Goal: Task Accomplishment & Management: Manage account settings

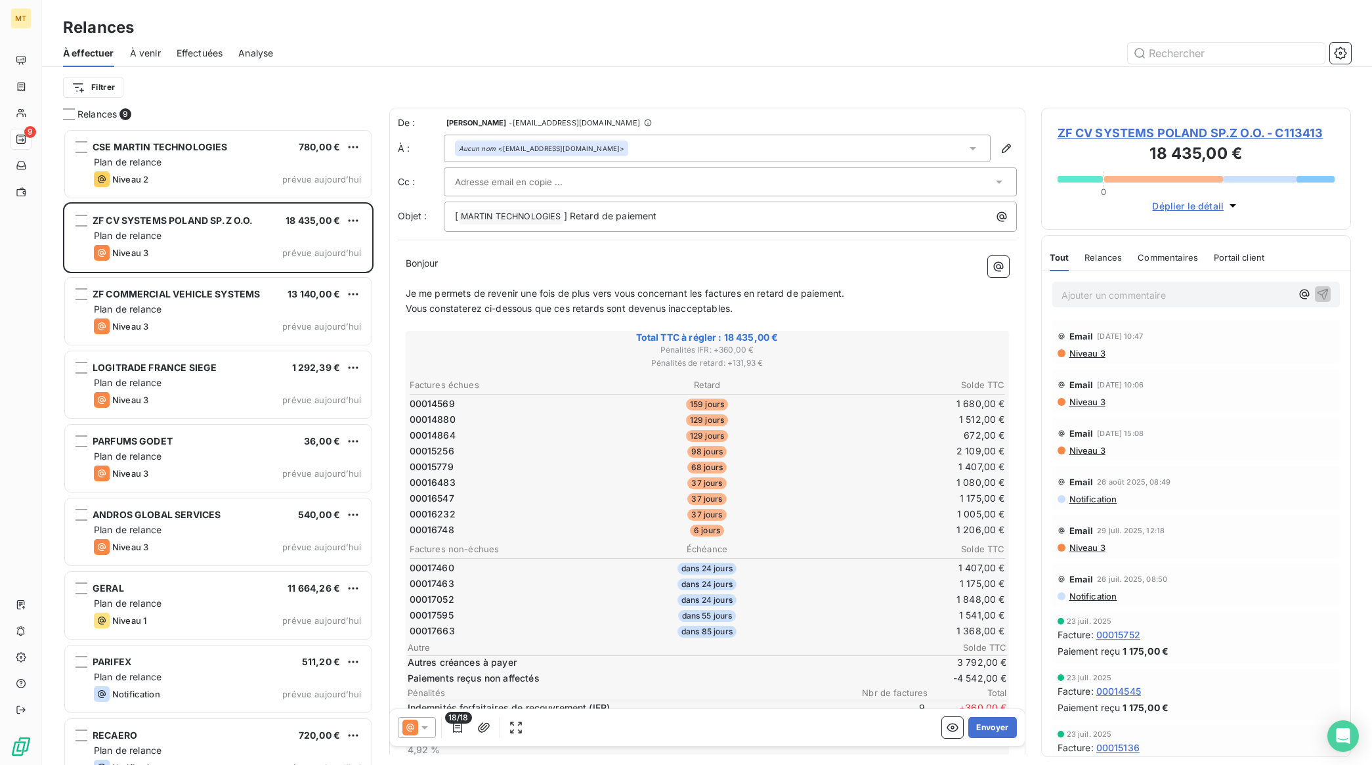
scroll to position [624, 297]
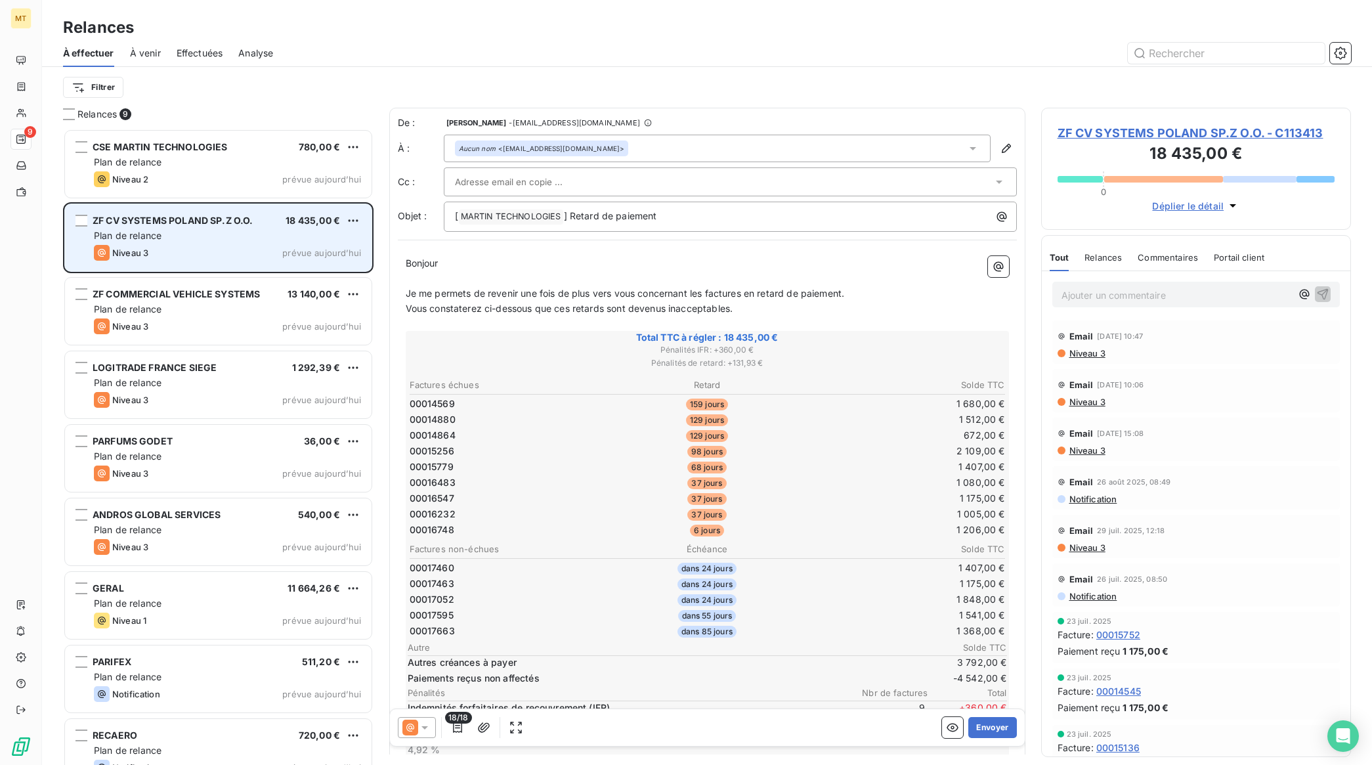
click at [225, 245] on div "Niveau 3 prévue aujourd’hui" at bounding box center [227, 253] width 267 height 16
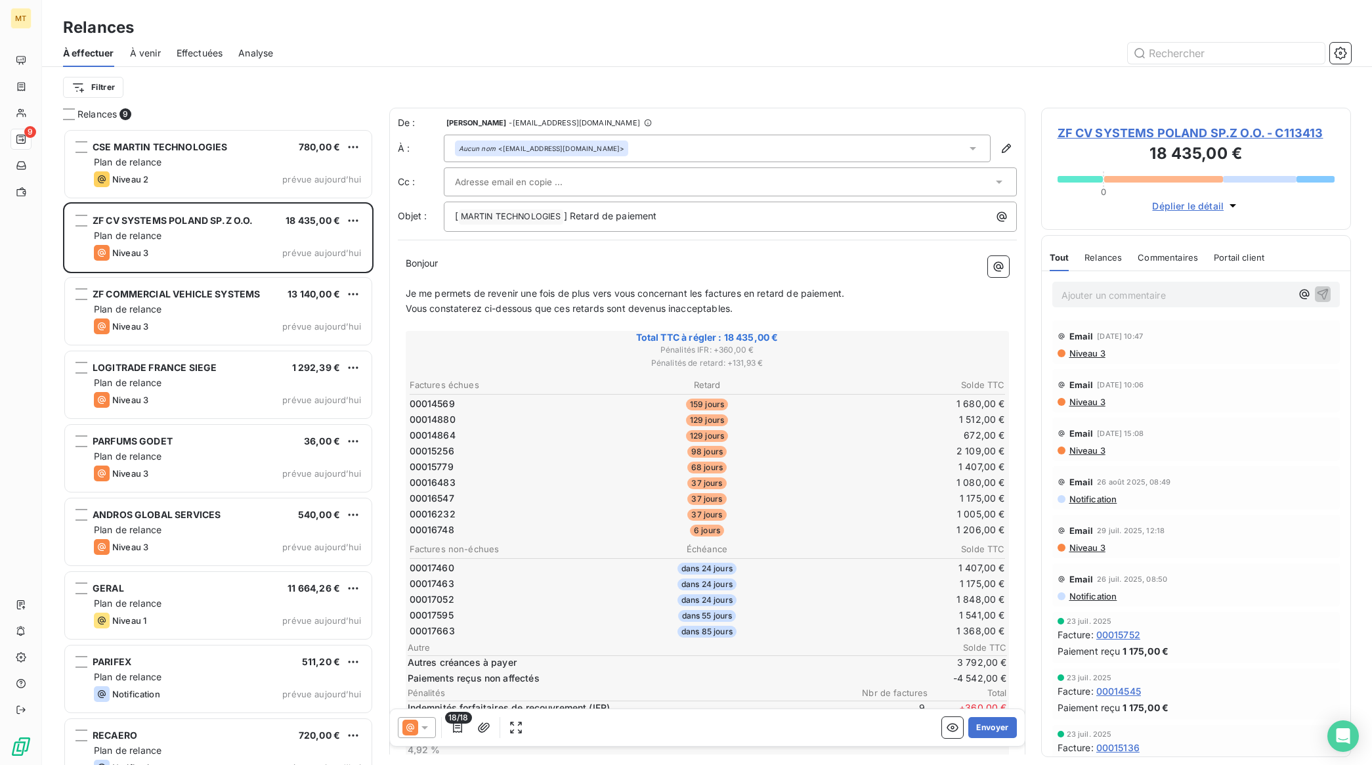
click at [1106, 297] on p "Ajouter un commentaire ﻿" at bounding box center [1177, 295] width 230 height 16
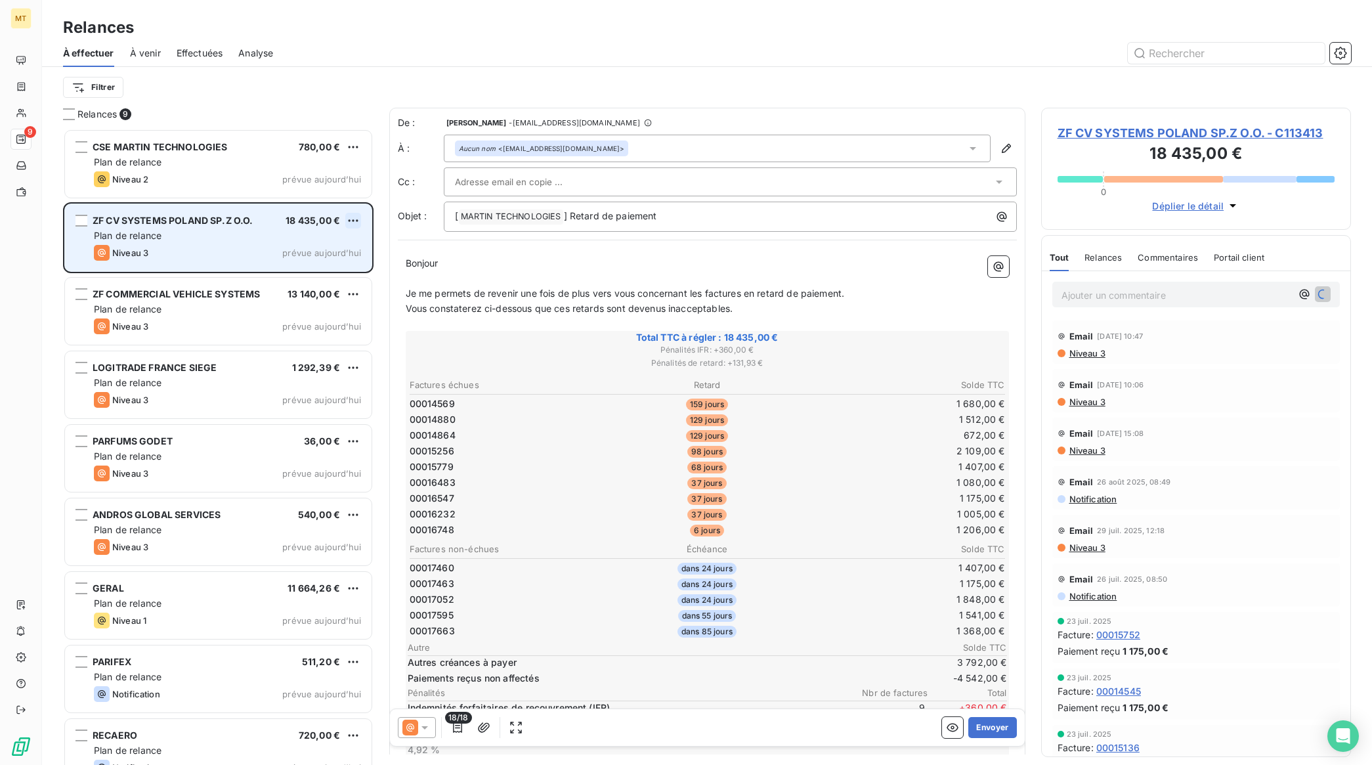
click at [353, 215] on html "MT 9 Relances À effectuer À venir Effectuées Analyse Filtrer Relances 9 CSE MAR…" at bounding box center [686, 382] width 1372 height 765
click at [304, 273] on div "Passer cette action" at bounding box center [297, 270] width 118 height 21
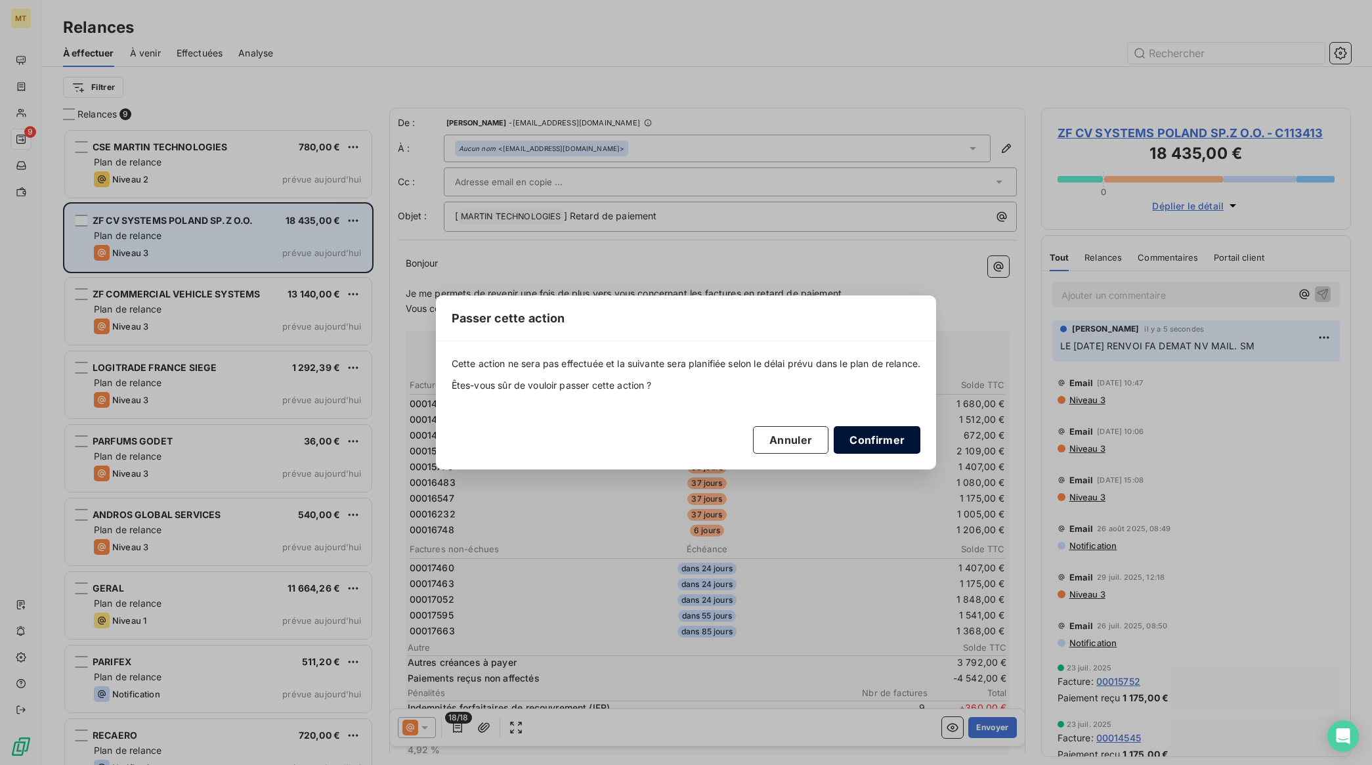
click at [888, 431] on button "Confirmer" at bounding box center [877, 440] width 87 height 28
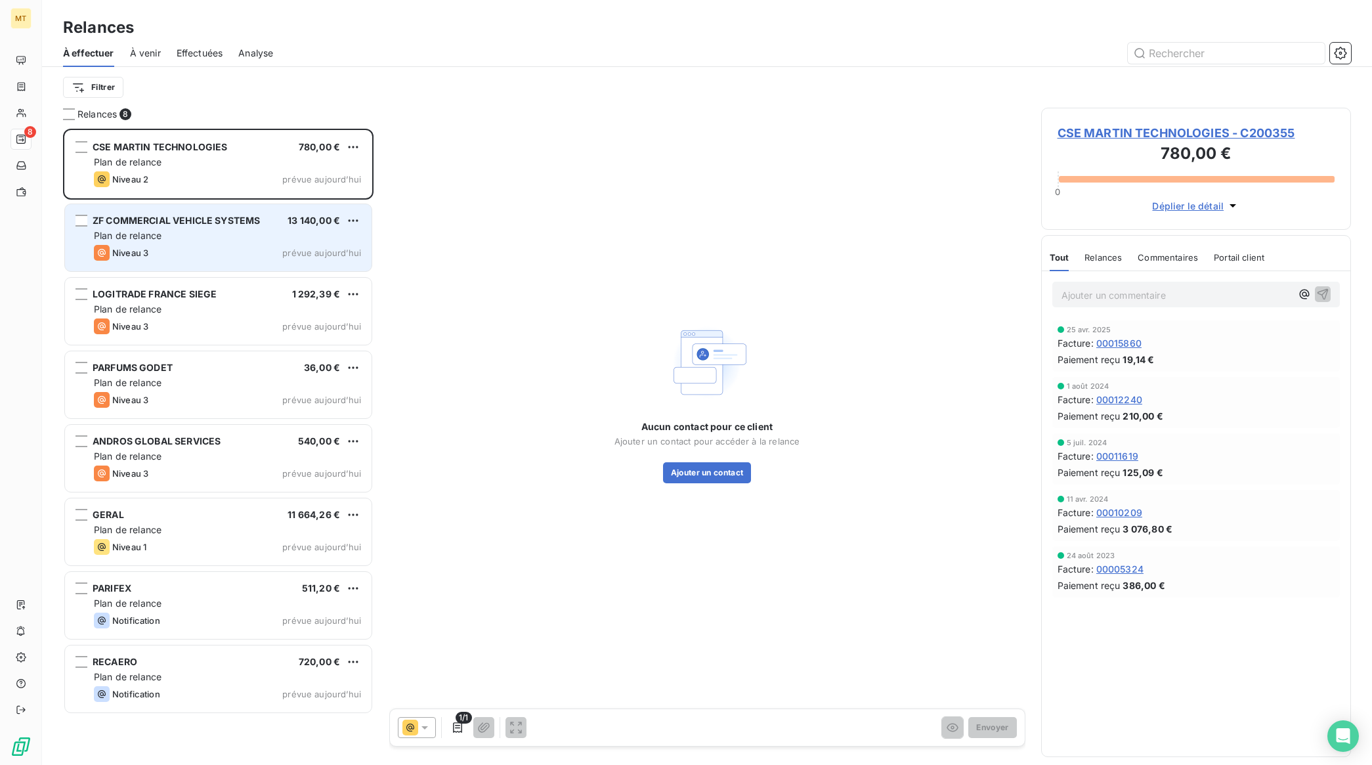
click at [171, 230] on div "Plan de relance" at bounding box center [227, 235] width 267 height 13
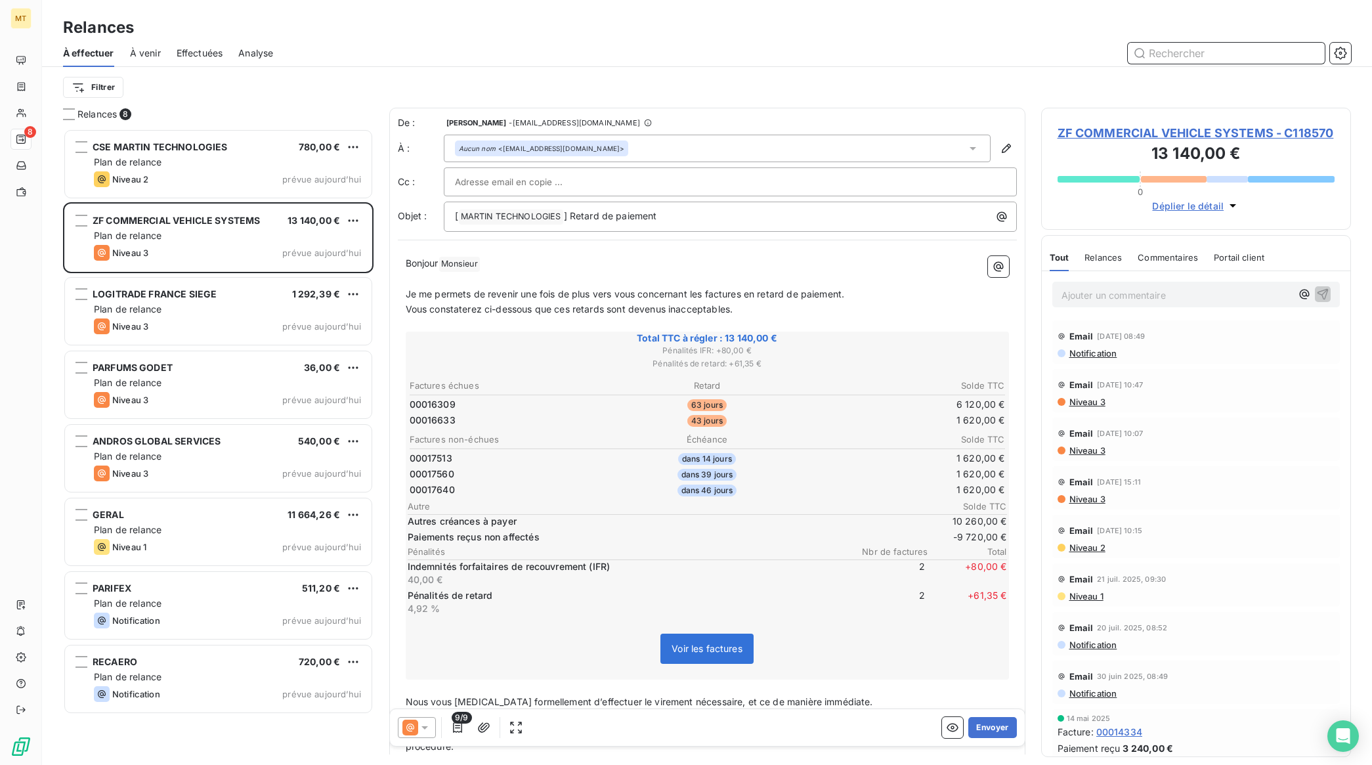
click at [1173, 54] on input "text" at bounding box center [1226, 53] width 197 height 21
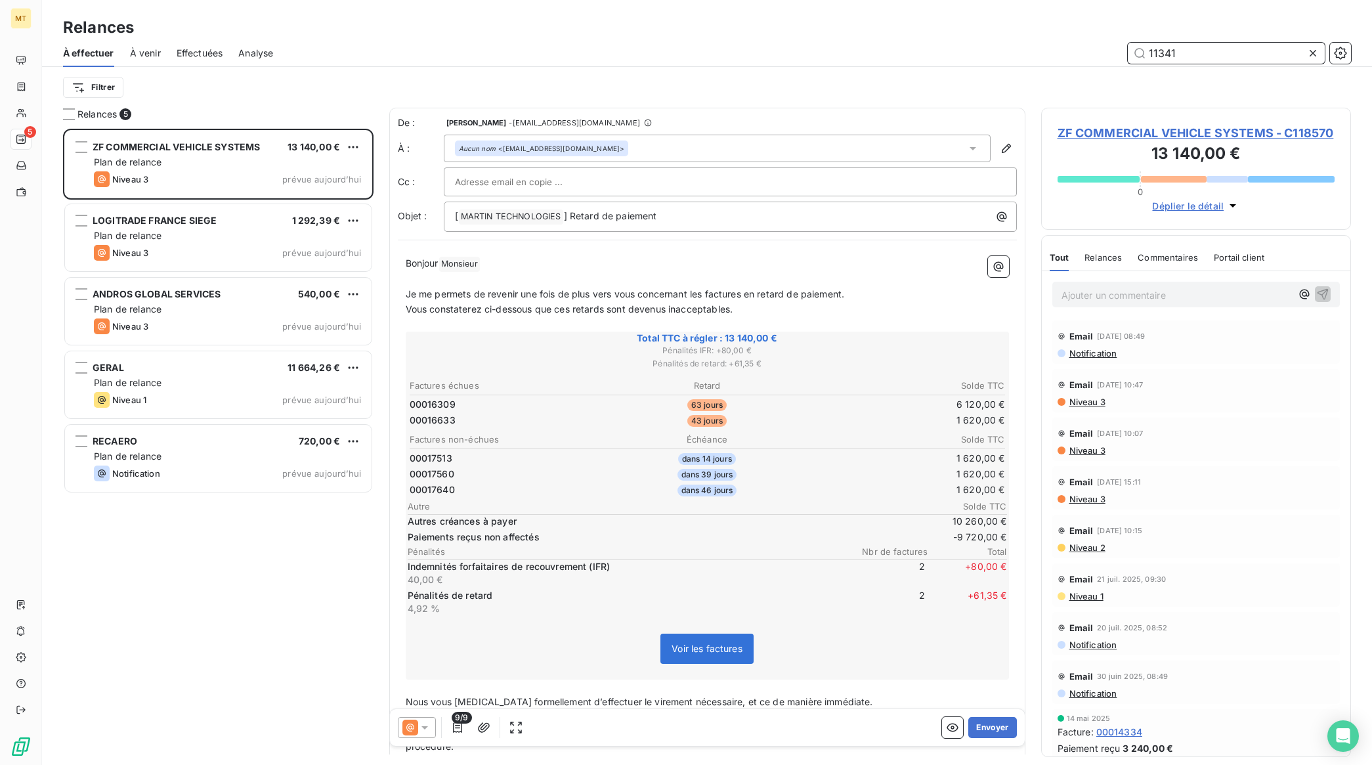
scroll to position [624, 297]
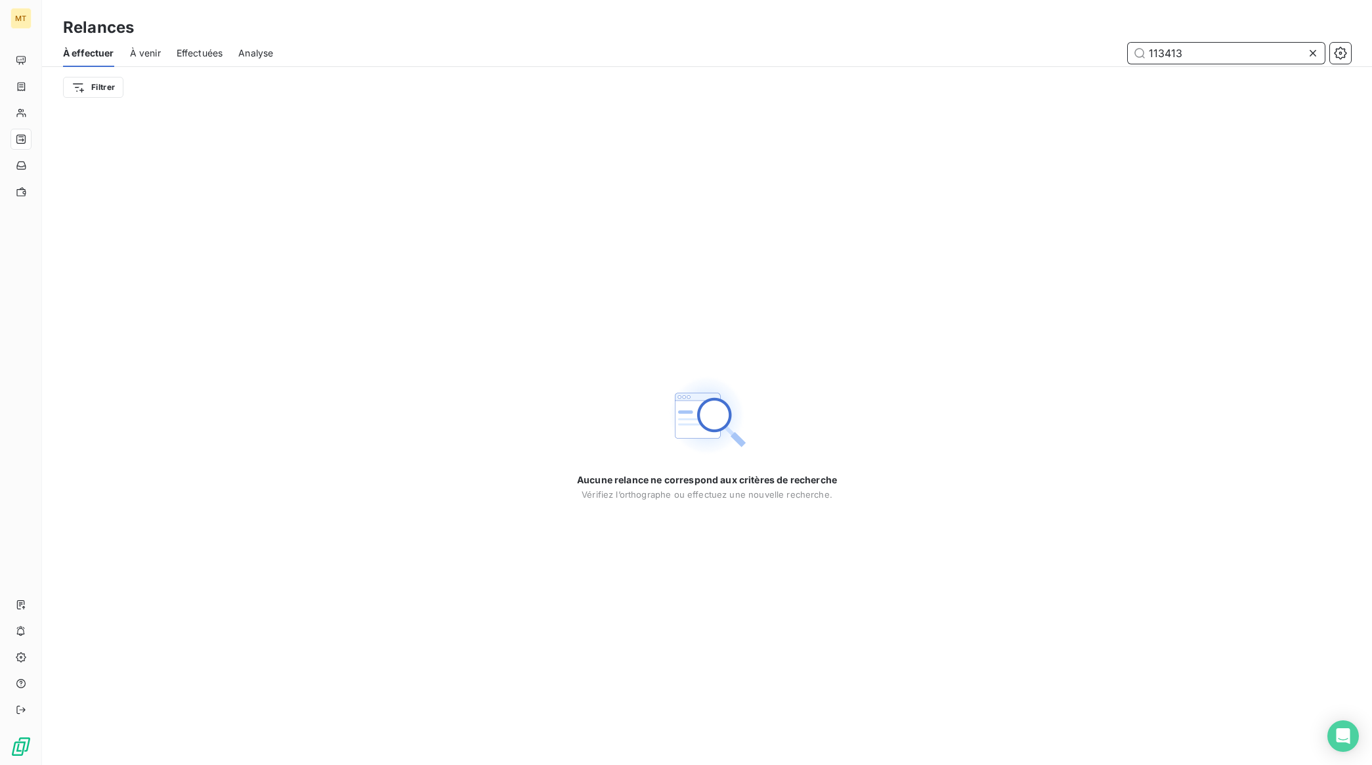
type input "113413"
click at [1314, 53] on icon at bounding box center [1313, 53] width 7 height 7
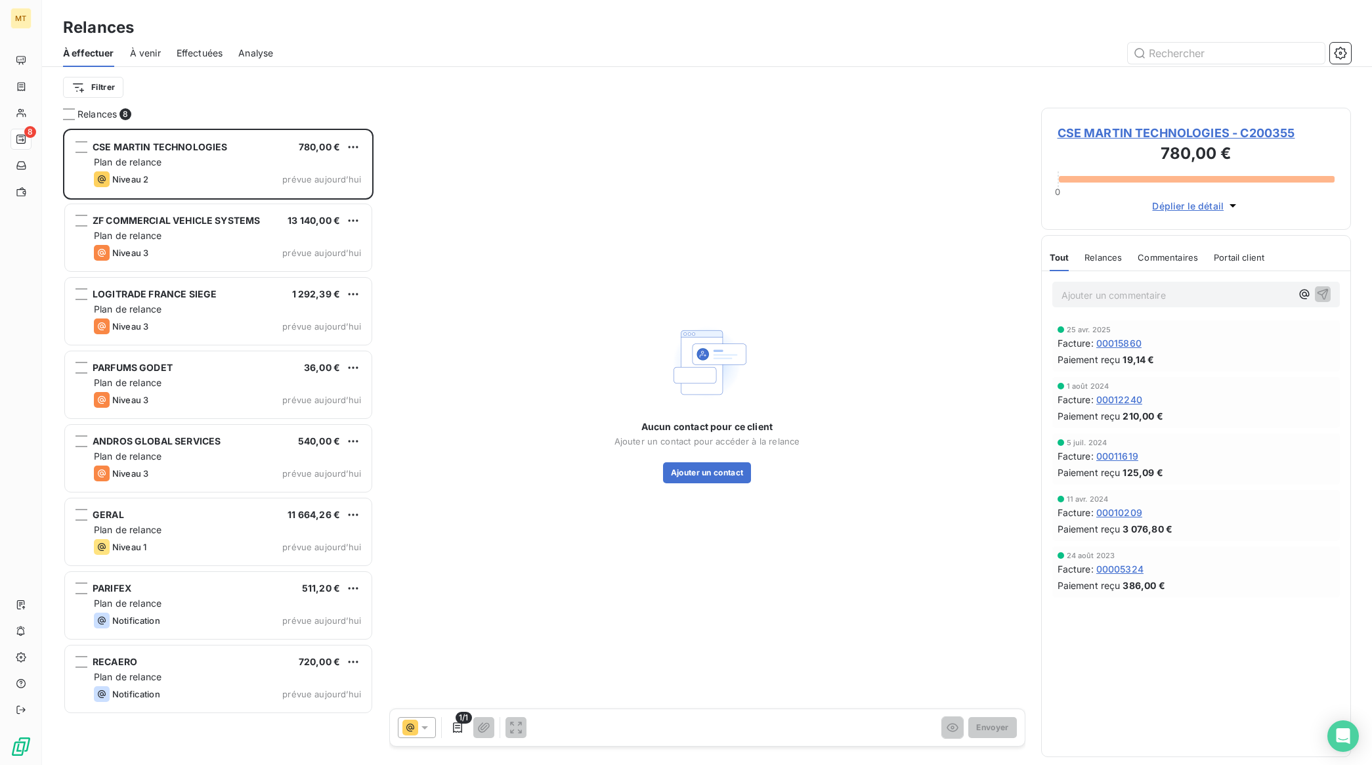
scroll to position [624, 297]
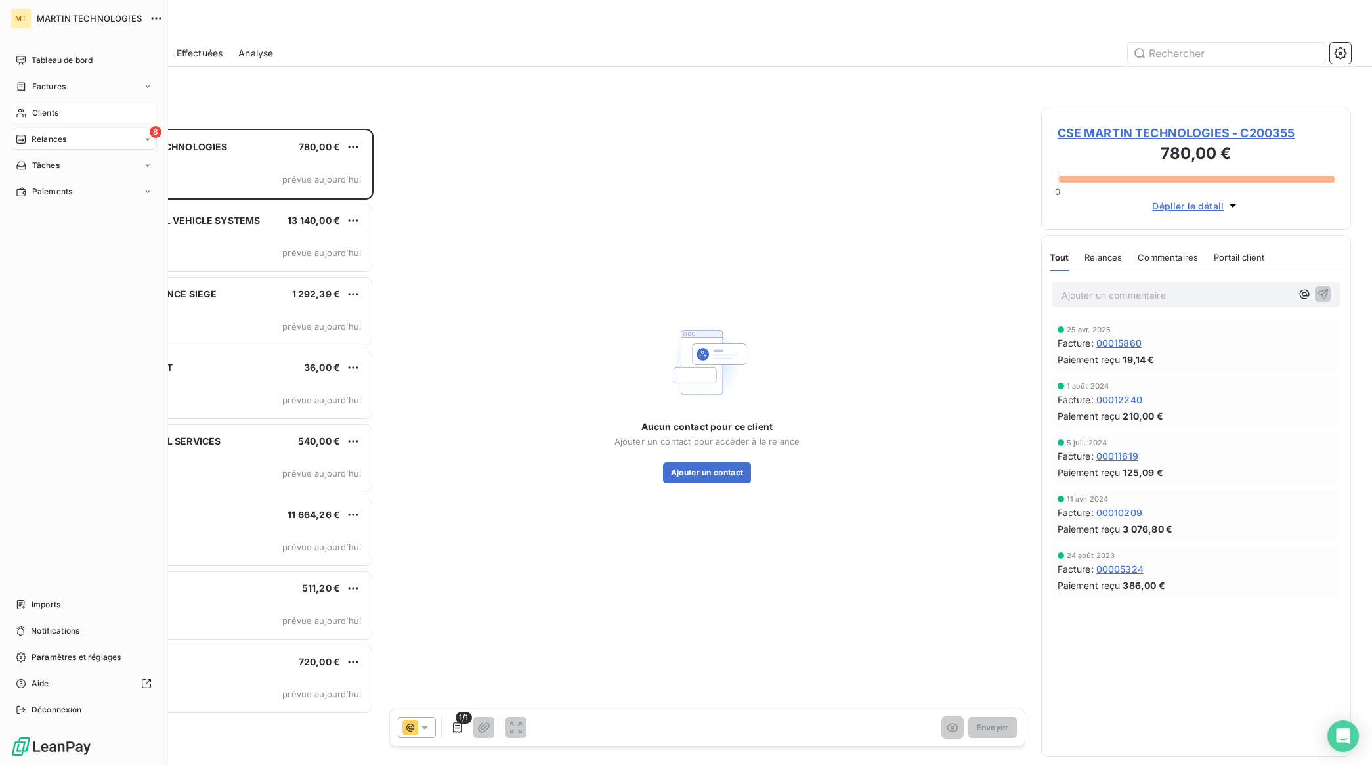
click at [39, 109] on span "Clients" at bounding box center [45, 113] width 26 height 12
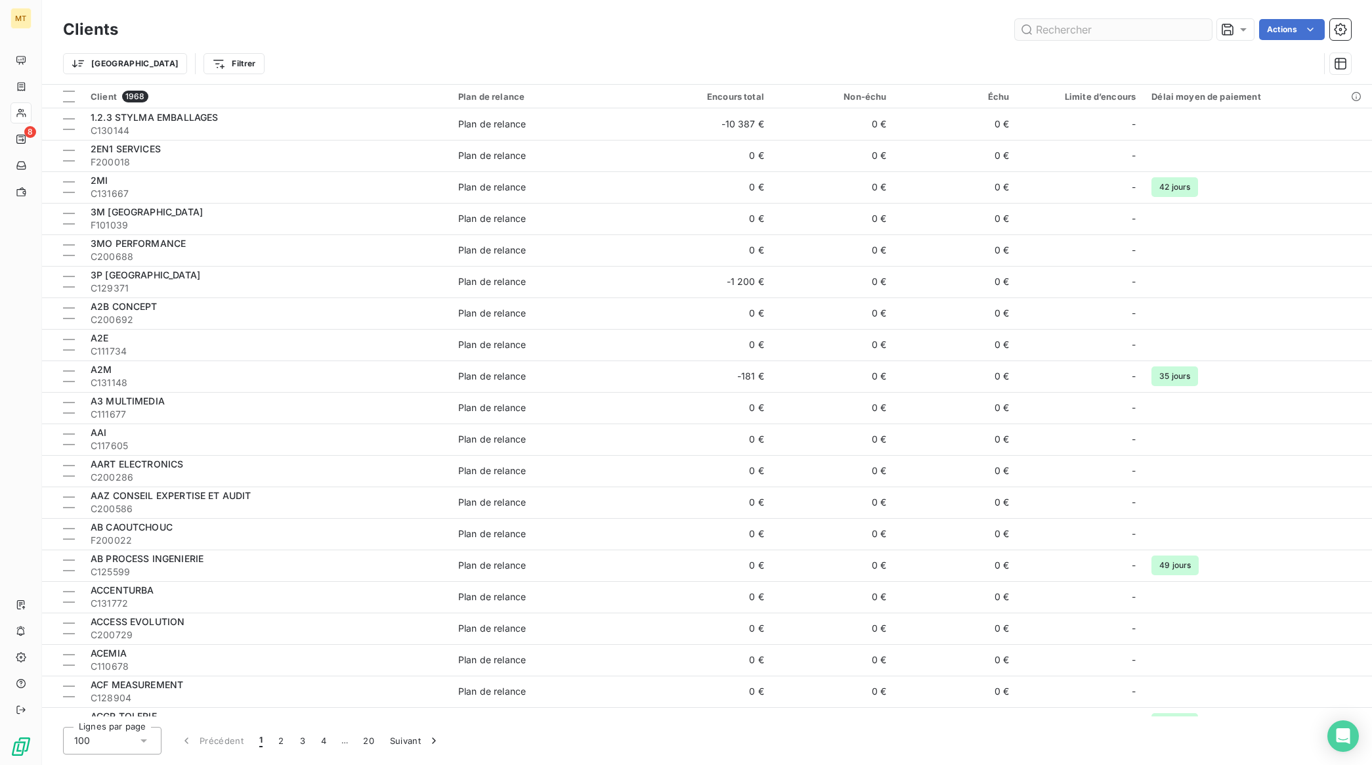
click at [1116, 34] on input "text" at bounding box center [1113, 29] width 197 height 21
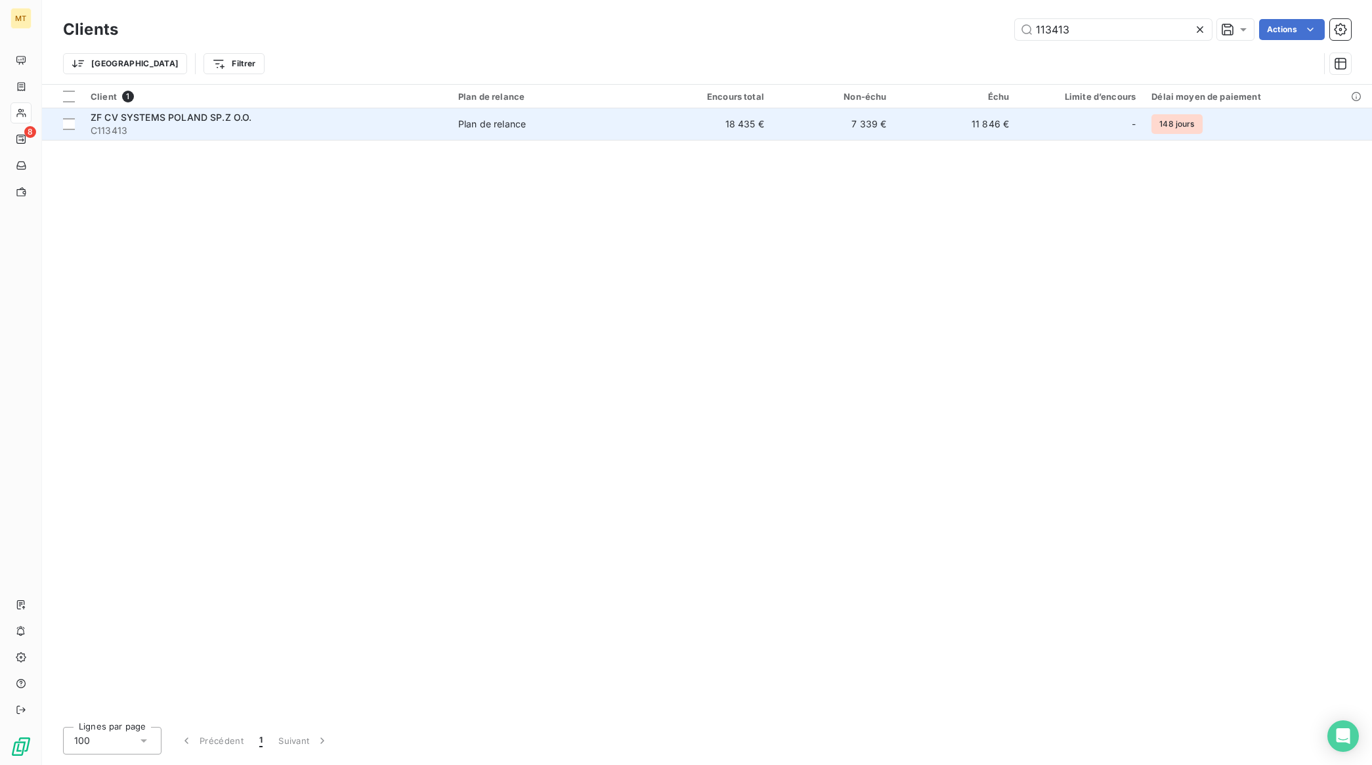
type input "113413"
click at [184, 112] on span "ZF CV SYSTEMS POLAND SP.Z O.O." at bounding box center [172, 117] width 162 height 11
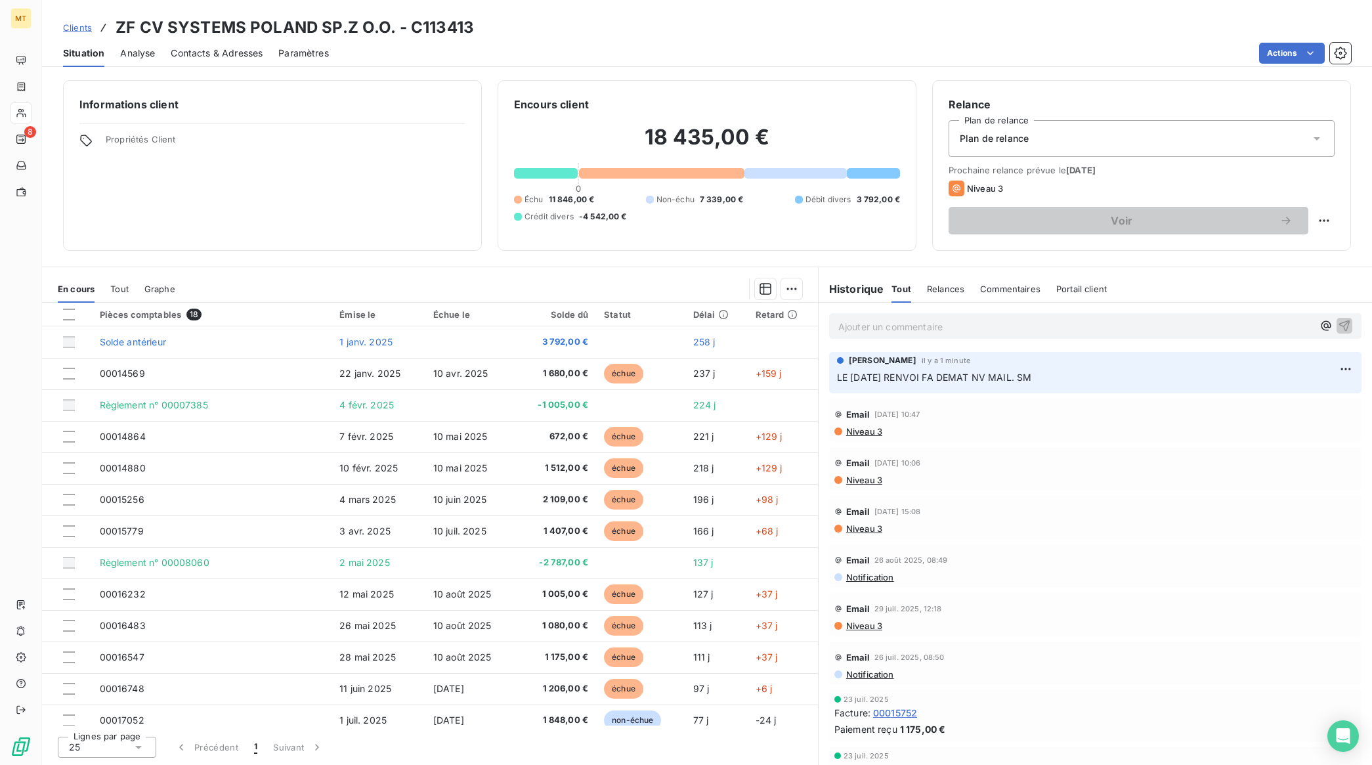
drag, startPoint x: 1052, startPoint y: 379, endPoint x: 838, endPoint y: 385, distance: 213.5
click at [838, 385] on p "LE [DATE] RENVOI FA DEMAT NV MAIL. SM" at bounding box center [1095, 377] width 517 height 15
copy span "LE [DATE] RENVOI FA DEMAT NV MAIL. SM"
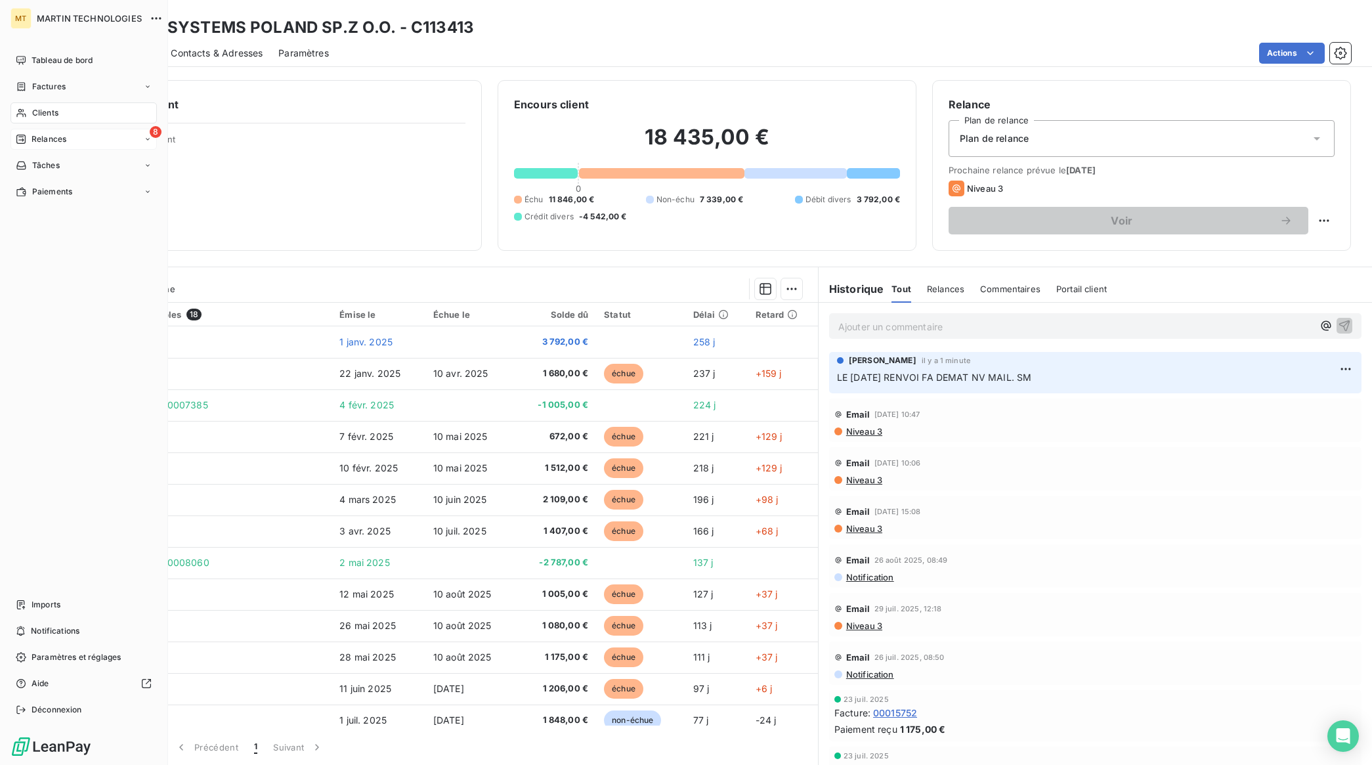
click at [36, 138] on span "Relances" at bounding box center [49, 139] width 35 height 12
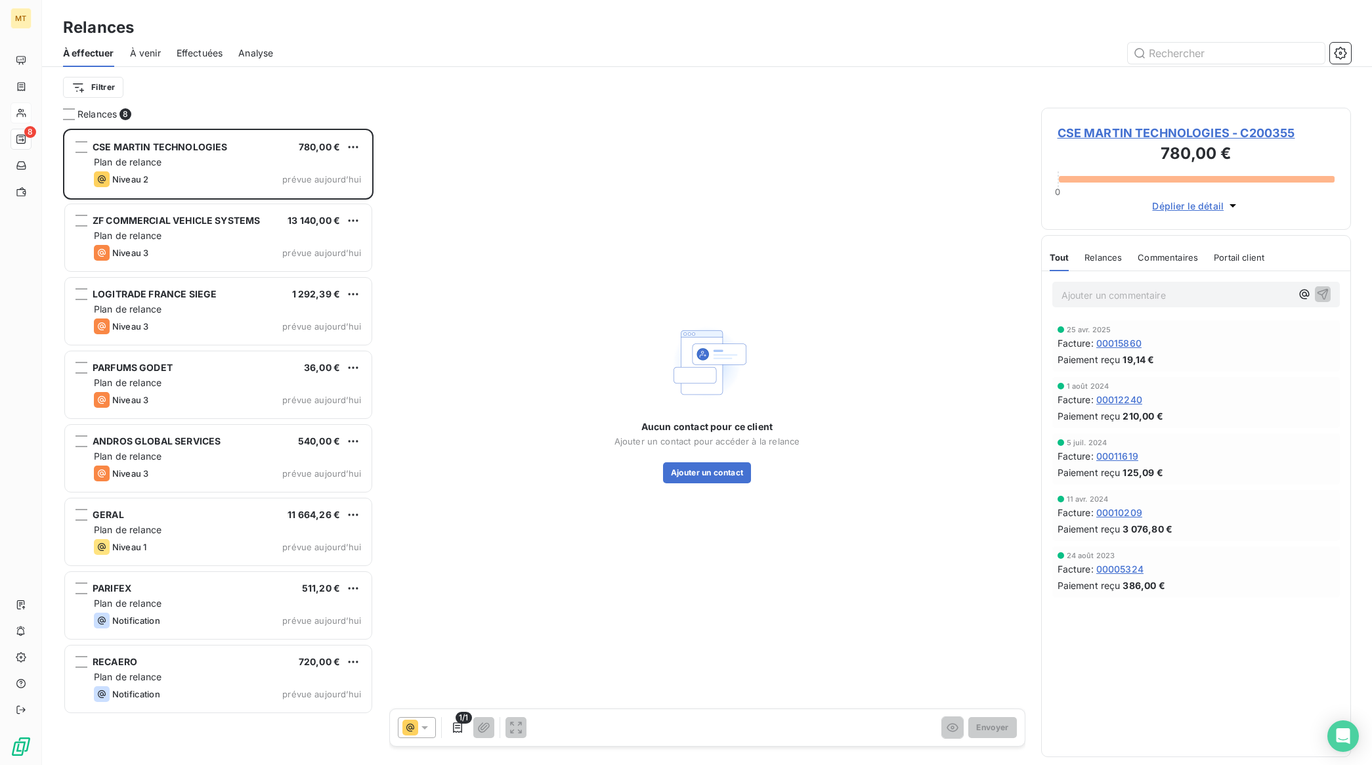
scroll to position [624, 297]
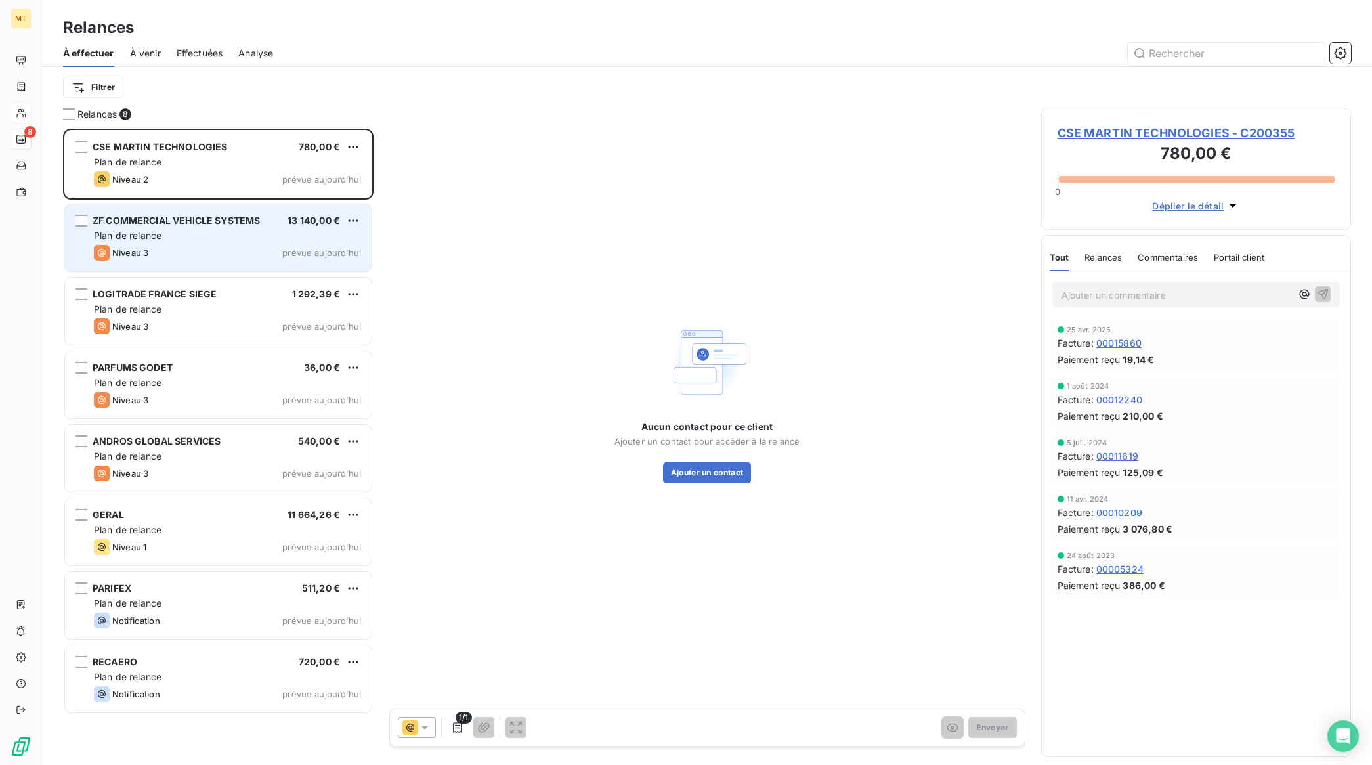
click at [168, 233] on div "Plan de relance" at bounding box center [227, 235] width 267 height 13
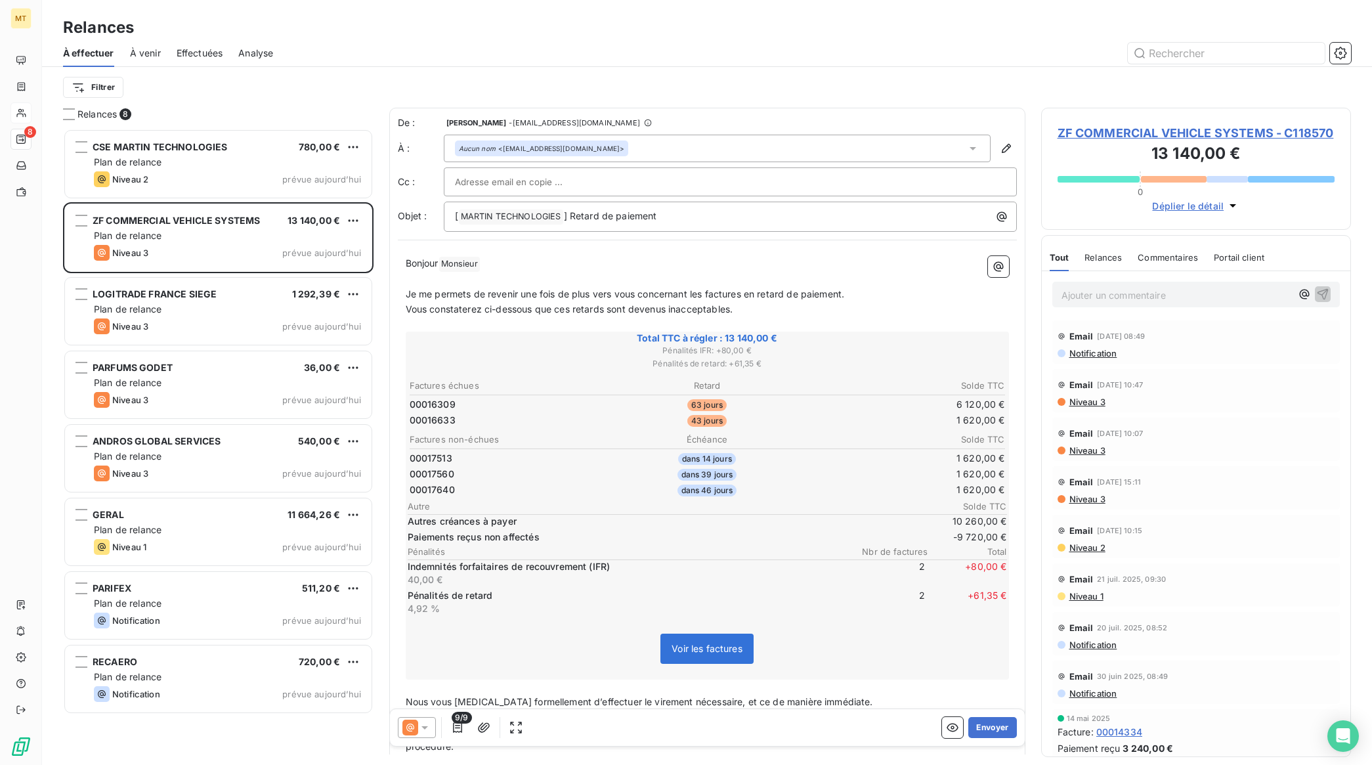
click at [517, 261] on p "Bonjour Monsieur ﻿ ﻿ ﻿" at bounding box center [707, 264] width 603 height 16
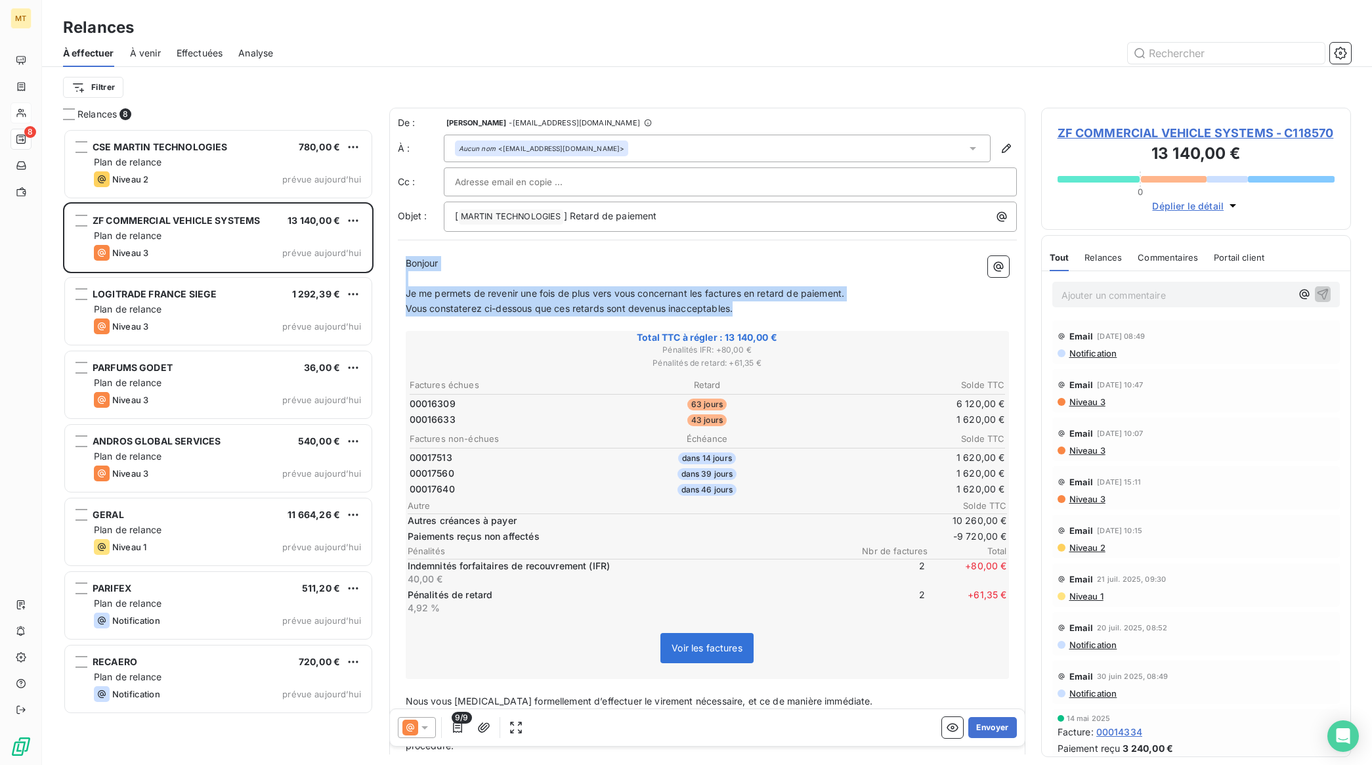
drag, startPoint x: 405, startPoint y: 261, endPoint x: 747, endPoint y: 302, distance: 343.8
click at [747, 302] on div "Bonjour ﻿ Je me permets de revenir une fois de plus vers vous concernant les fa…" at bounding box center [707, 541] width 603 height 571
copy div "Bonjour ﻿ Je me permets de revenir une fois de plus vers vous concernant les fa…"
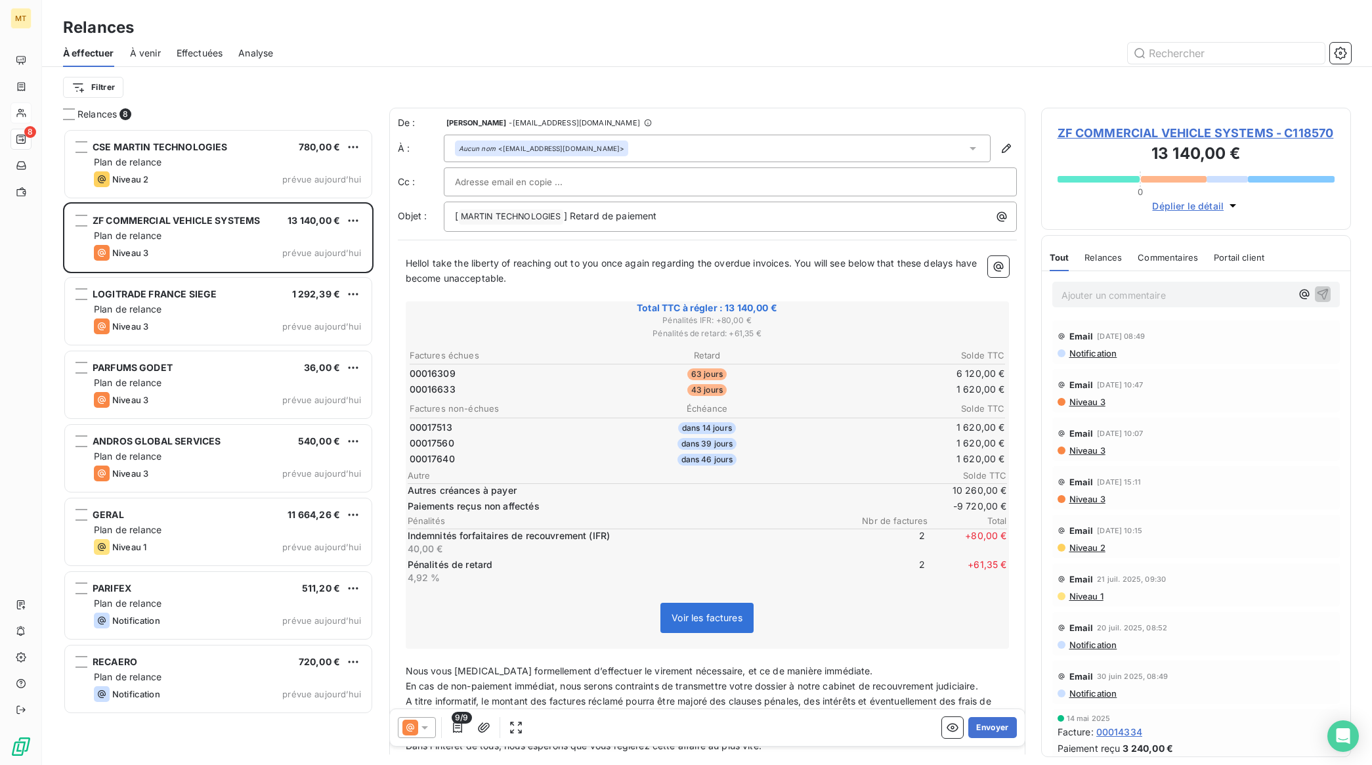
click at [423, 267] on span "HelloI take the liberty of reaching out to you once again regarding the overdue…" at bounding box center [693, 270] width 574 height 26
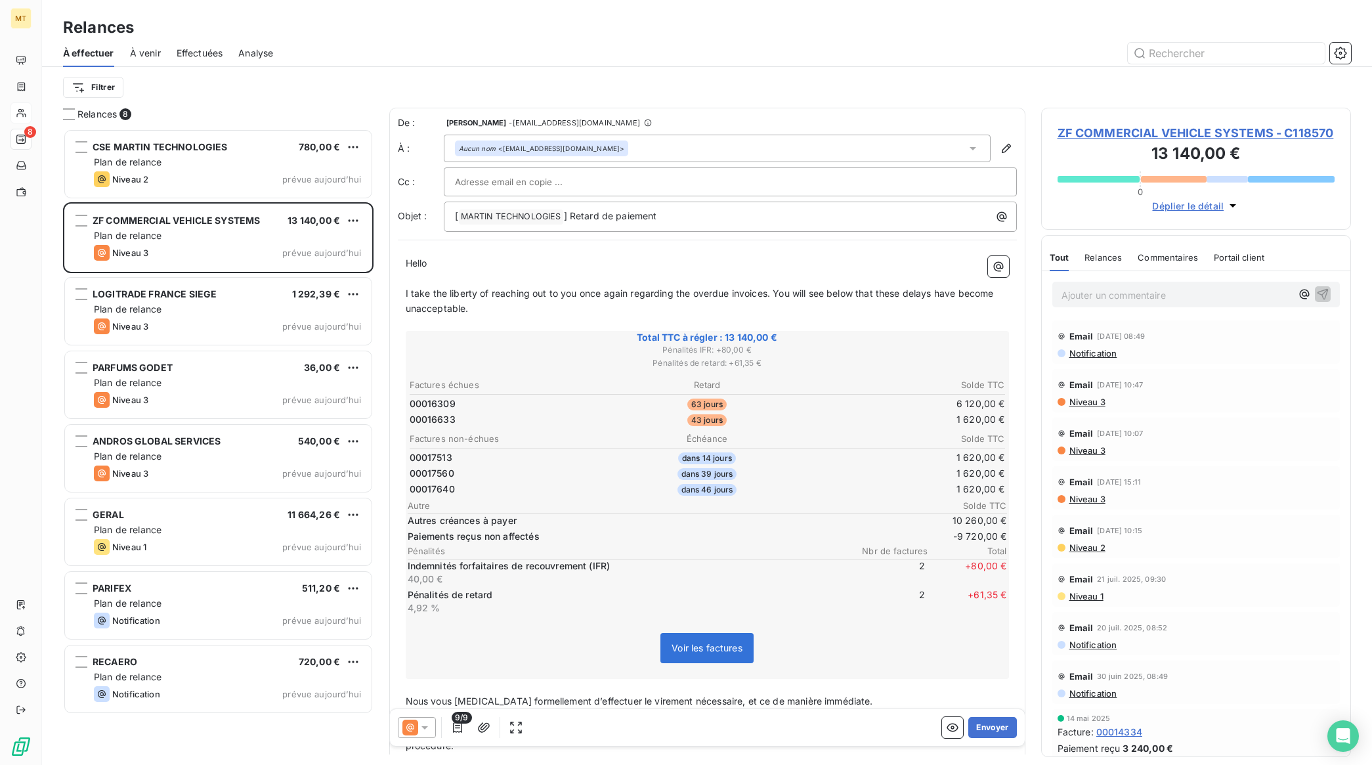
click at [775, 297] on span "I take the liberty of reaching out to you once again regarding the overdue invo…" at bounding box center [701, 301] width 591 height 26
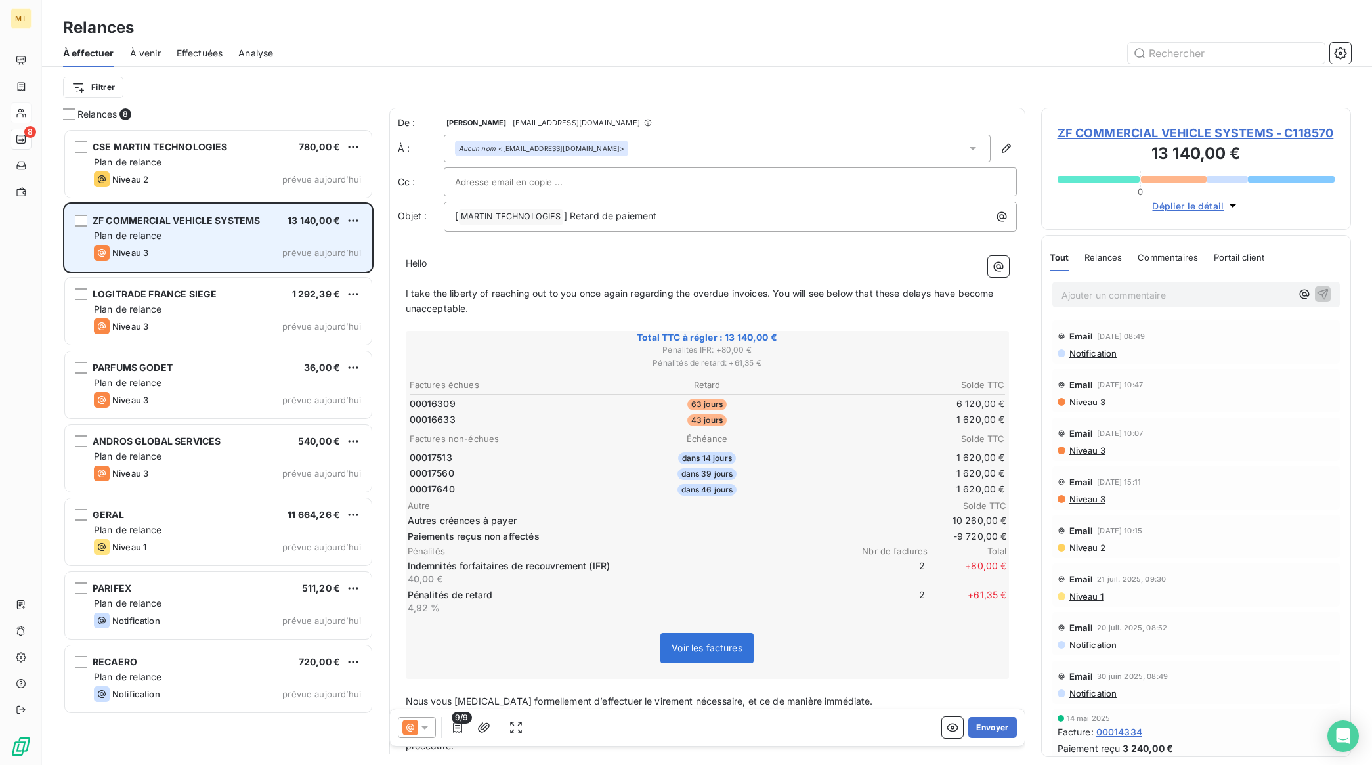
click at [217, 268] on div "ZF COMMERCIAL VEHICLE SYSTEMS 13 140,00 € Plan de relance Niveau 3 prévue [DATE]" at bounding box center [218, 237] width 307 height 67
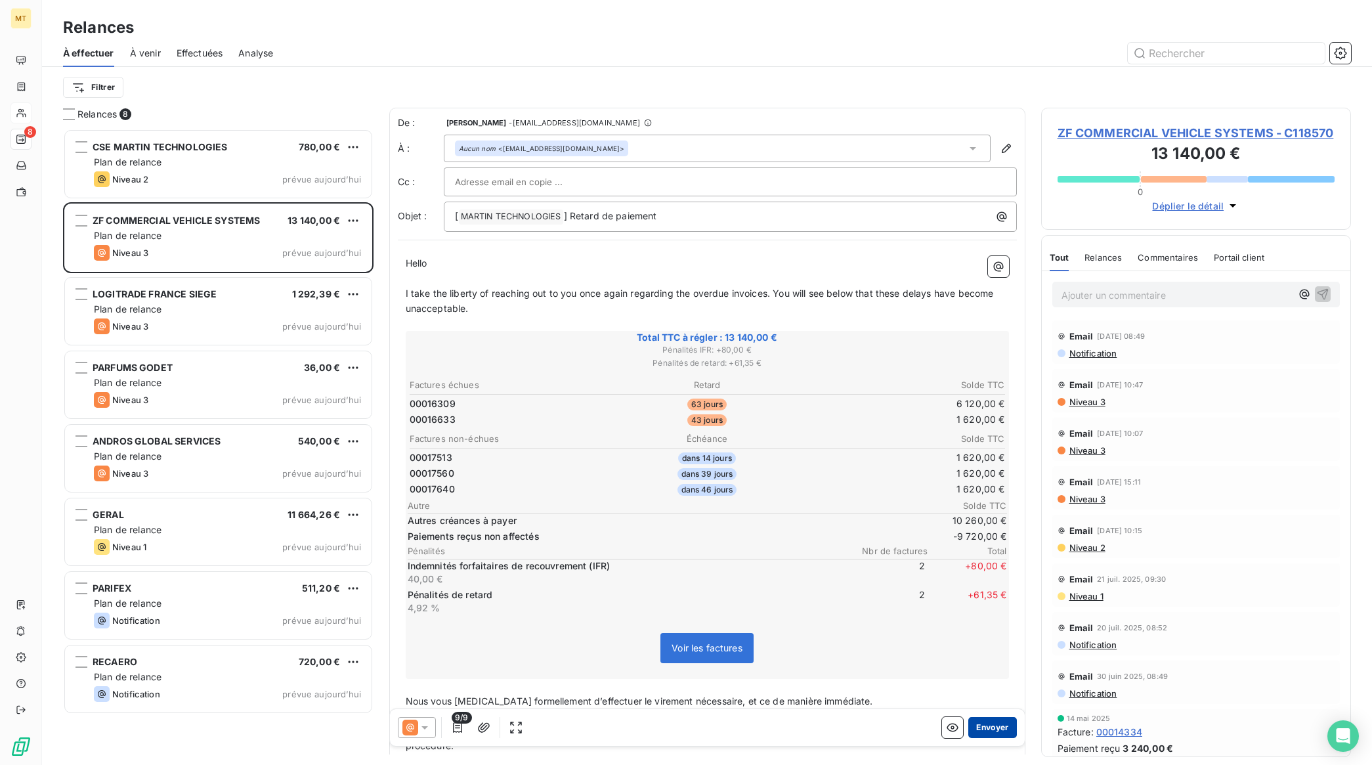
click at [986, 721] on button "Envoyer" at bounding box center [992, 727] width 48 height 21
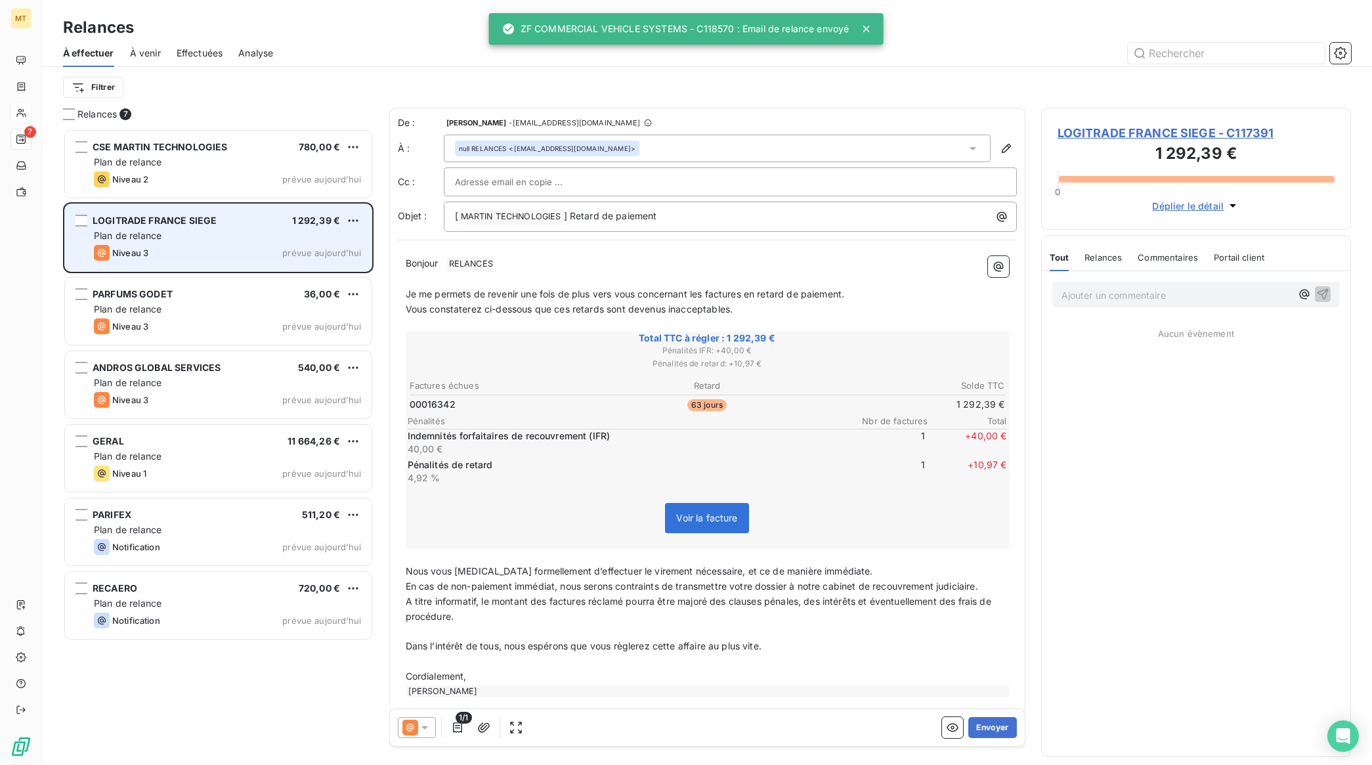
click at [198, 225] on span "LOGITRADE FRANCE SIEGE" at bounding box center [155, 220] width 124 height 11
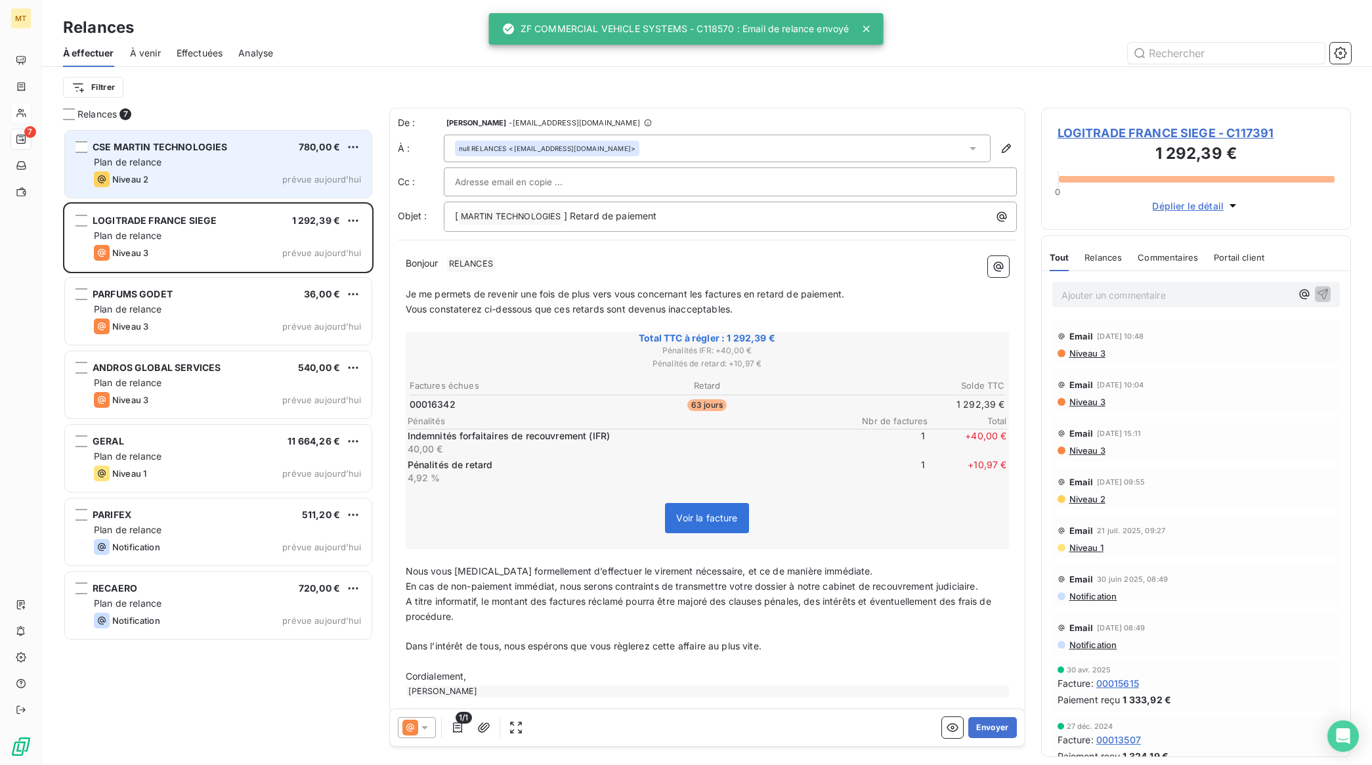
click at [237, 166] on div "Plan de relance" at bounding box center [227, 162] width 267 height 13
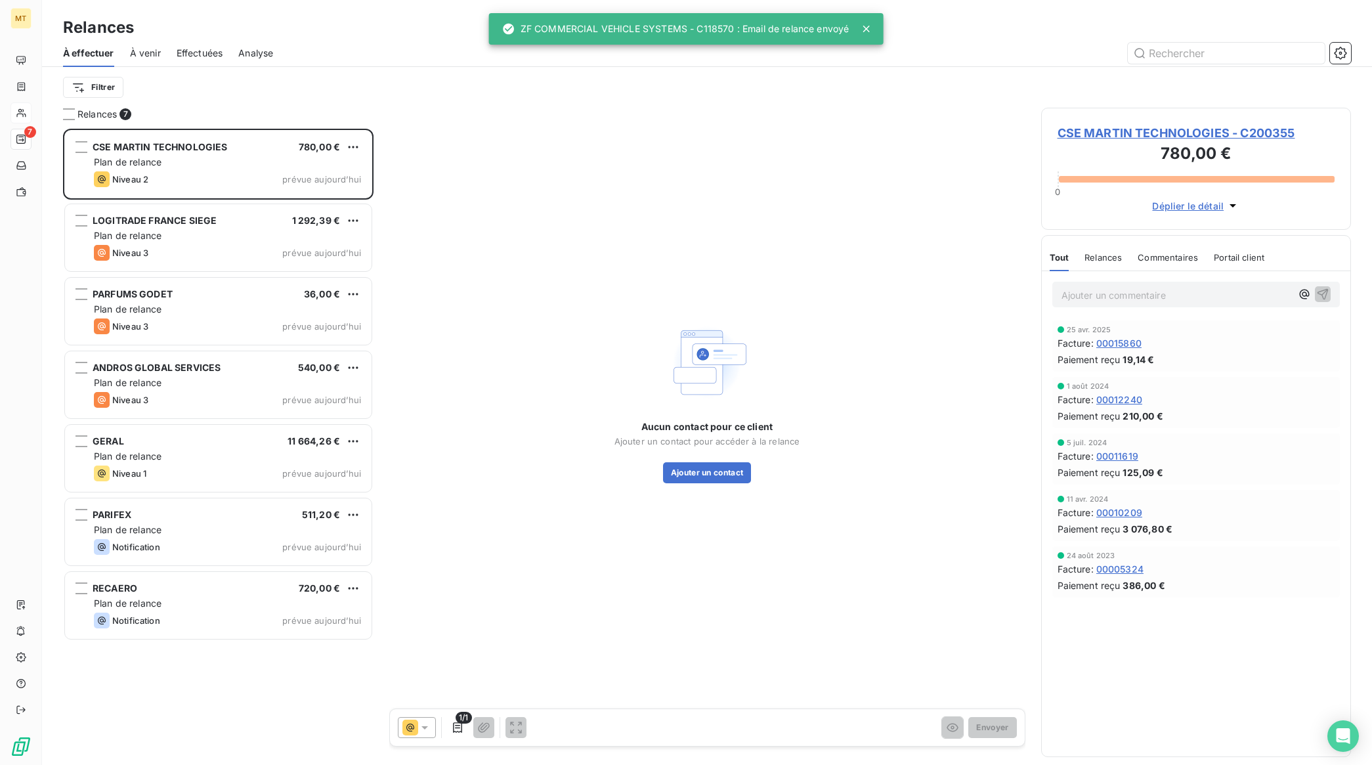
click at [210, 53] on span "Effectuées" at bounding box center [200, 53] width 47 height 13
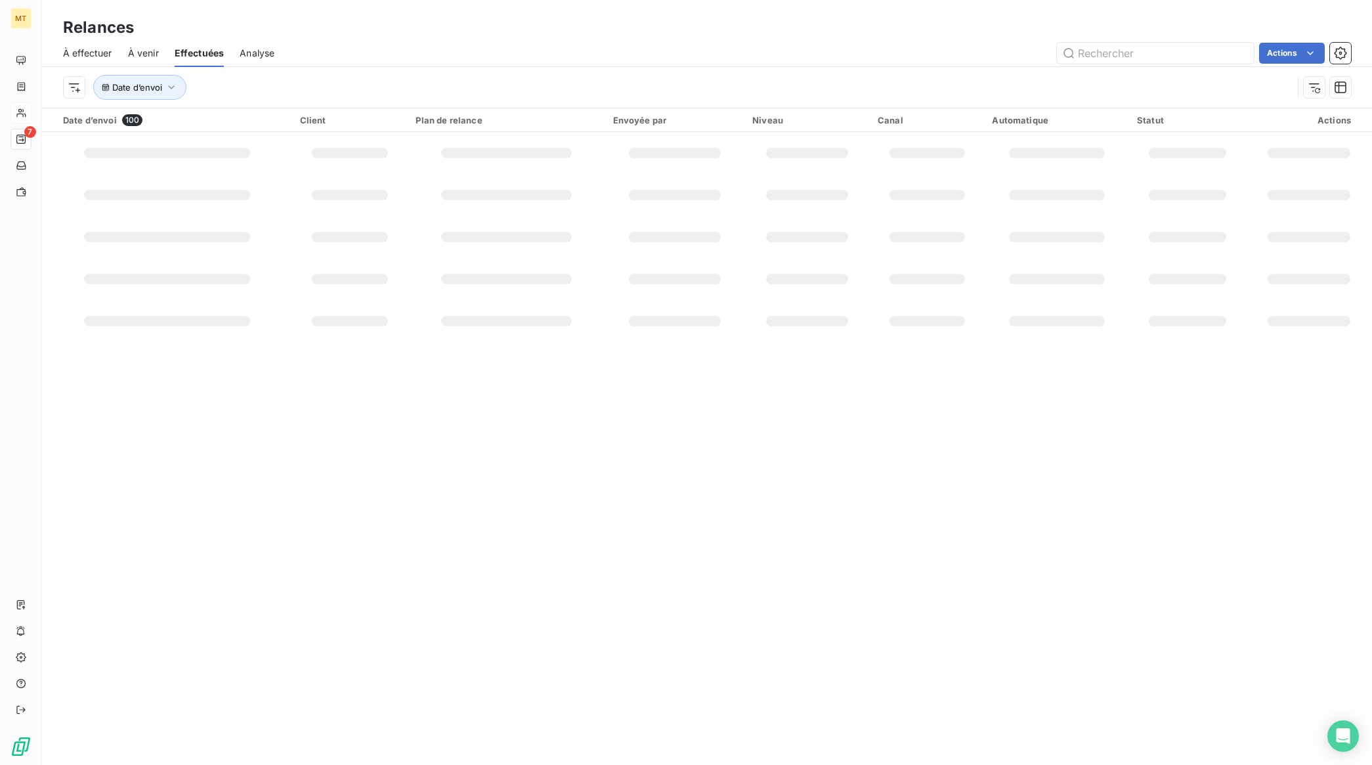
click at [85, 47] on span "À effectuer" at bounding box center [87, 53] width 49 height 13
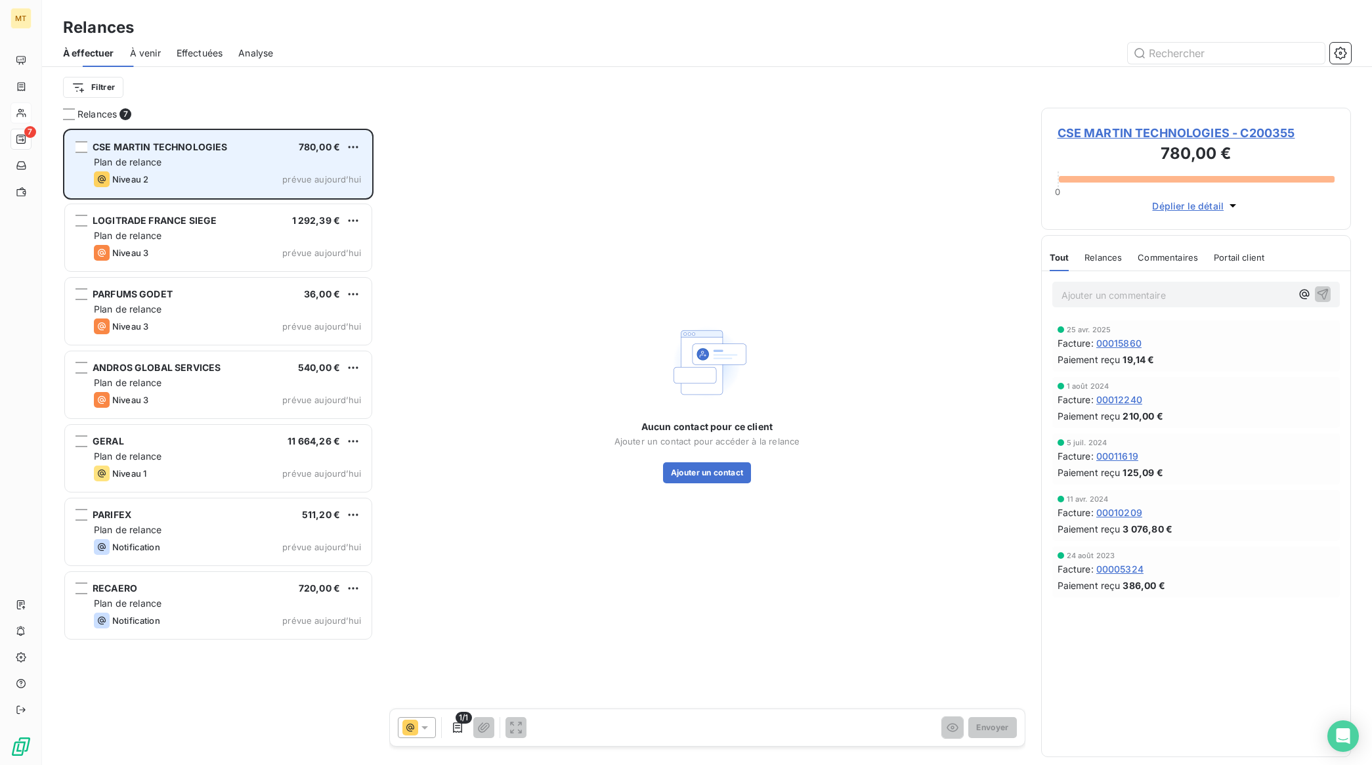
scroll to position [624, 297]
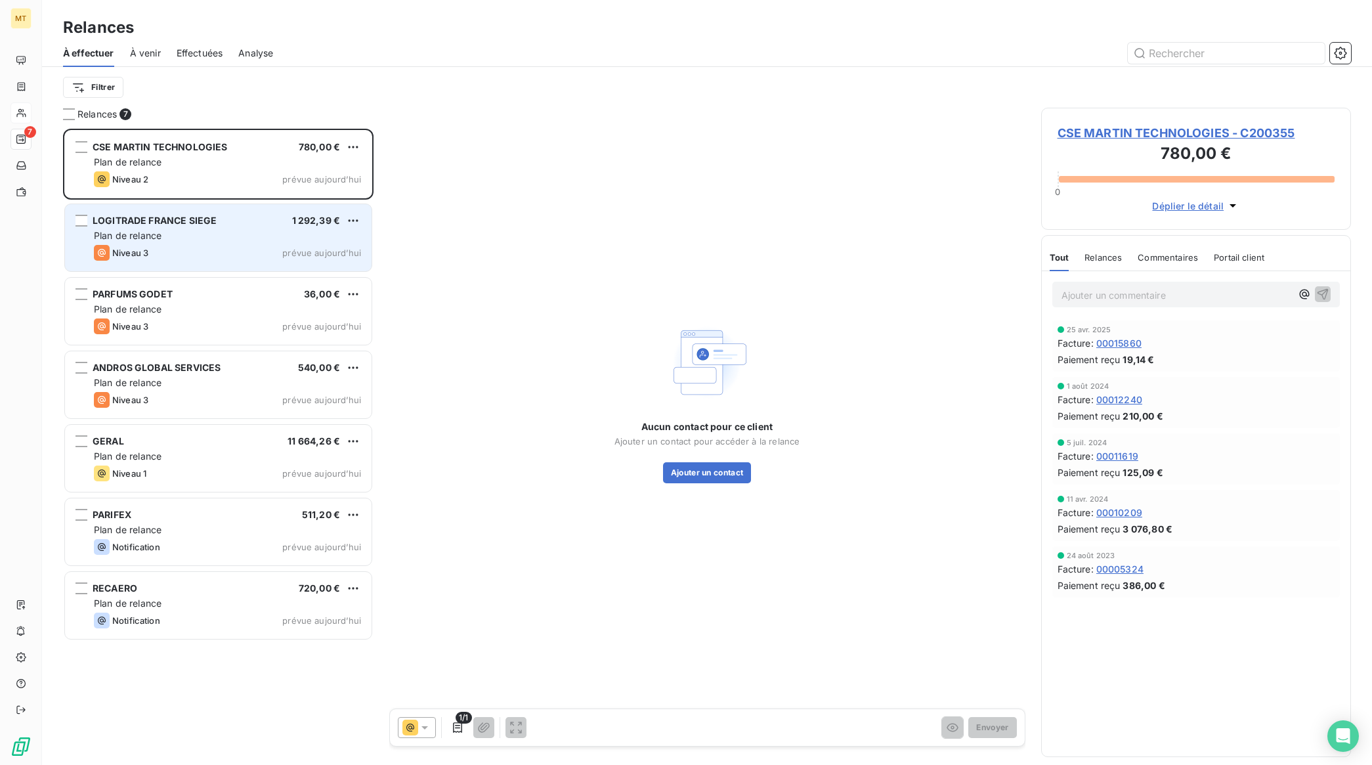
click at [187, 241] on div "Plan de relance" at bounding box center [227, 235] width 267 height 13
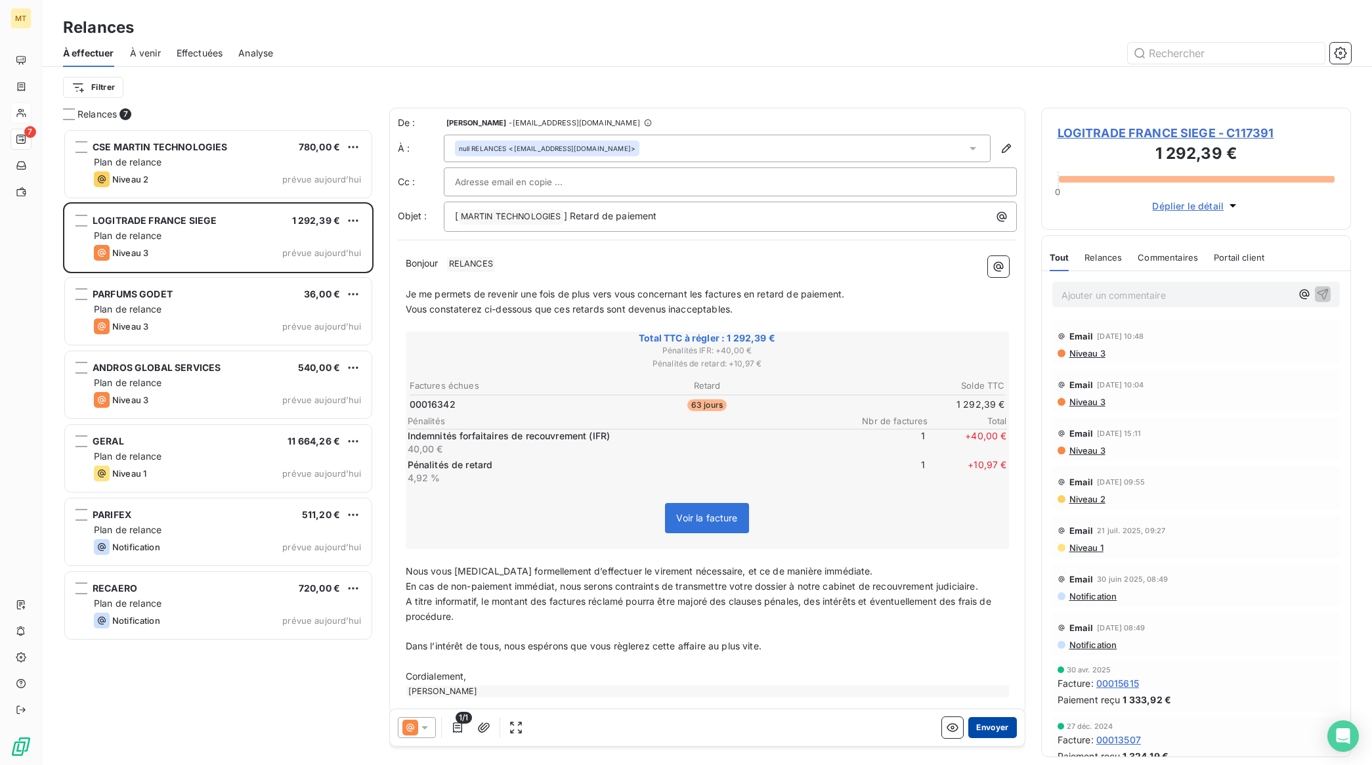
click at [996, 731] on button "Envoyer" at bounding box center [992, 727] width 48 height 21
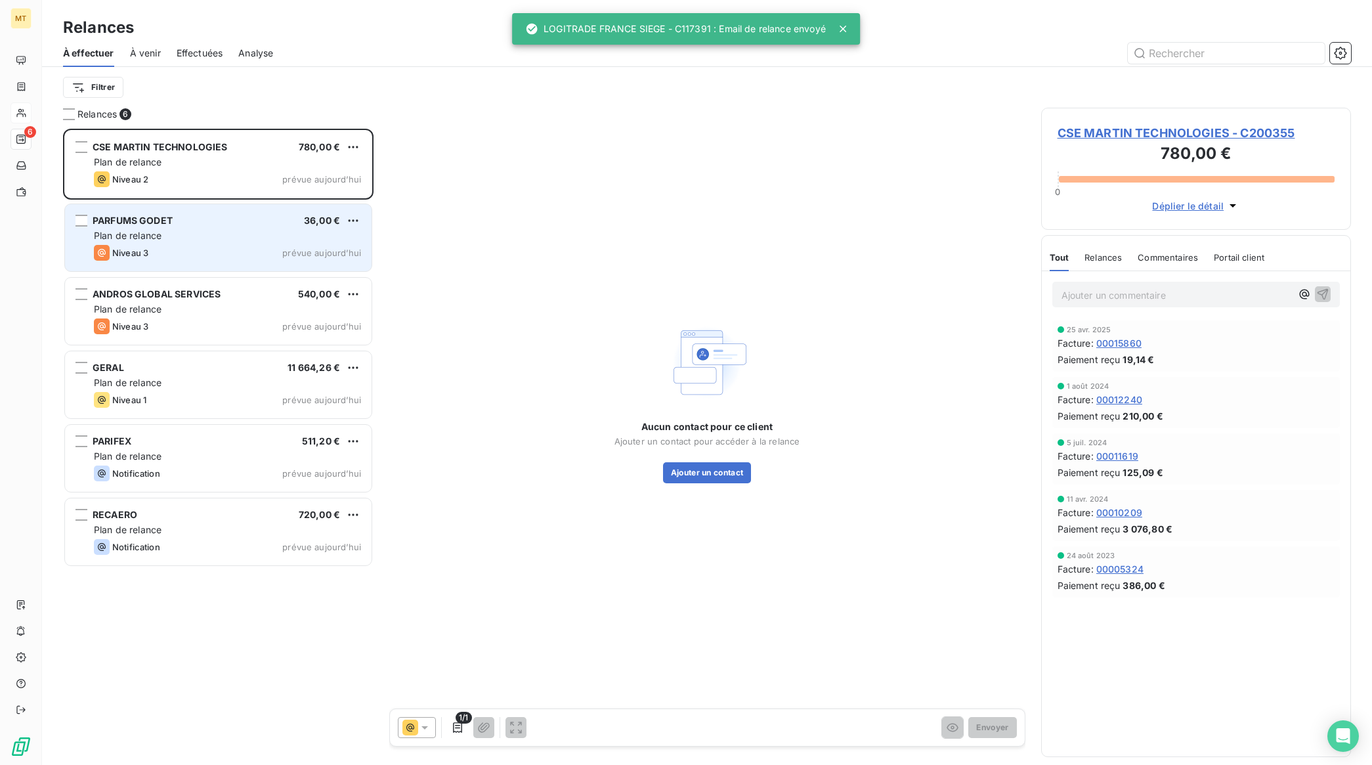
click at [201, 225] on div "PARFUMS GODET 36,00 €" at bounding box center [227, 221] width 267 height 12
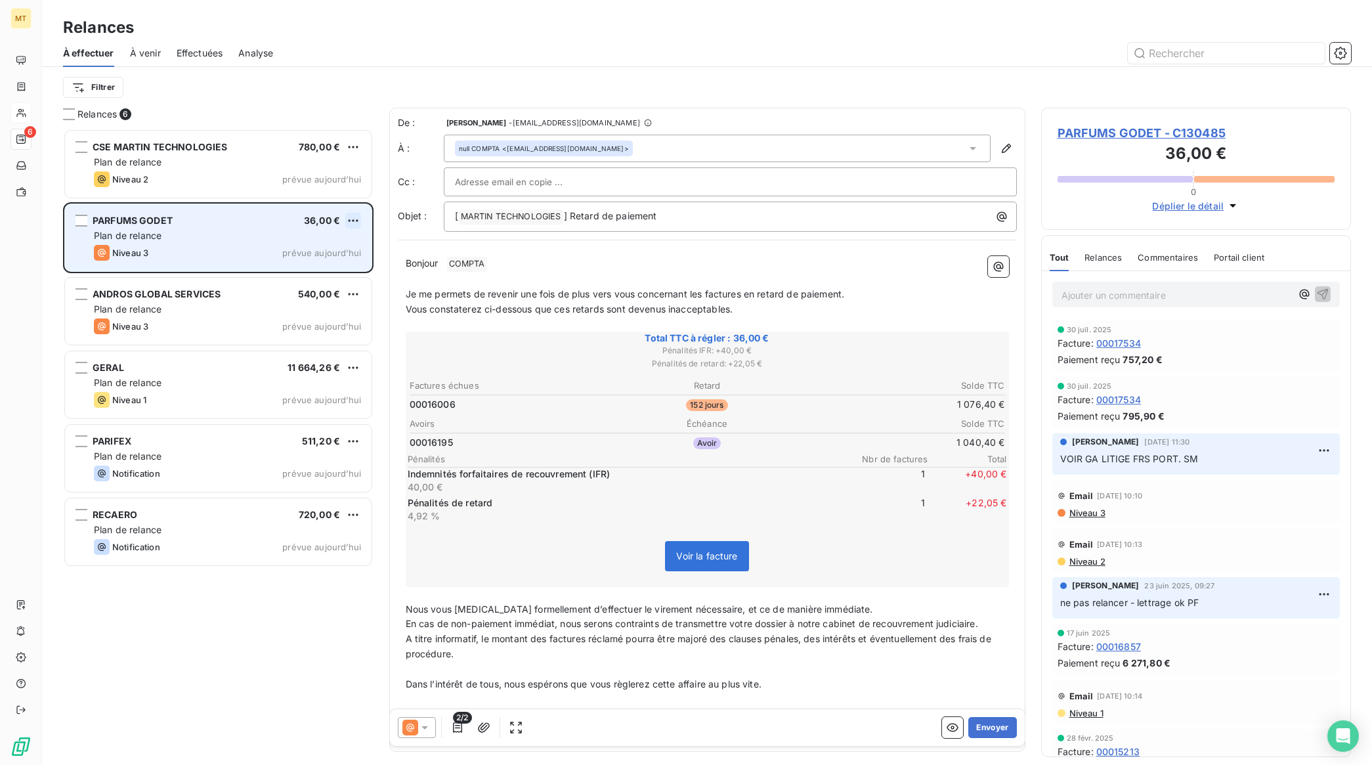
click at [356, 215] on html "MT 6 Relances À effectuer À venir Effectuées Analyse Filtrer Relances 6 CSE MAR…" at bounding box center [686, 382] width 1372 height 765
click at [290, 271] on div "Passer cette action" at bounding box center [297, 270] width 118 height 21
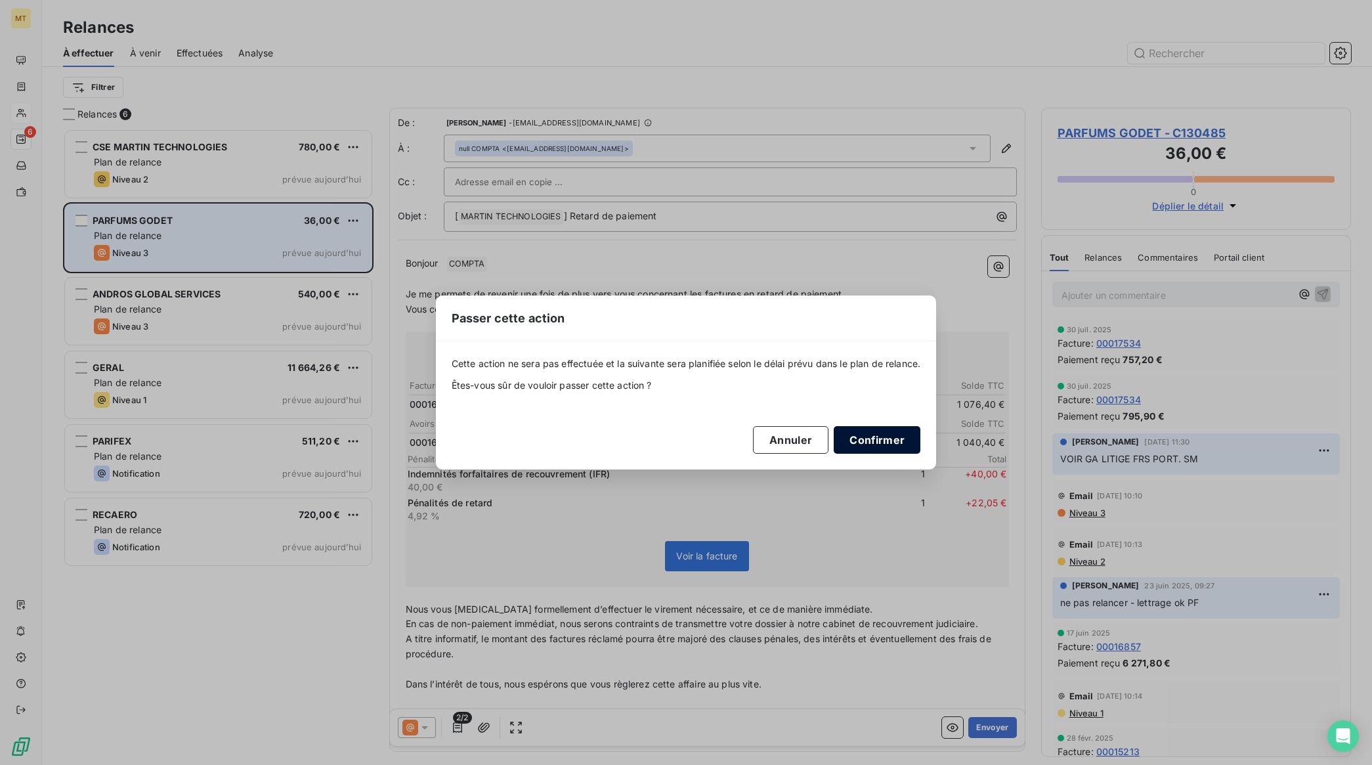
click at [871, 444] on button "Confirmer" at bounding box center [877, 440] width 87 height 28
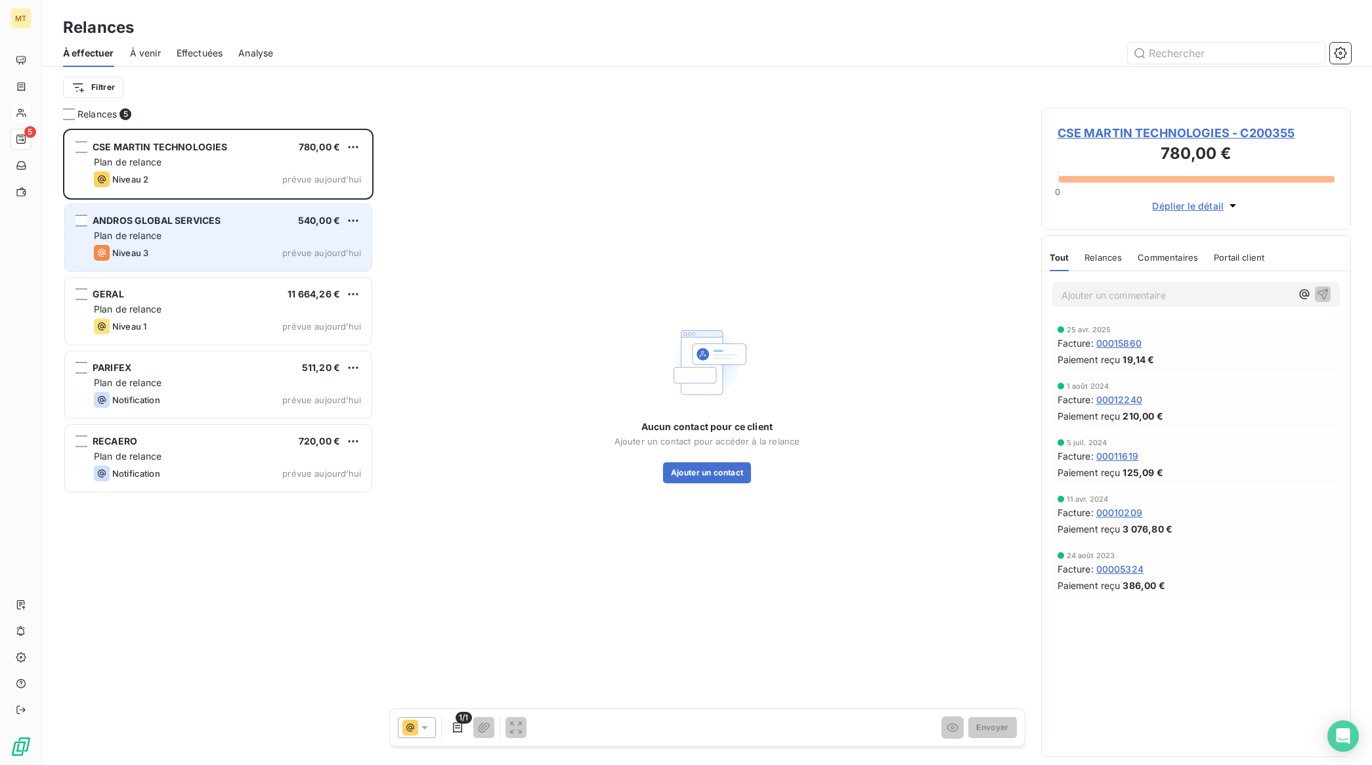
click at [181, 240] on div "Plan de relance" at bounding box center [227, 235] width 267 height 13
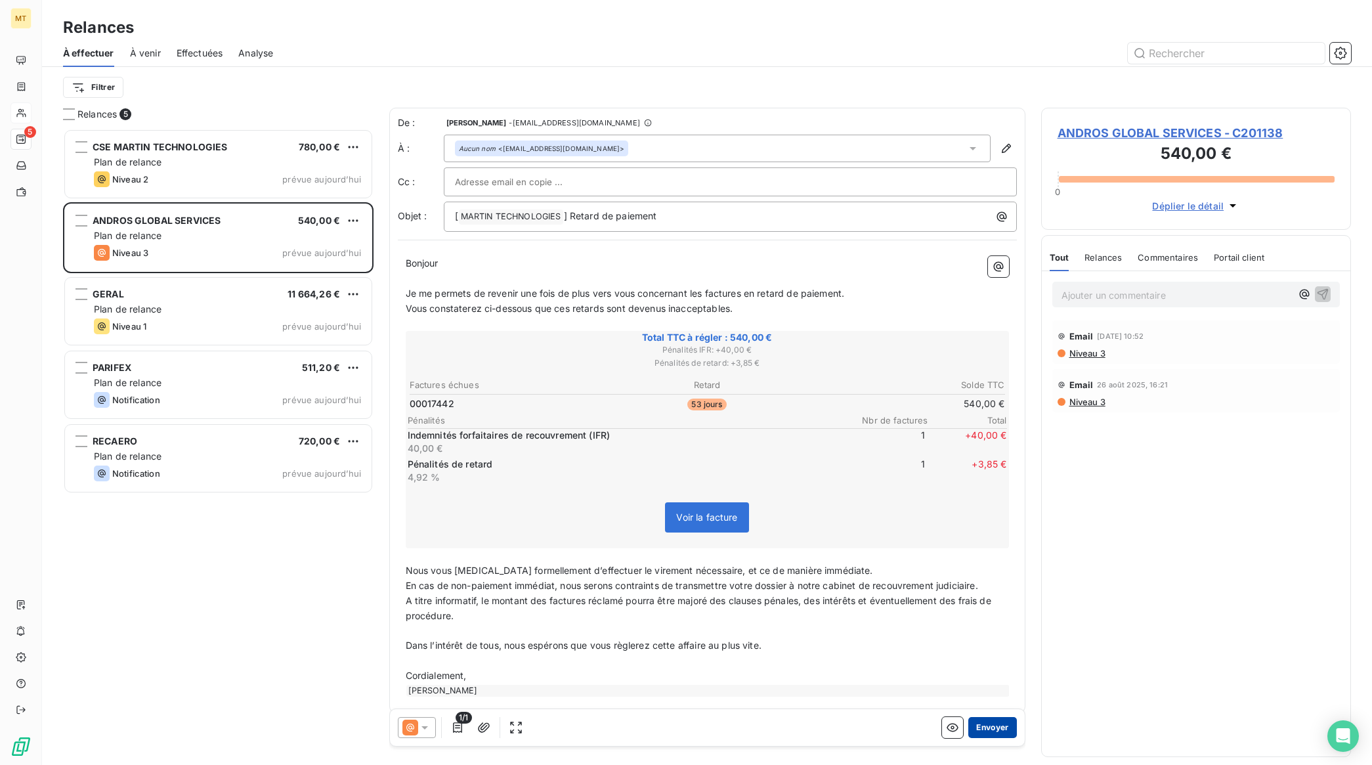
click at [970, 730] on button "Envoyer" at bounding box center [992, 727] width 48 height 21
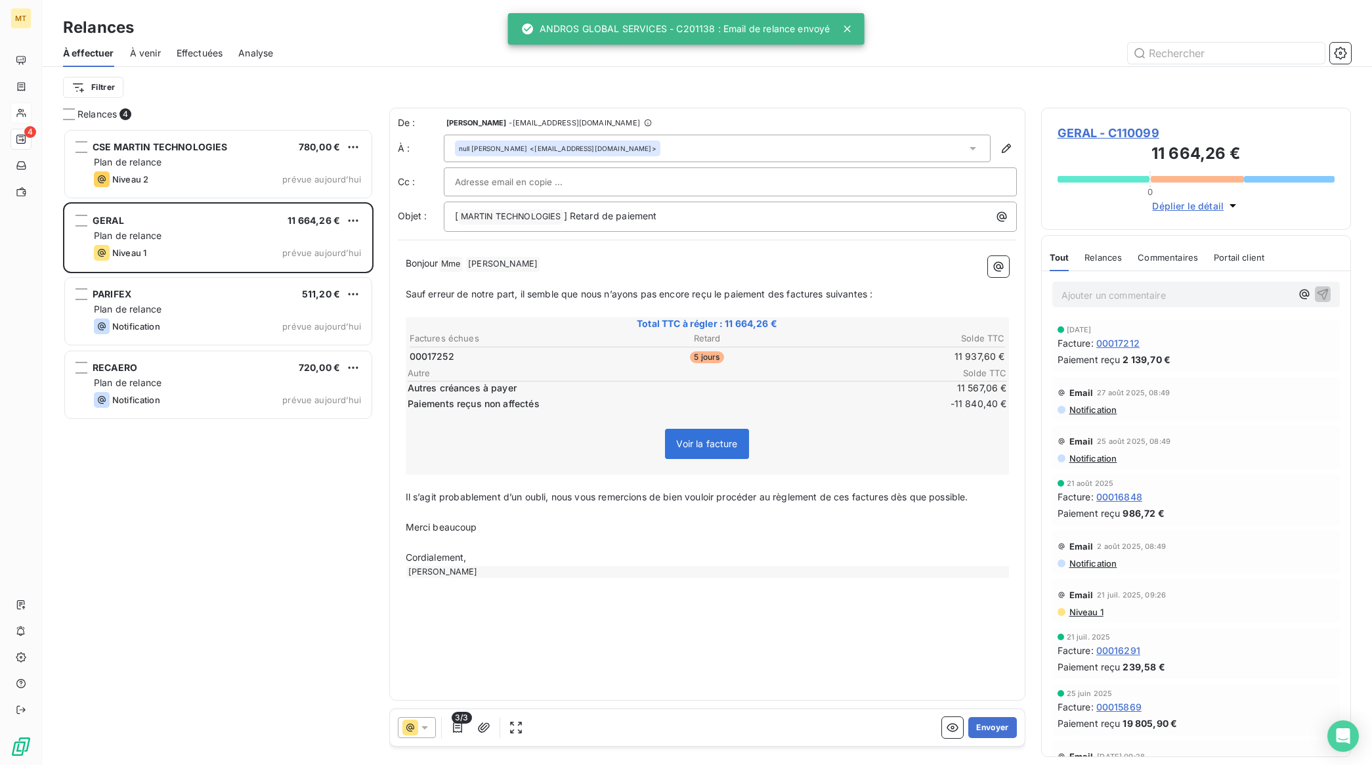
click at [159, 225] on div "GERAL 11 664,26 €" at bounding box center [227, 221] width 267 height 12
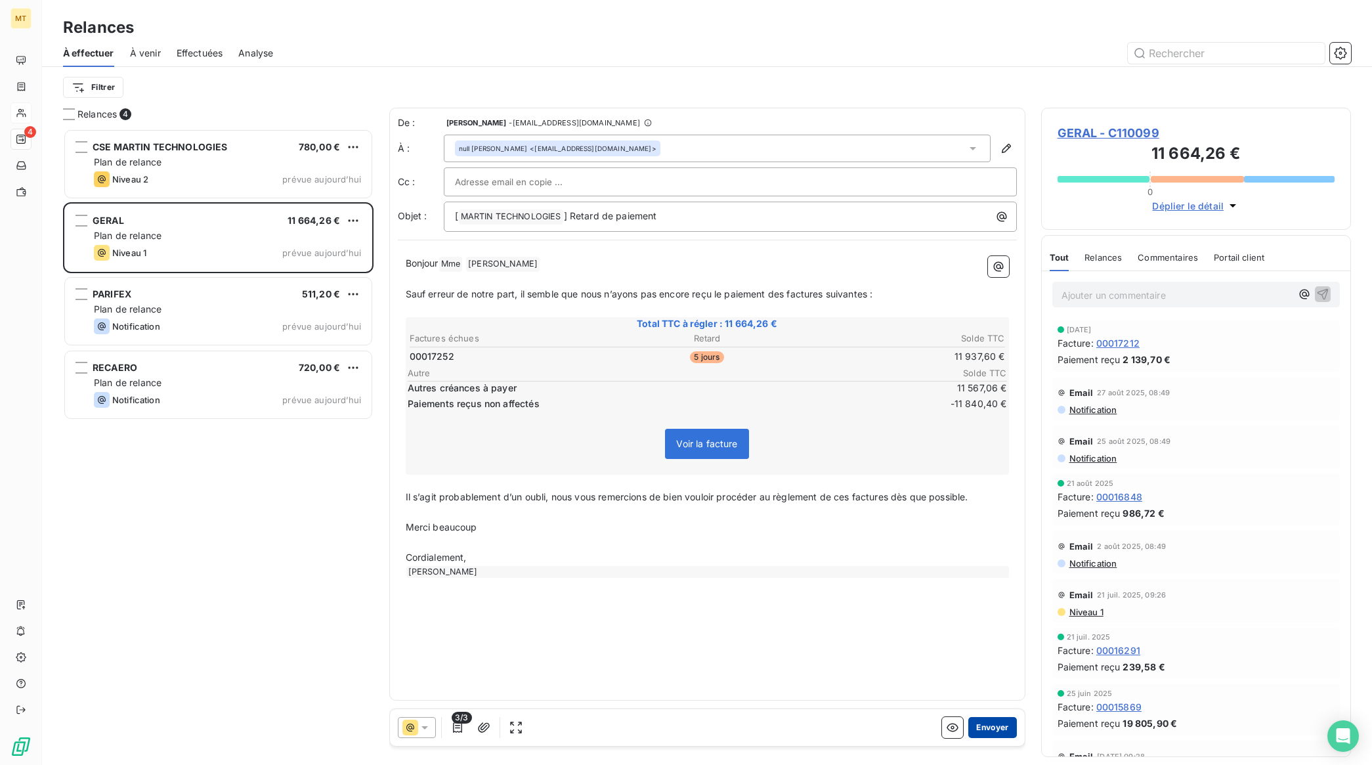
click at [993, 733] on button "Envoyer" at bounding box center [992, 727] width 48 height 21
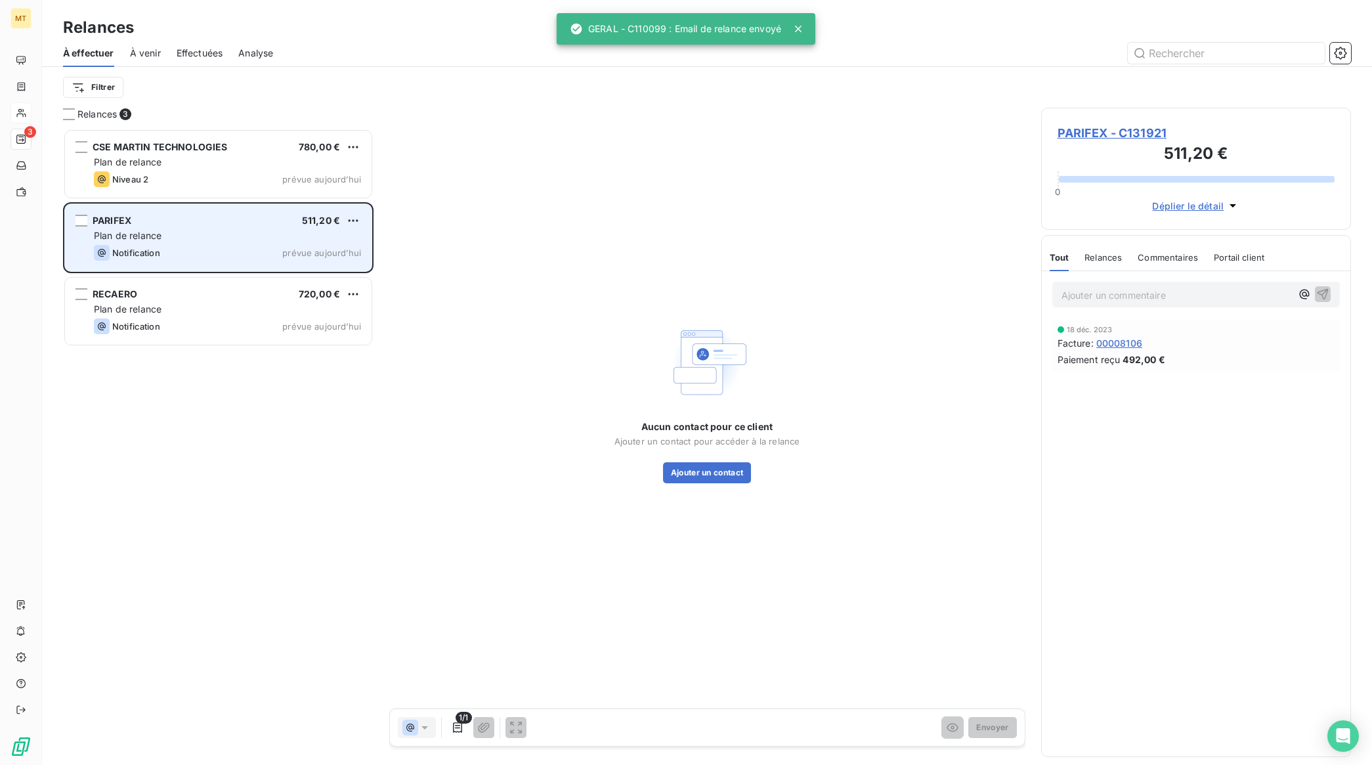
click at [231, 233] on div "Plan de relance" at bounding box center [227, 235] width 267 height 13
click at [358, 220] on html "MT 3 Relances À effectuer À venir Effectuées Analyse Filtrer Relances 3 CSE MAR…" at bounding box center [686, 382] width 1372 height 765
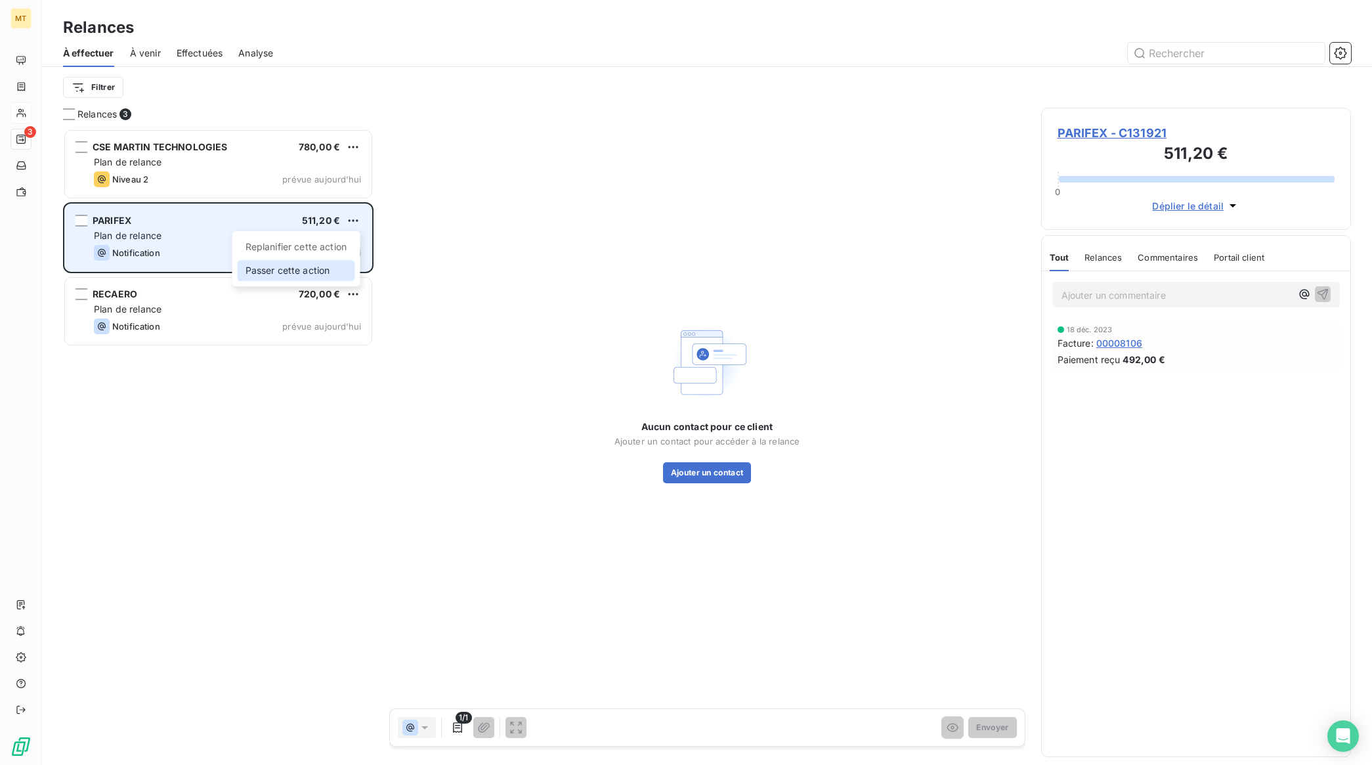
click at [290, 270] on div "Passer cette action" at bounding box center [297, 270] width 118 height 21
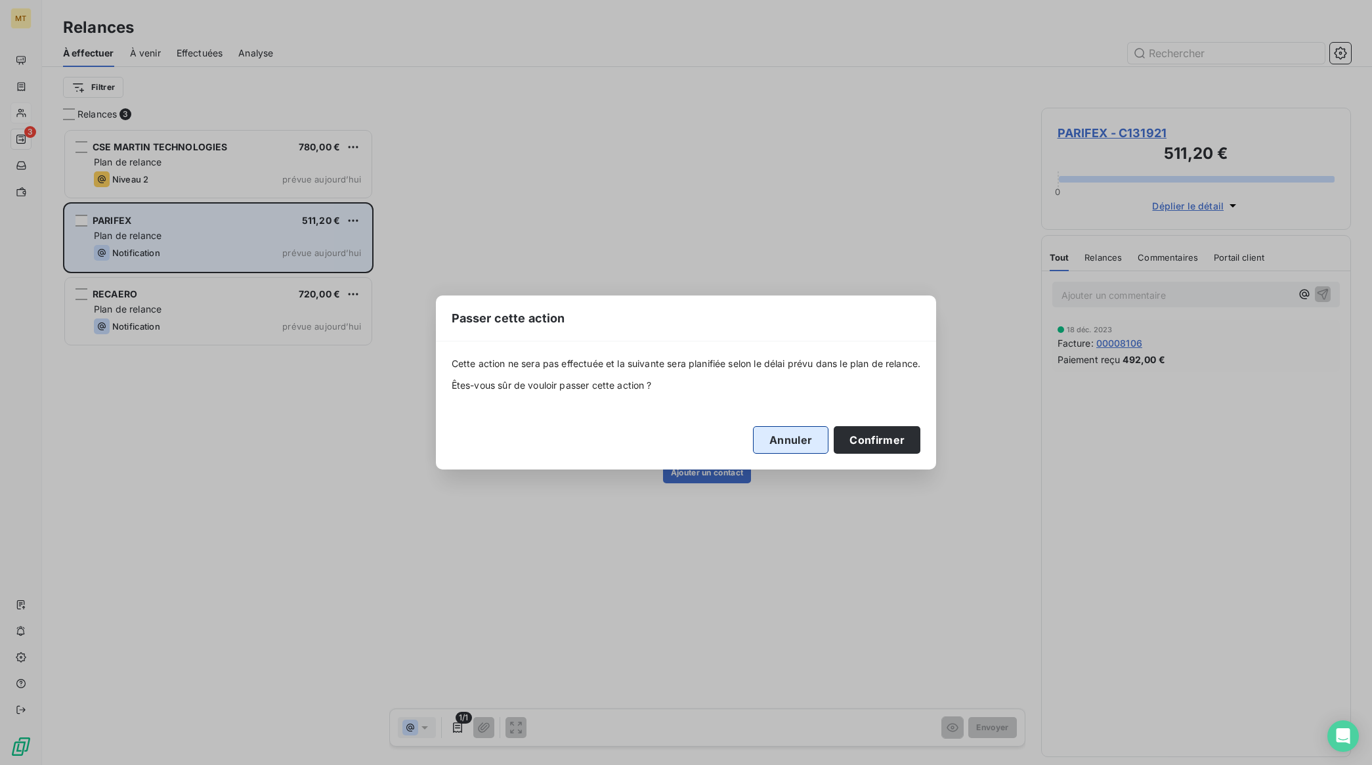
click at [788, 435] on button "Annuler" at bounding box center [791, 440] width 76 height 28
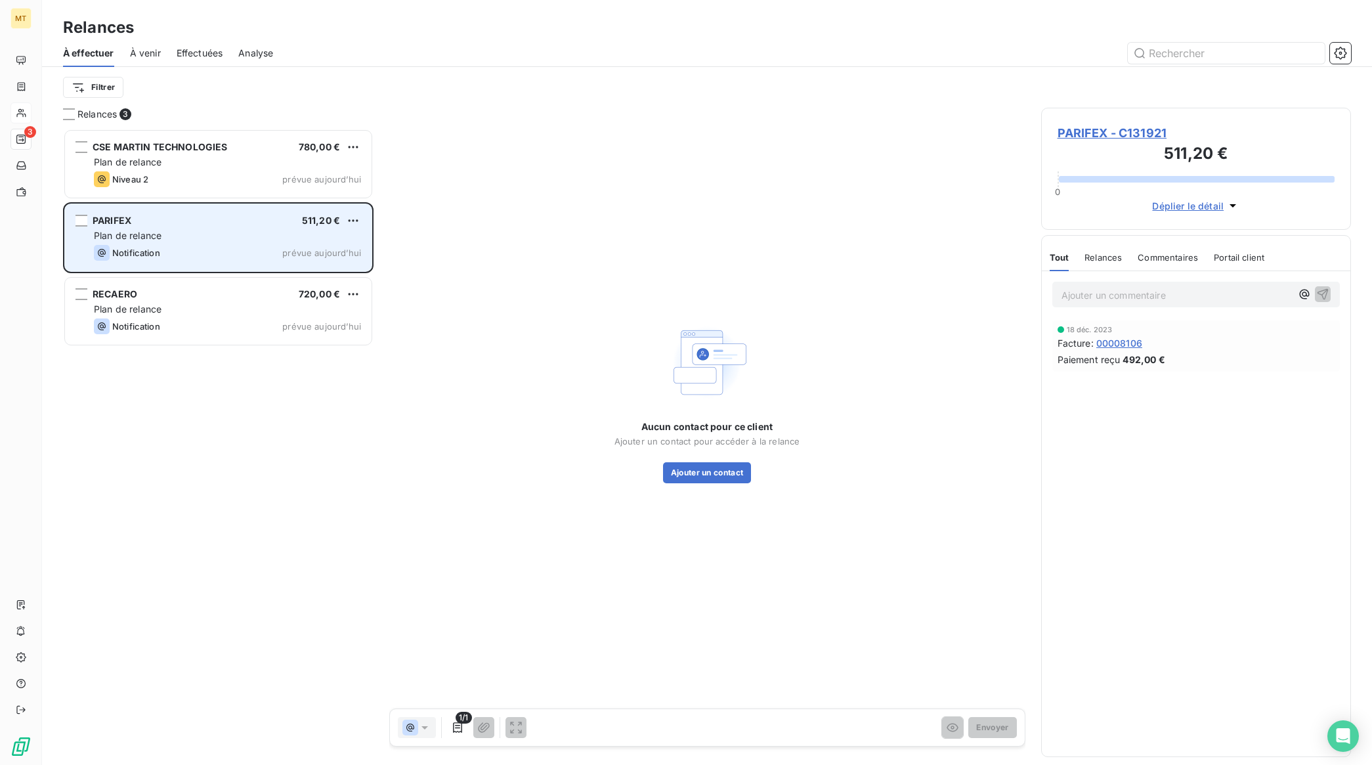
click at [176, 227] on div "PARIFEX 511,20 €" at bounding box center [227, 221] width 267 height 12
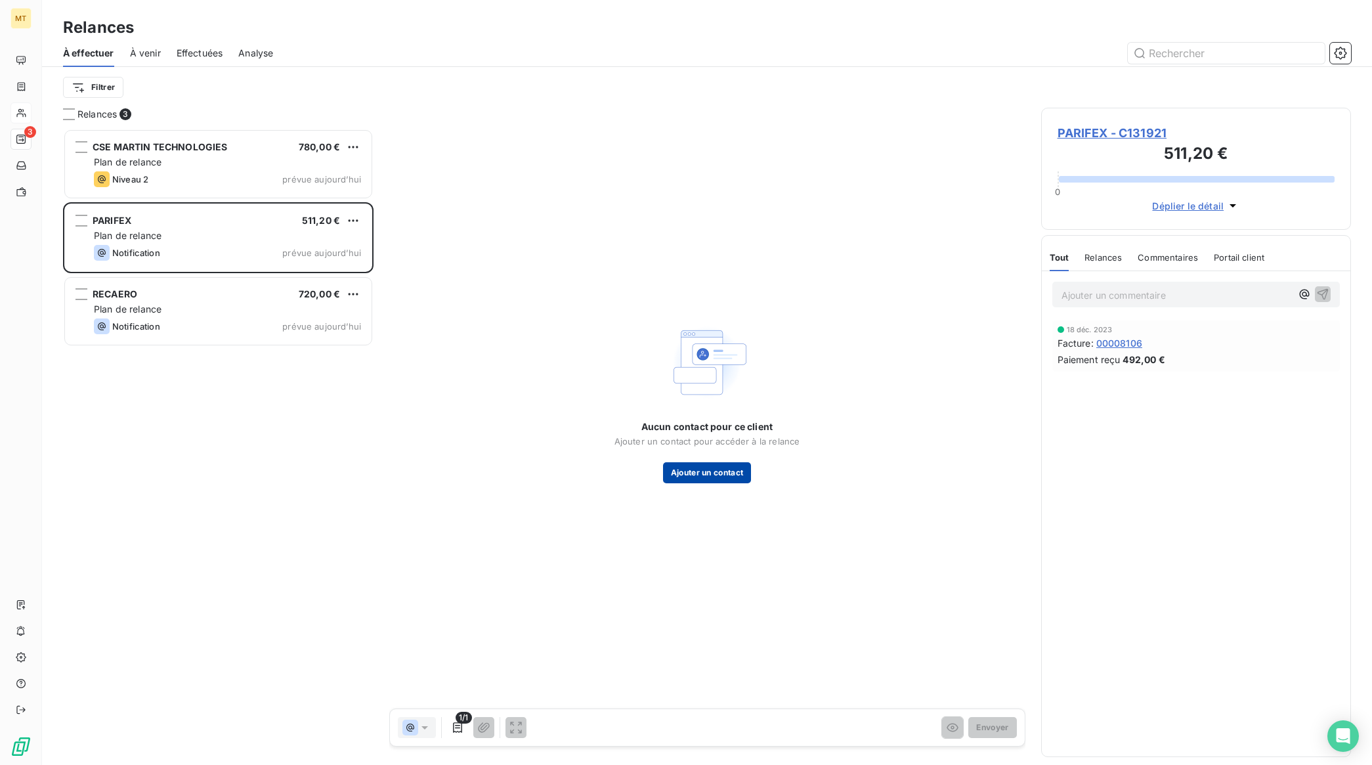
click at [722, 471] on button "Ajouter un contact" at bounding box center [707, 472] width 89 height 21
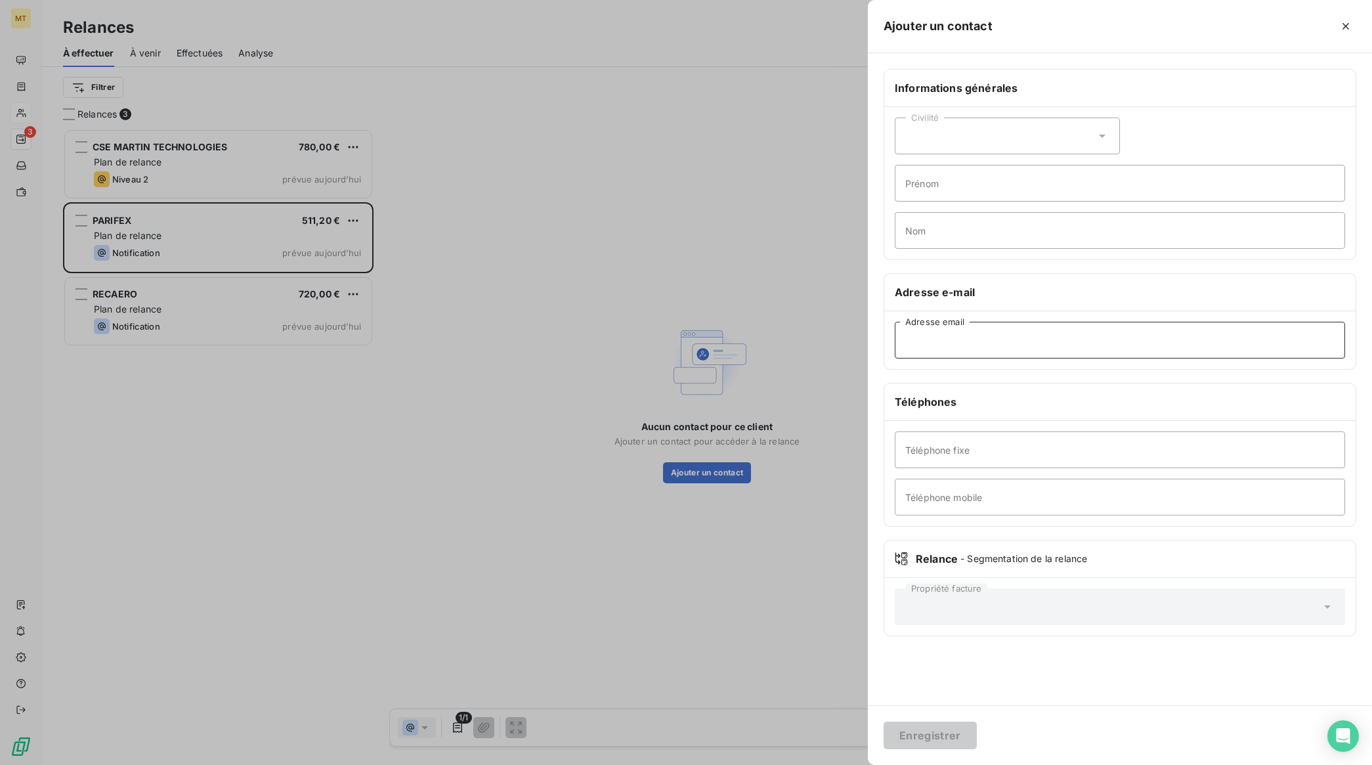
click at [1008, 335] on input "Adresse email" at bounding box center [1120, 340] width 450 height 37
paste input "[EMAIL_ADDRESS][DOMAIN_NAME]"
click at [924, 340] on input "[EMAIL_ADDRESS][DOMAIN_NAME]" at bounding box center [1120, 340] width 450 height 37
type input "[EMAIL_ADDRESS][DOMAIN_NAME]"
click at [922, 739] on button "Enregistrer" at bounding box center [930, 736] width 93 height 28
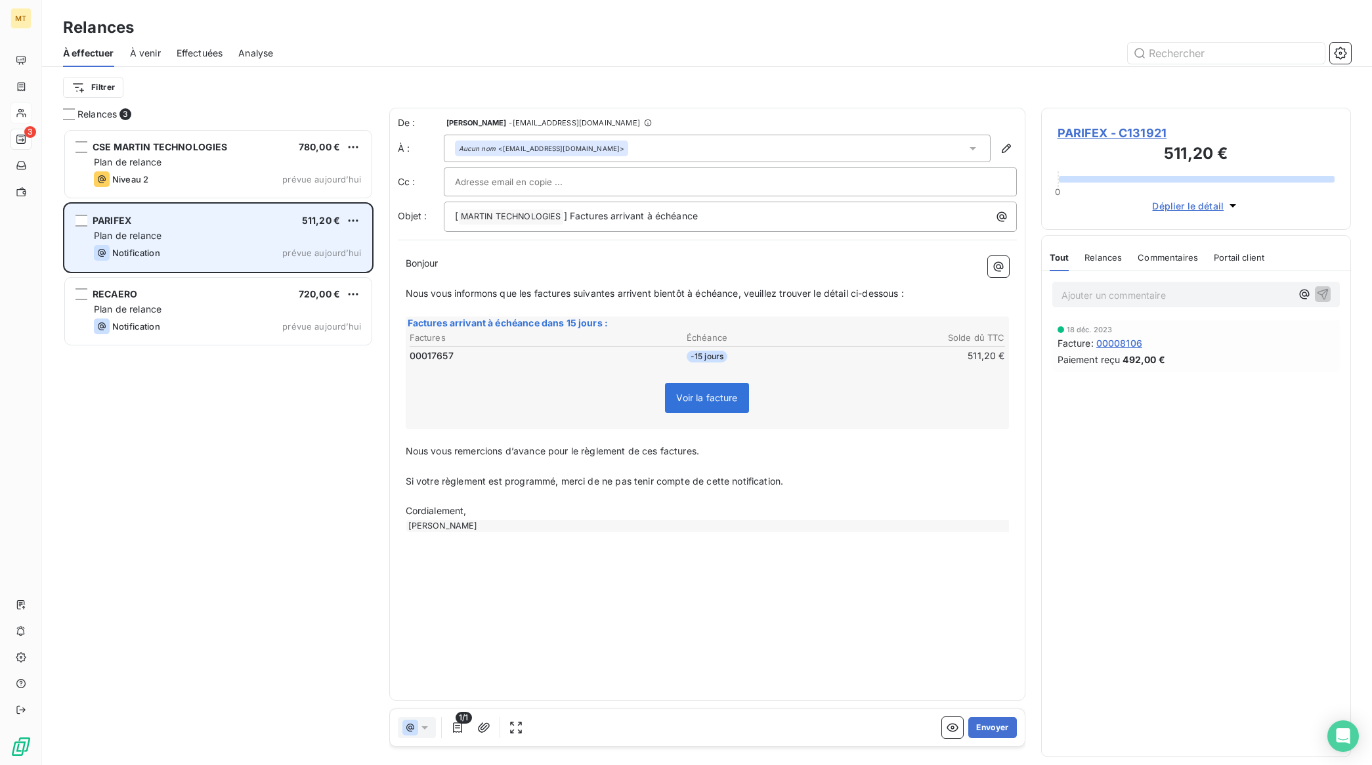
click at [200, 248] on div "Notification prévue aujourd’hui" at bounding box center [227, 253] width 267 height 16
click at [212, 259] on div "Notification prévue aujourd’hui" at bounding box center [227, 253] width 267 height 16
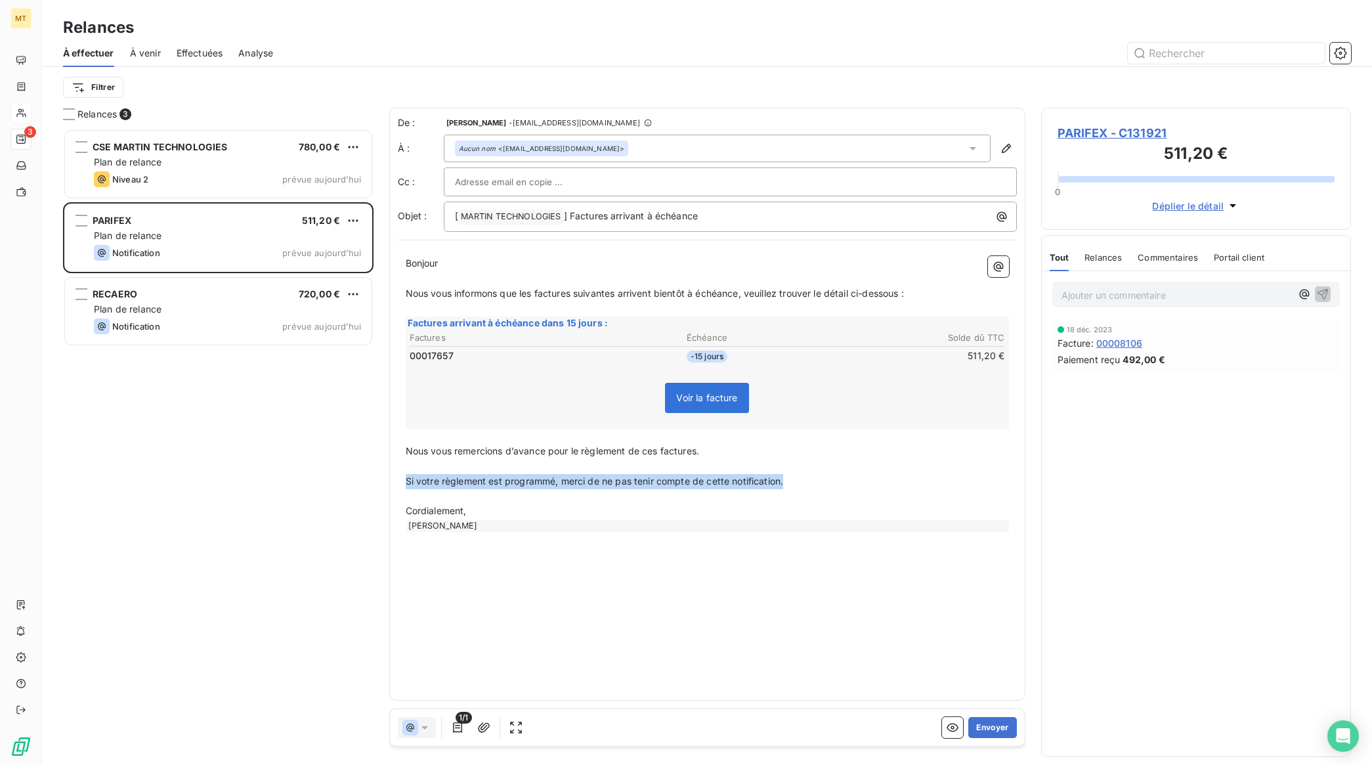
drag, startPoint x: 405, startPoint y: 478, endPoint x: 785, endPoint y: 487, distance: 379.6
click at [785, 487] on p "Si votre règlement est programmé, merci de ne pas tenir compte de cette notific…" at bounding box center [707, 481] width 603 height 15
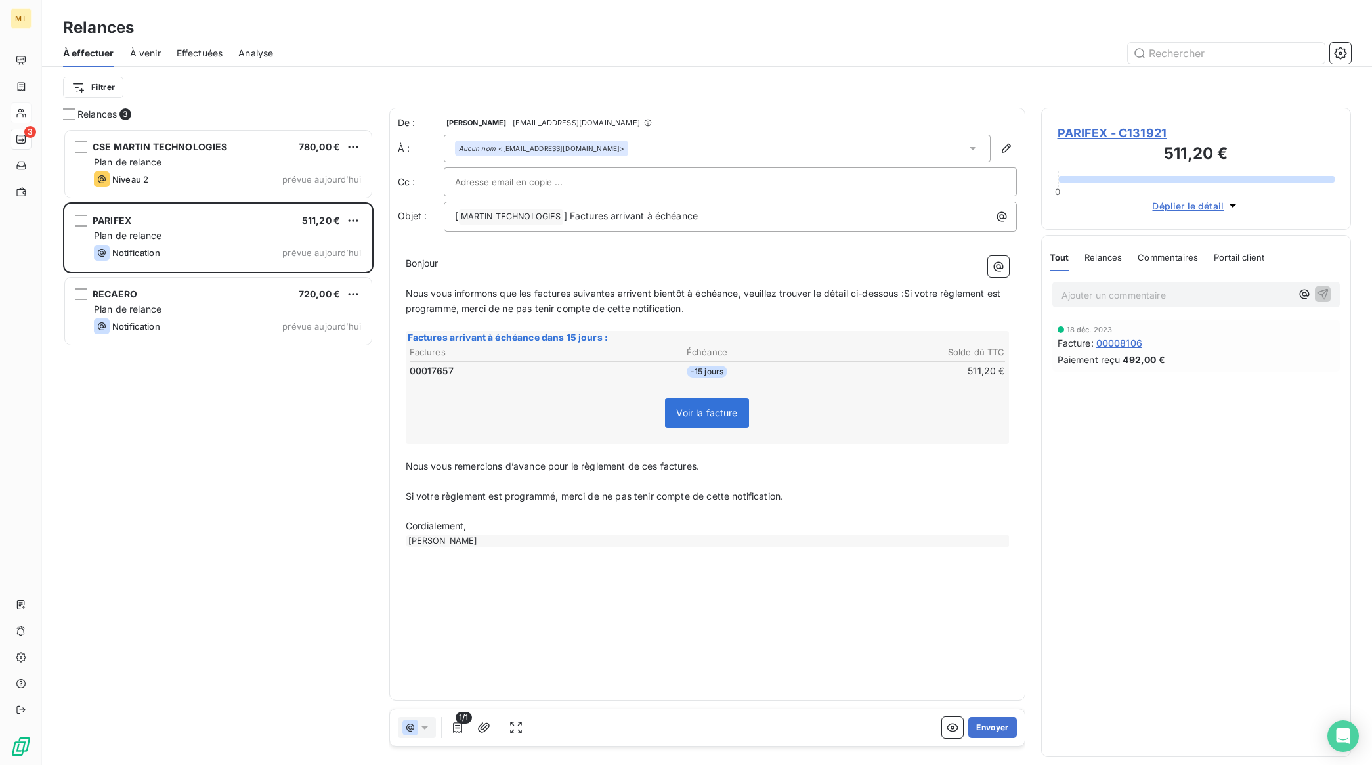
click at [915, 293] on span "Nous vous informons que les factures suivantes arrivent bientôt à échéance, veu…" at bounding box center [705, 301] width 598 height 26
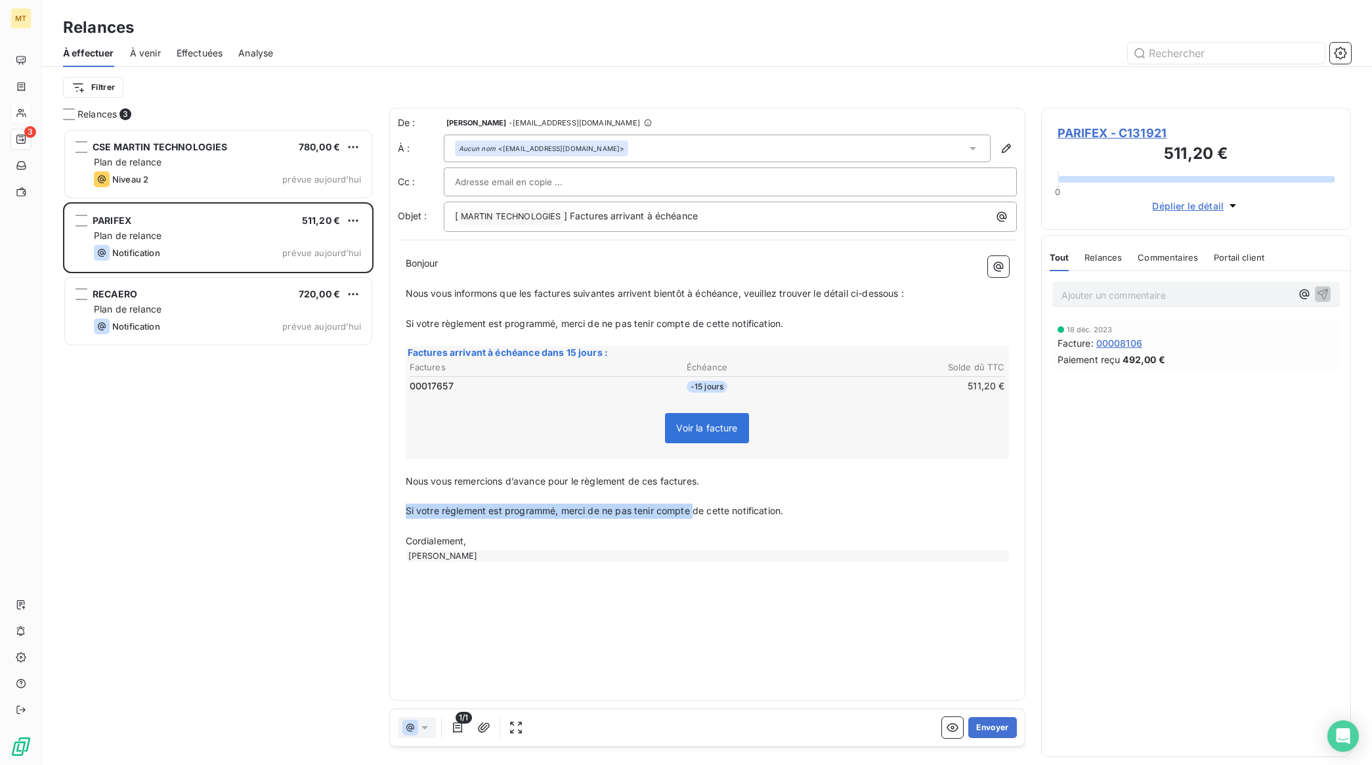
drag, startPoint x: 798, startPoint y: 510, endPoint x: 401, endPoint y: 512, distance: 397.2
click at [401, 512] on div "Bonjour ﻿ ﻿ ﻿ ﻿ Nous vous informons que les factures suivantes arrivent bientôt…" at bounding box center [707, 409] width 619 height 322
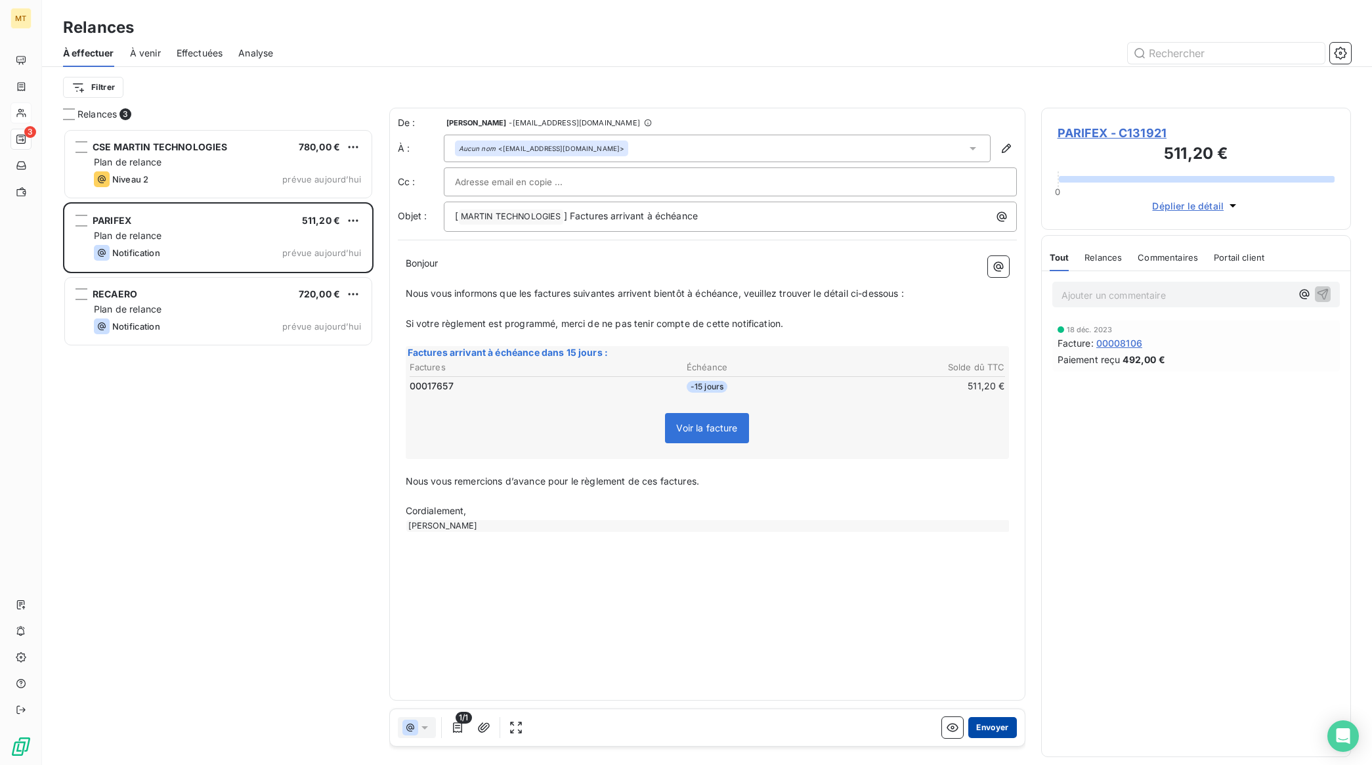
click at [989, 726] on button "Envoyer" at bounding box center [992, 727] width 48 height 21
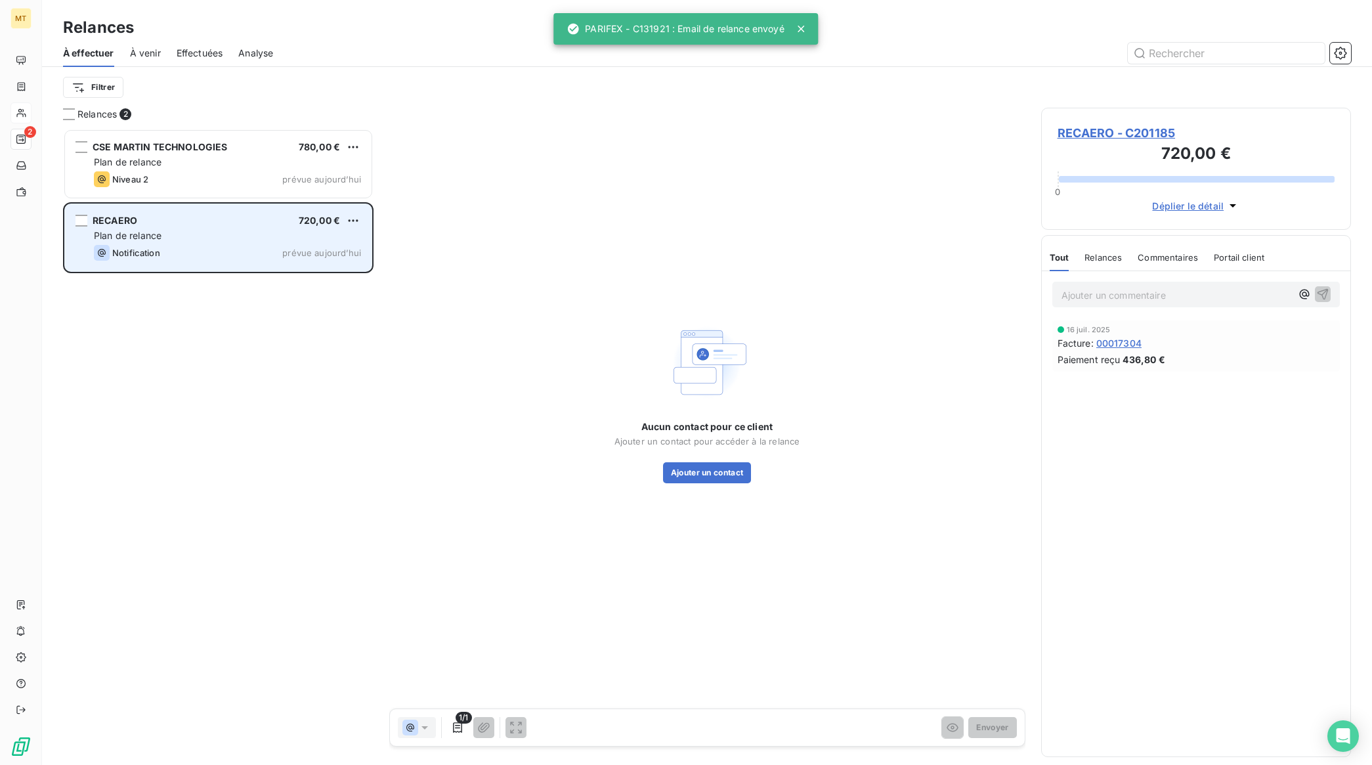
click at [199, 233] on div "Plan de relance" at bounding box center [227, 235] width 267 height 13
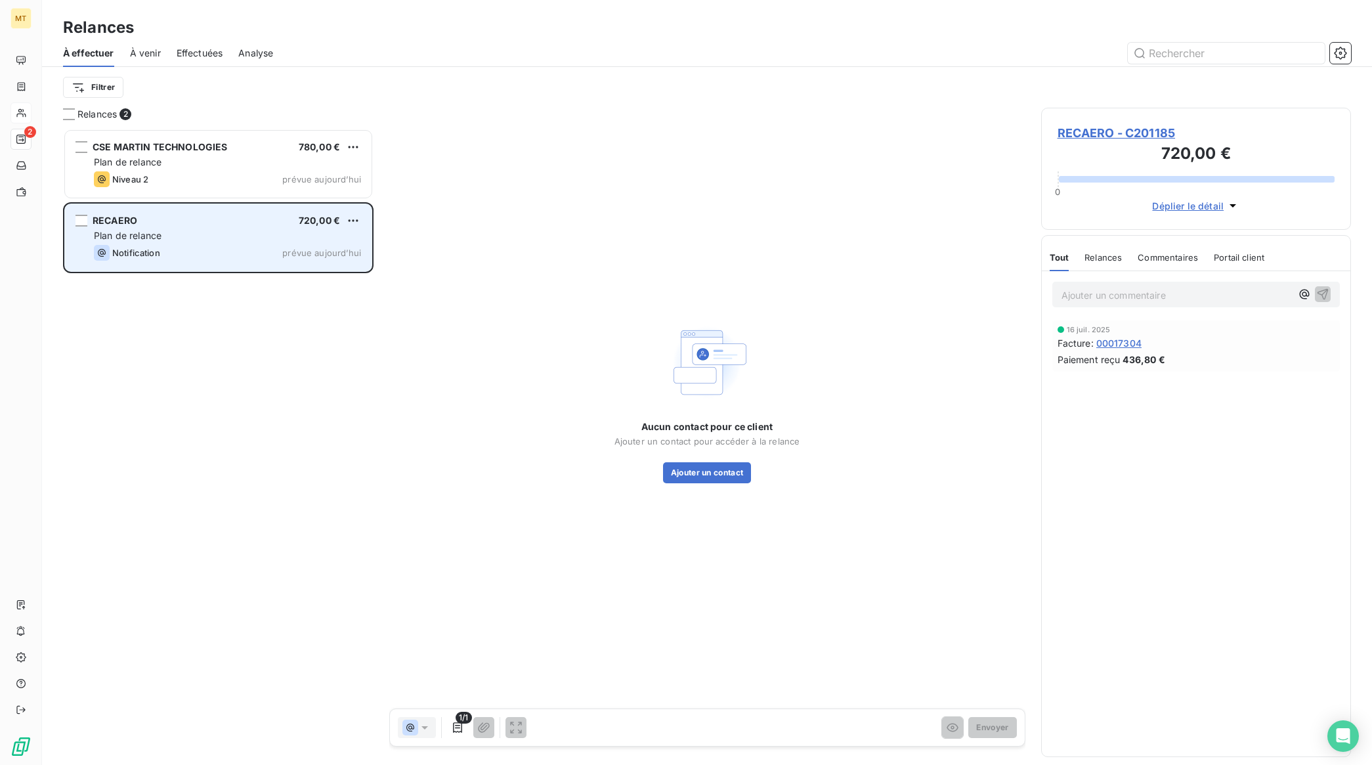
click at [189, 248] on div "Notification prévue aujourd’hui" at bounding box center [227, 253] width 267 height 16
click at [207, 236] on div "Plan de relance" at bounding box center [227, 235] width 267 height 13
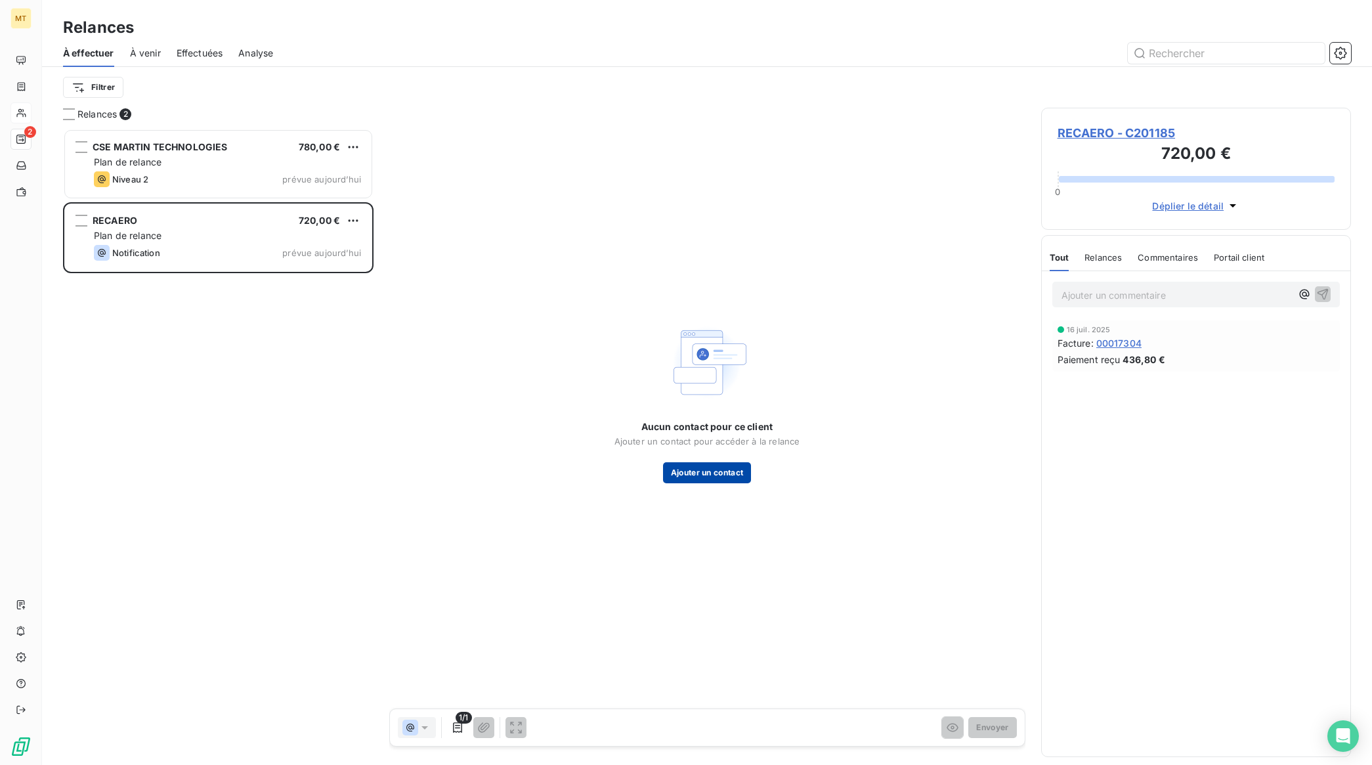
click at [716, 475] on button "Ajouter un contact" at bounding box center [707, 472] width 89 height 21
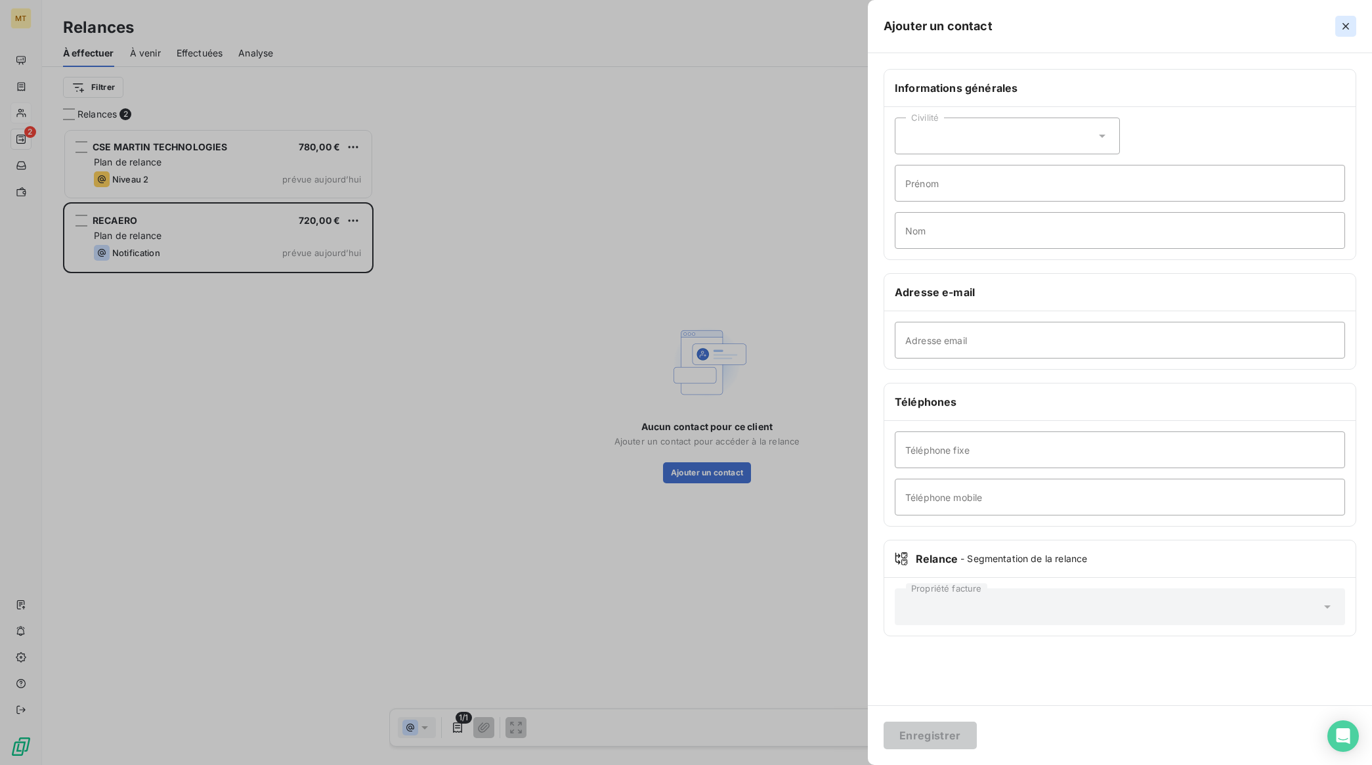
click at [1344, 24] on icon "button" at bounding box center [1345, 26] width 13 height 13
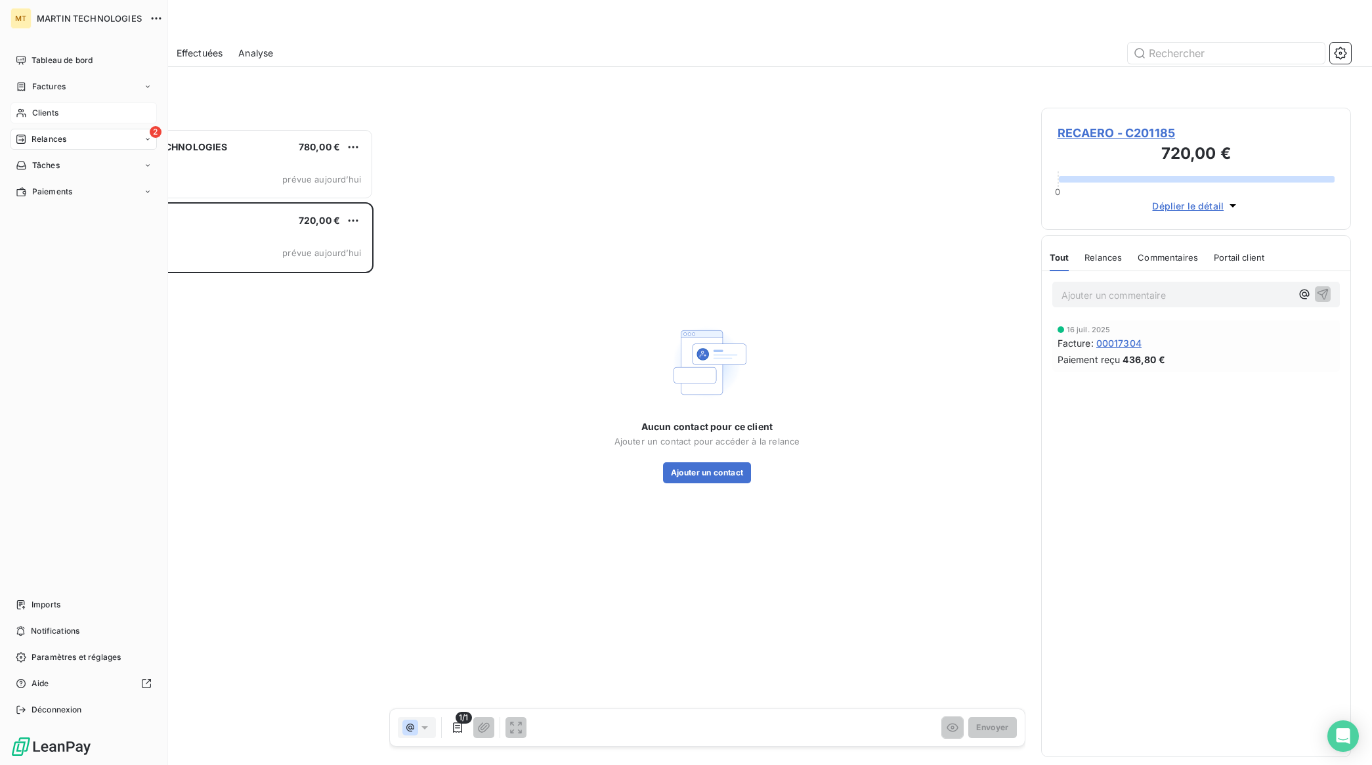
click at [53, 112] on span "Clients" at bounding box center [45, 113] width 26 height 12
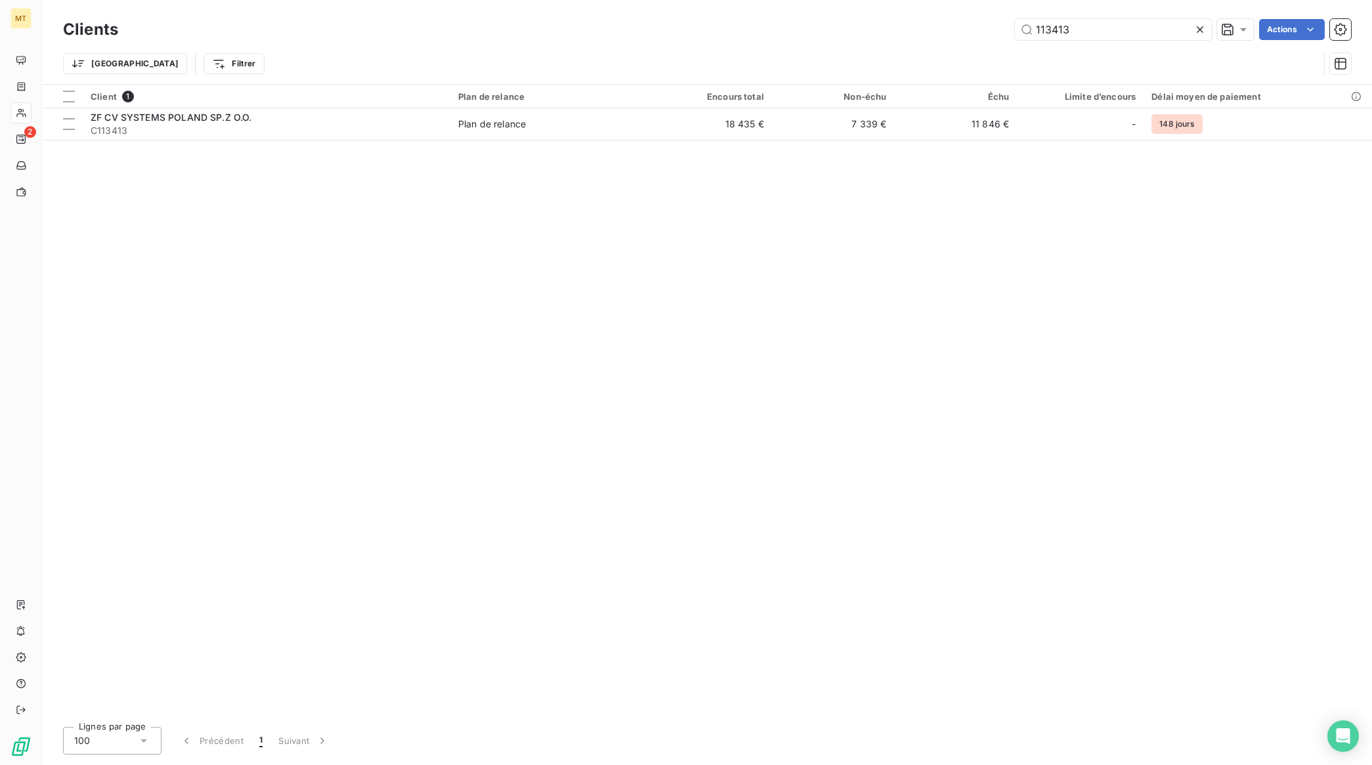
drag, startPoint x: 1098, startPoint y: 25, endPoint x: 848, endPoint y: 33, distance: 249.6
click at [848, 33] on div "113413 Actions" at bounding box center [742, 29] width 1217 height 21
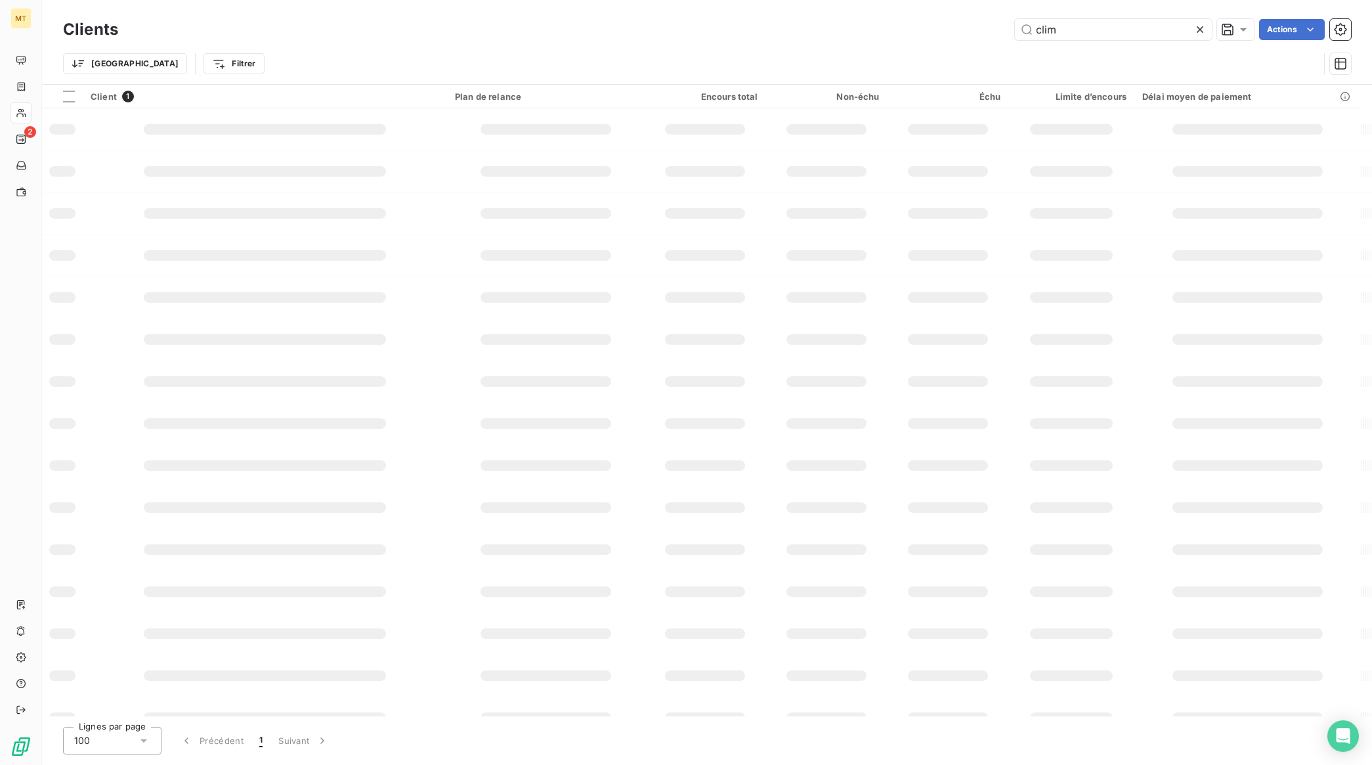
type input "clim"
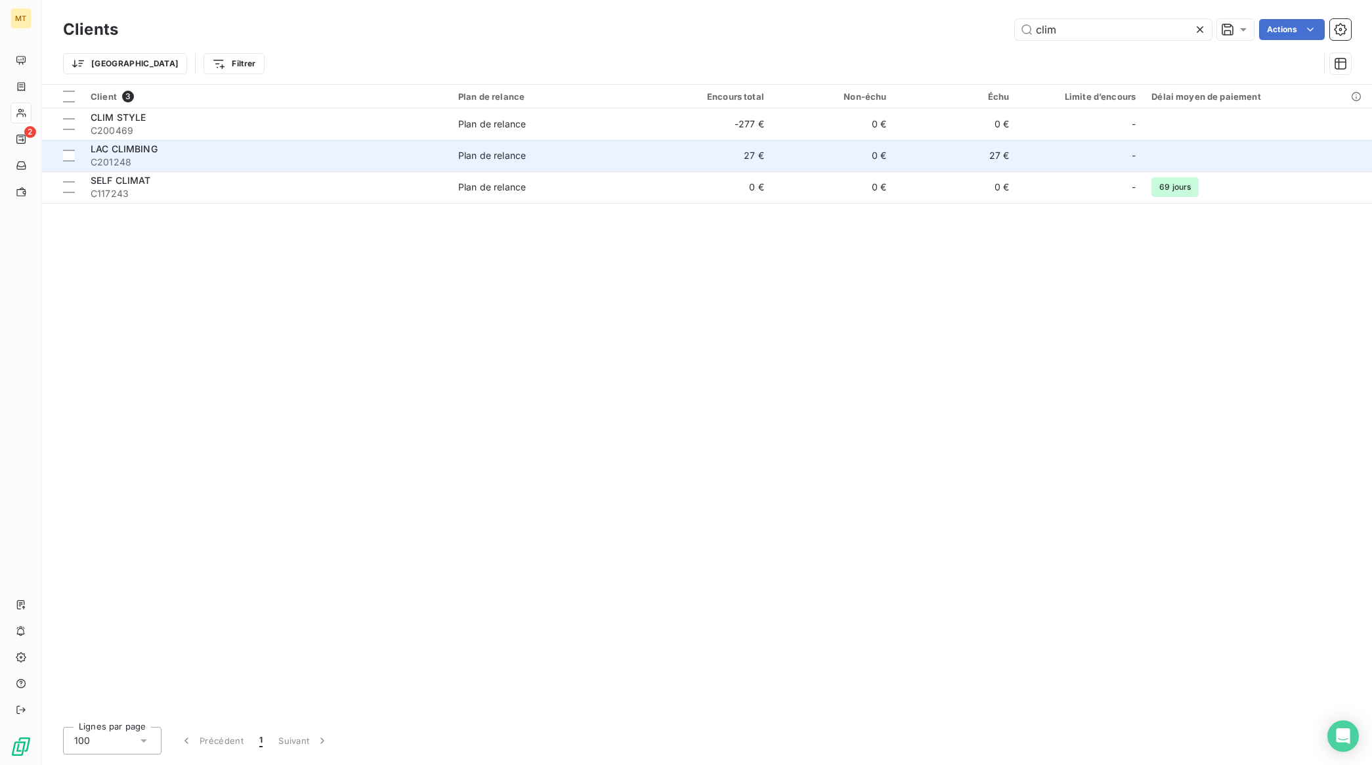
click at [129, 148] on span "LAC CLIMBING" at bounding box center [124, 148] width 67 height 11
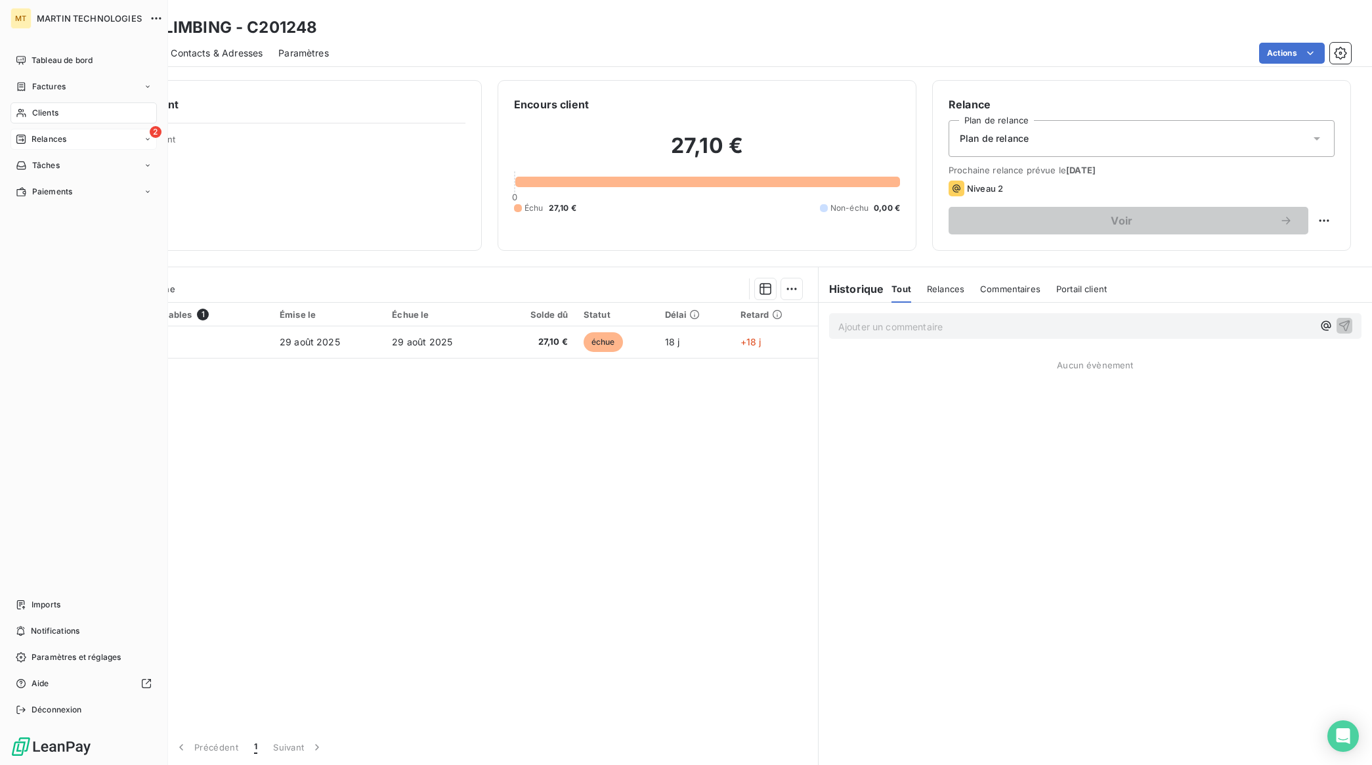
click at [46, 133] on span "Relances" at bounding box center [49, 139] width 35 height 12
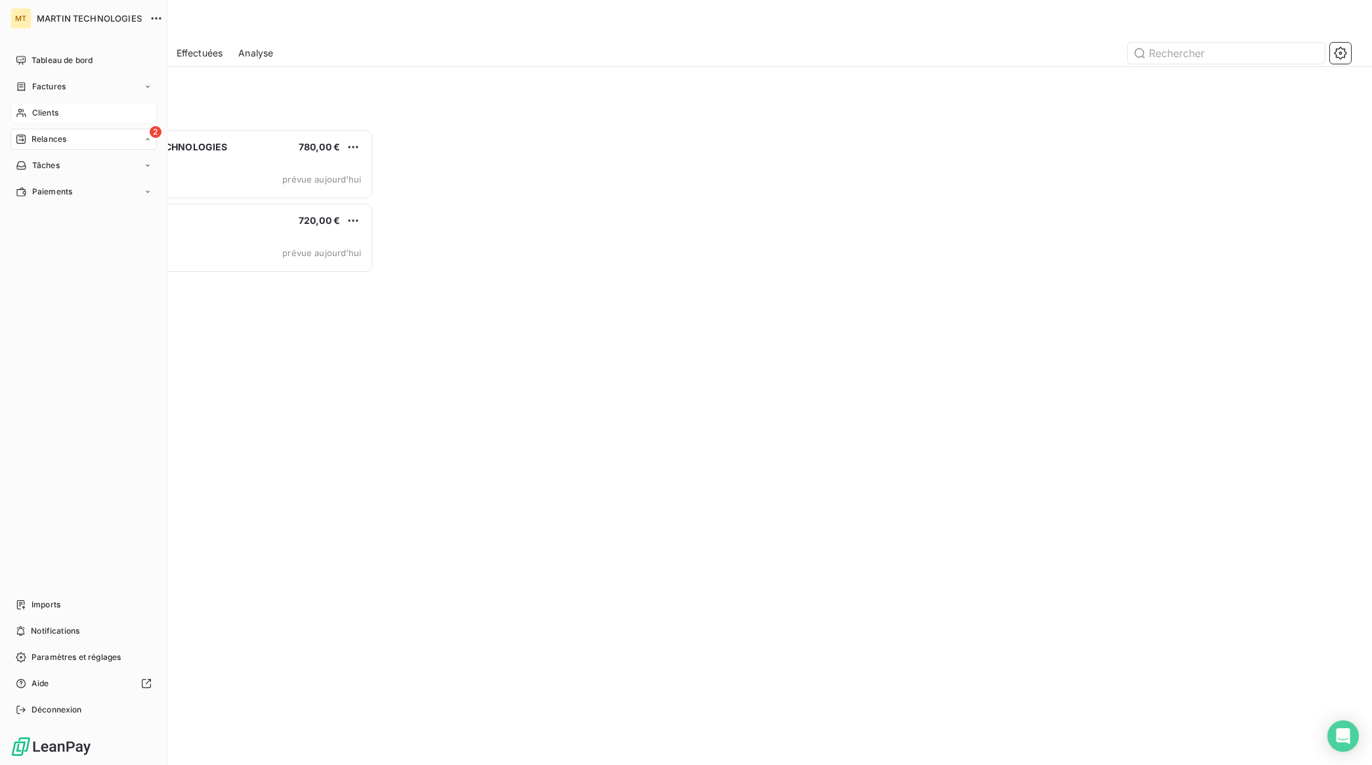
scroll to position [624, 297]
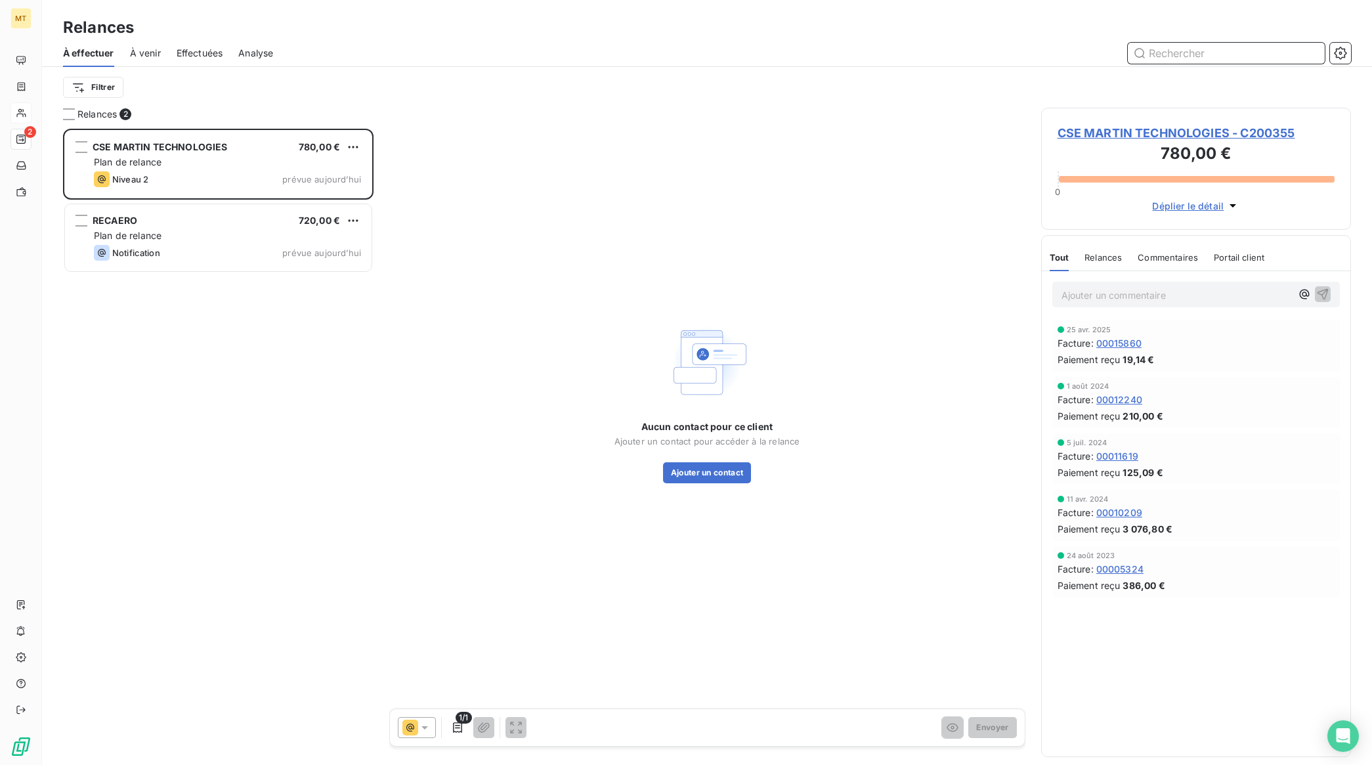
click at [192, 54] on span "Effectuées" at bounding box center [200, 53] width 47 height 13
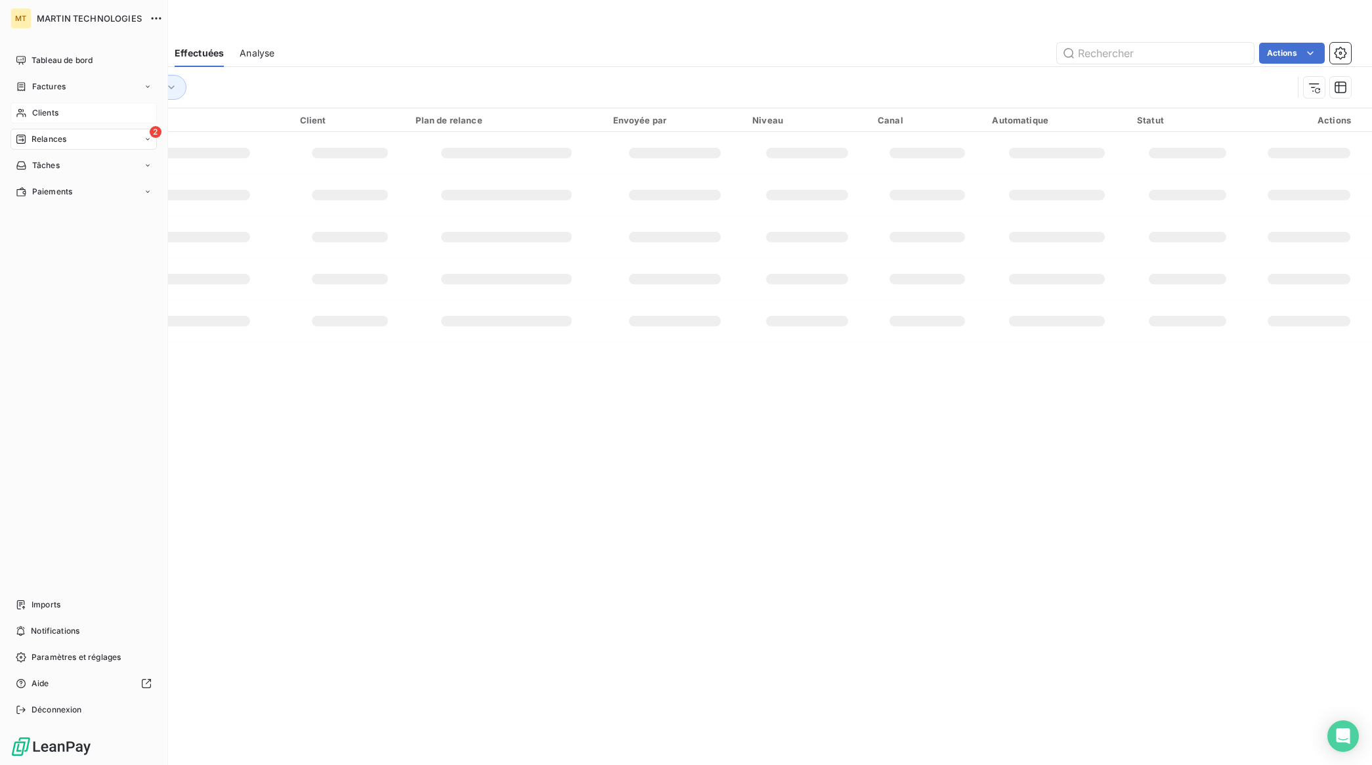
click at [32, 140] on span "Relances" at bounding box center [49, 139] width 35 height 12
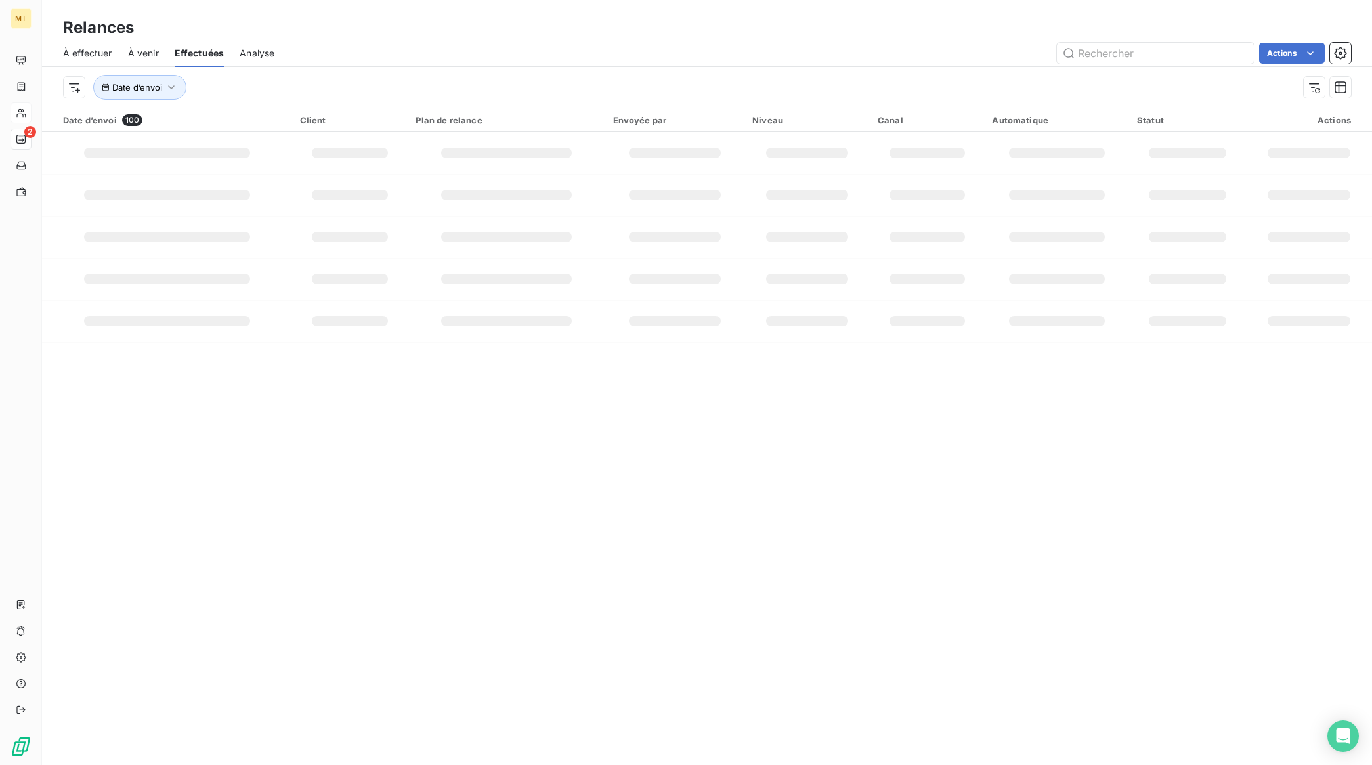
click at [84, 44] on div "À effectuer" at bounding box center [87, 53] width 49 height 28
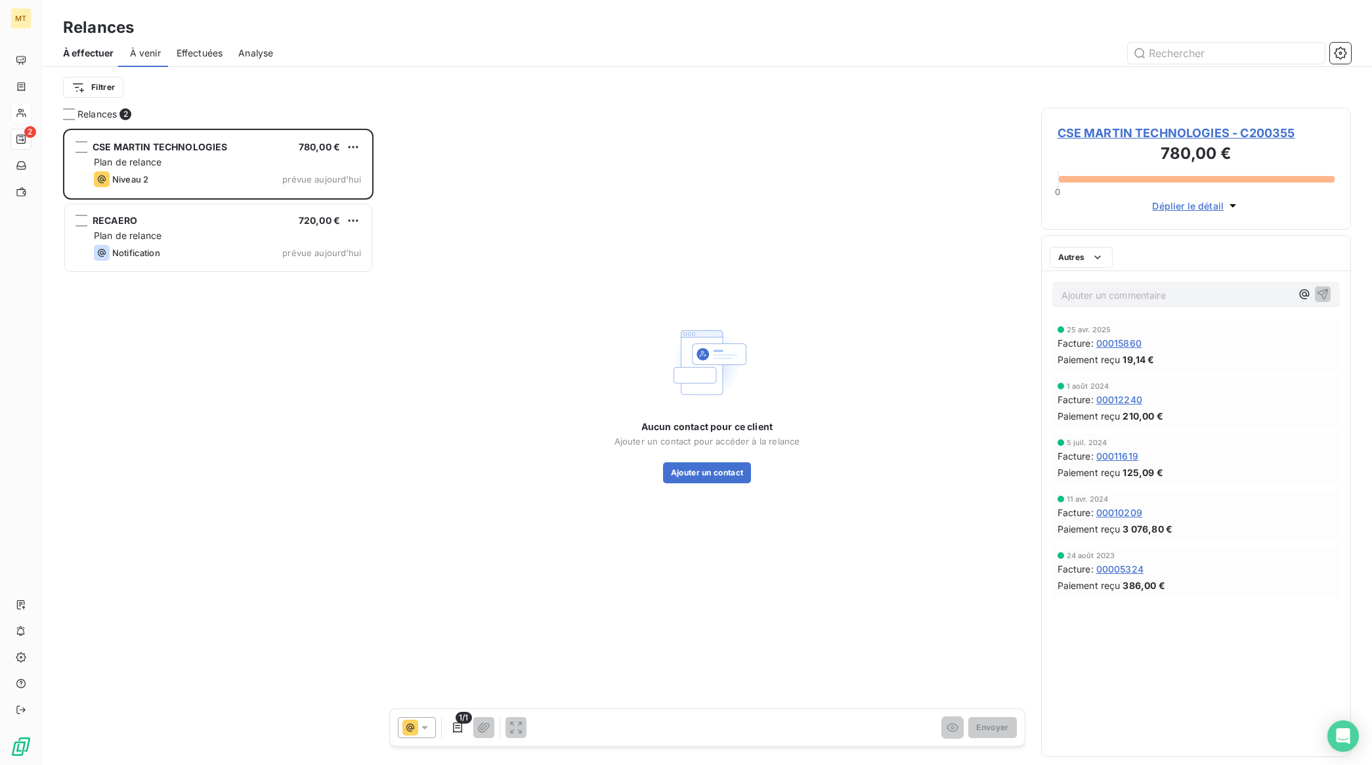
scroll to position [624, 297]
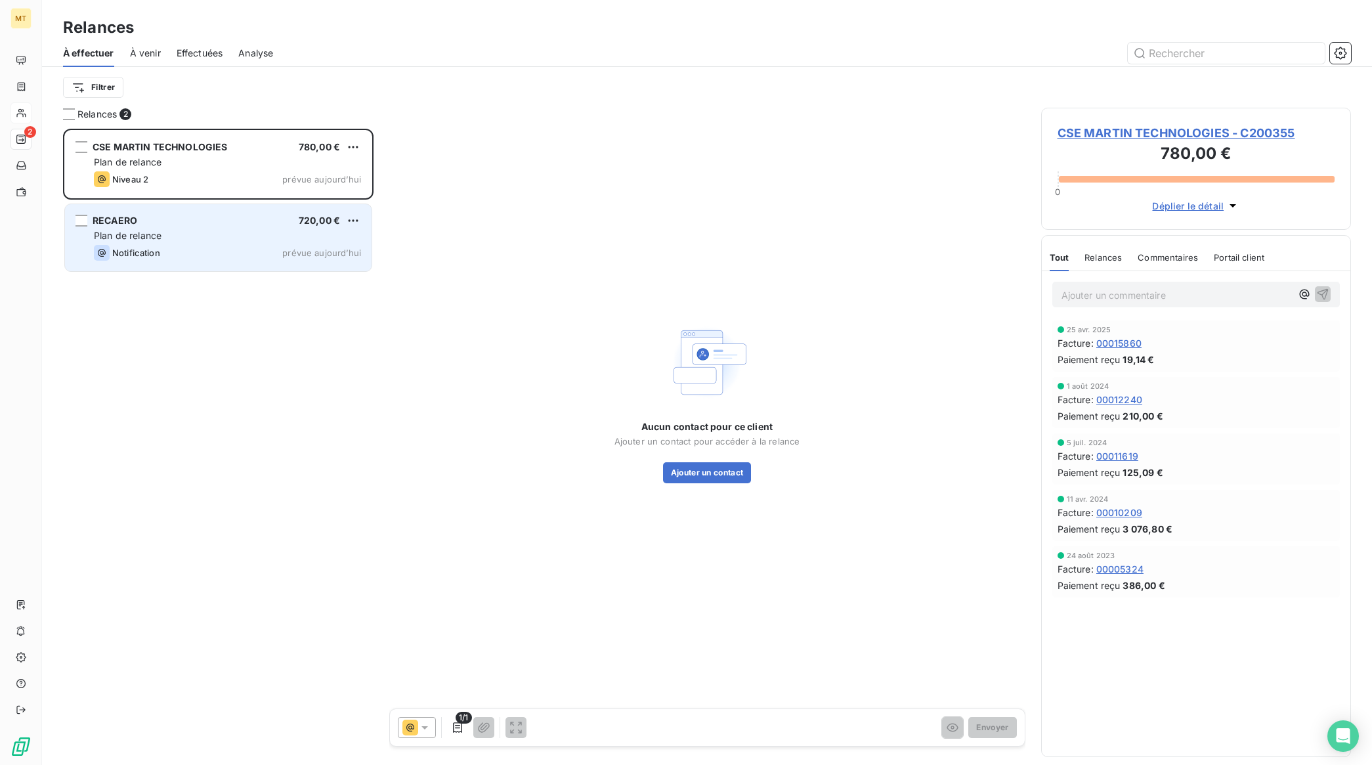
click at [174, 235] on div "Plan de relance" at bounding box center [227, 235] width 267 height 13
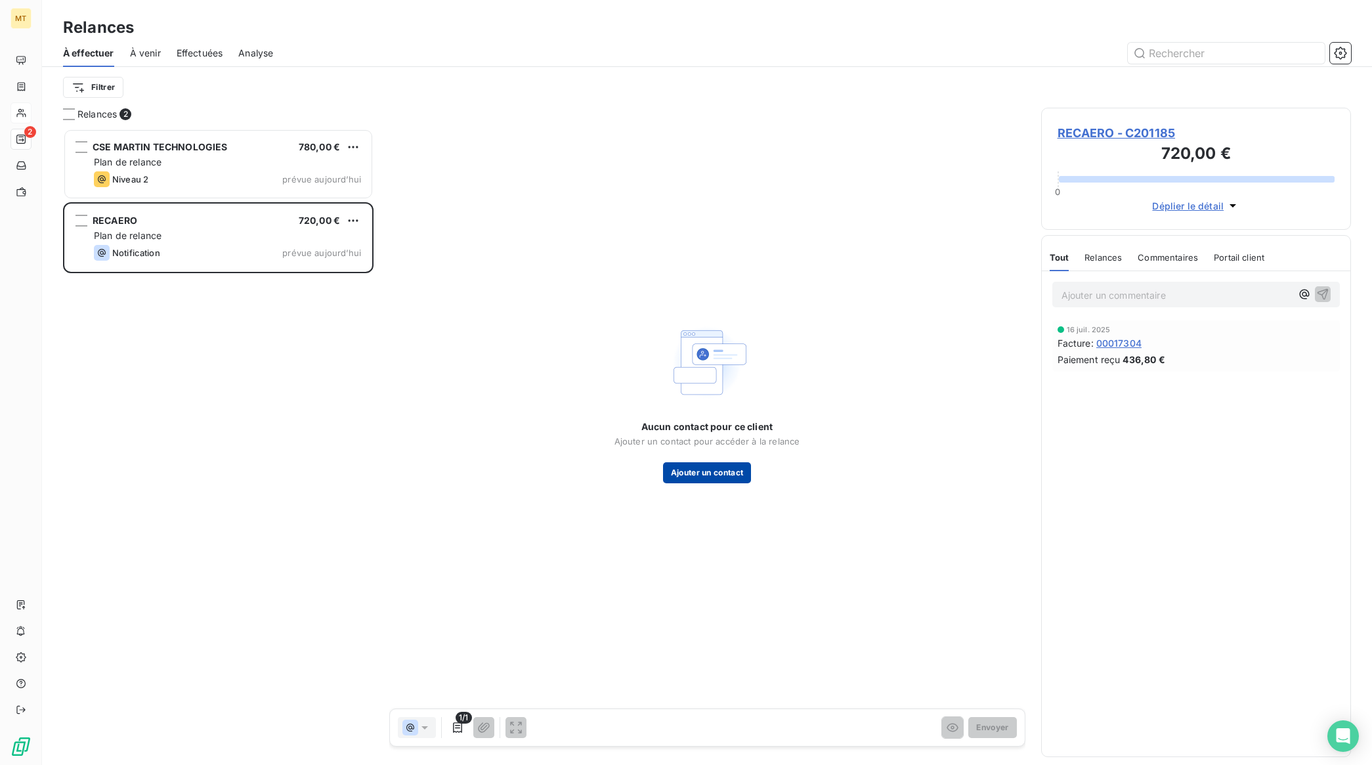
click at [720, 475] on button "Ajouter un contact" at bounding box center [707, 472] width 89 height 21
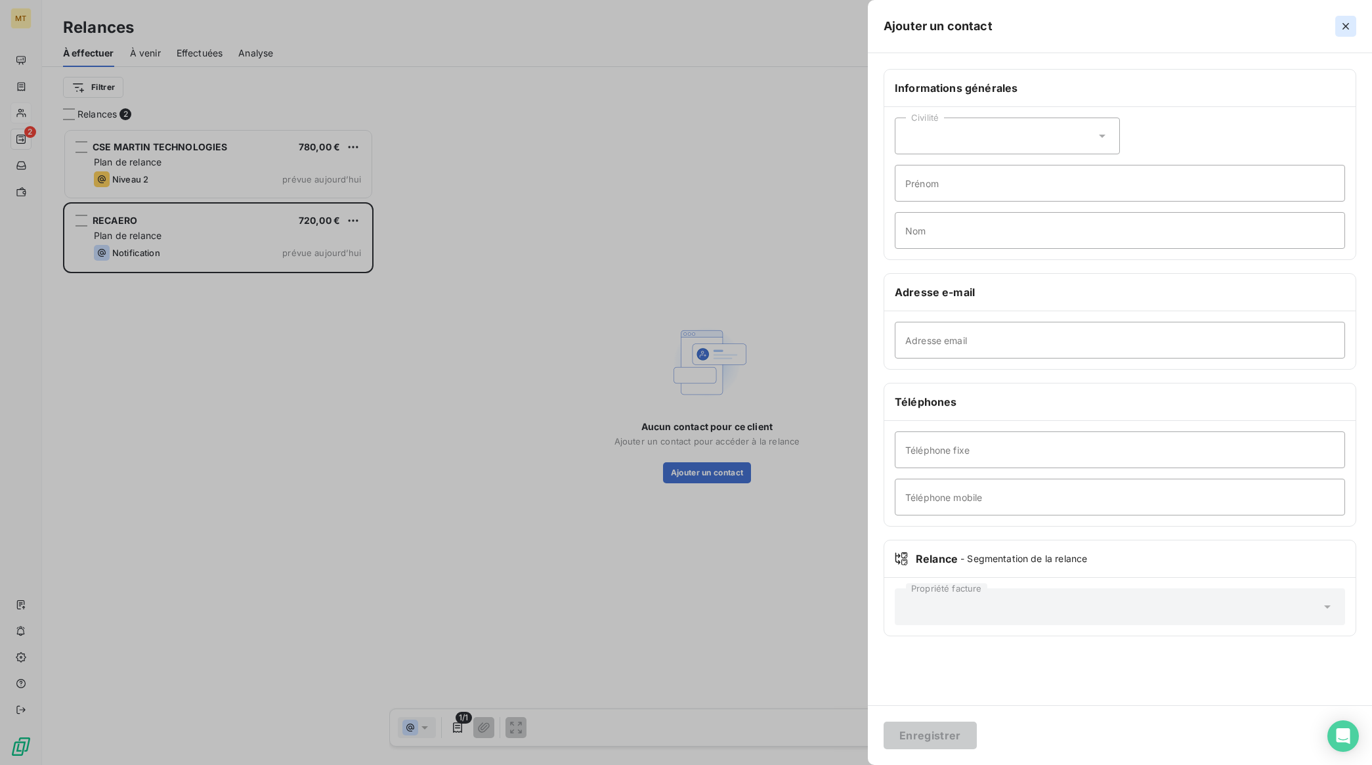
click at [1339, 26] on icon "button" at bounding box center [1345, 26] width 13 height 13
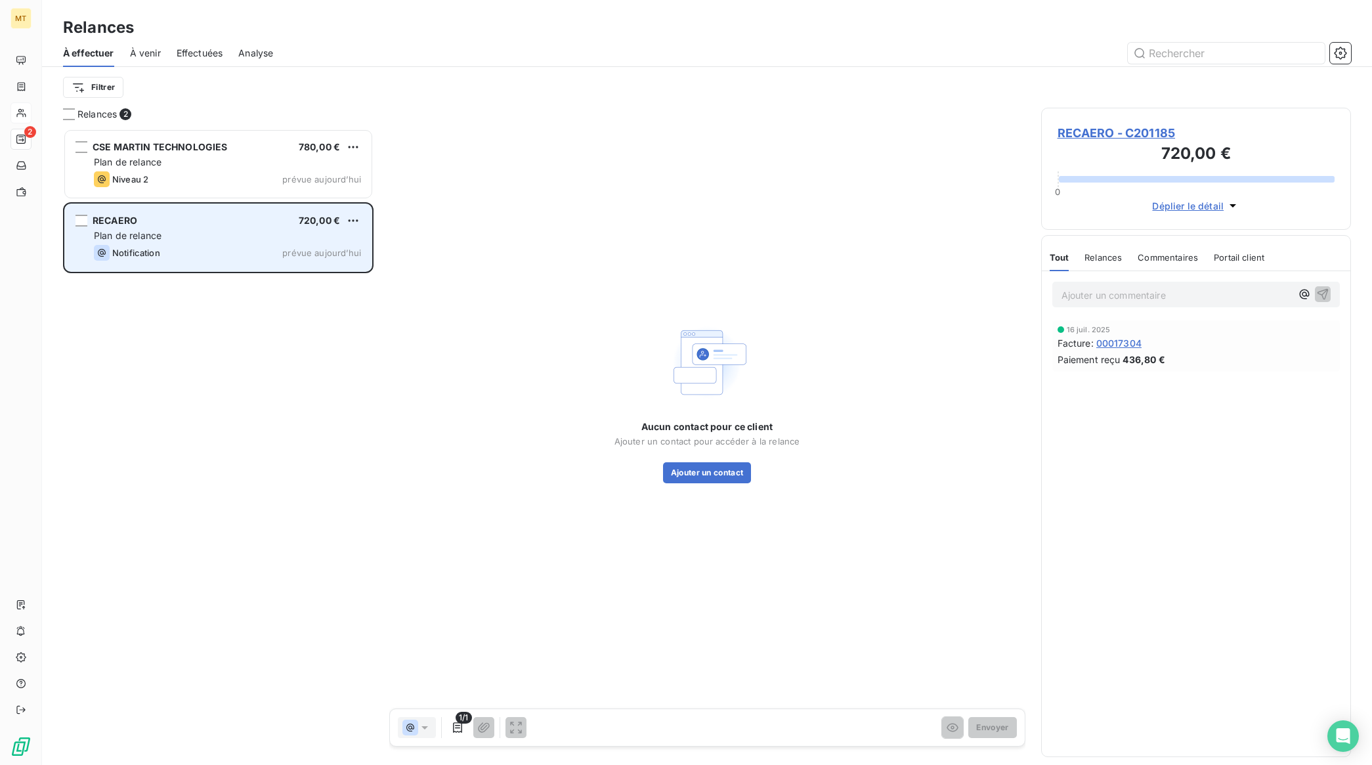
click at [215, 227] on div "RECAERO 720,00 € Plan de relance Notification prévue [DATE]" at bounding box center [218, 237] width 307 height 67
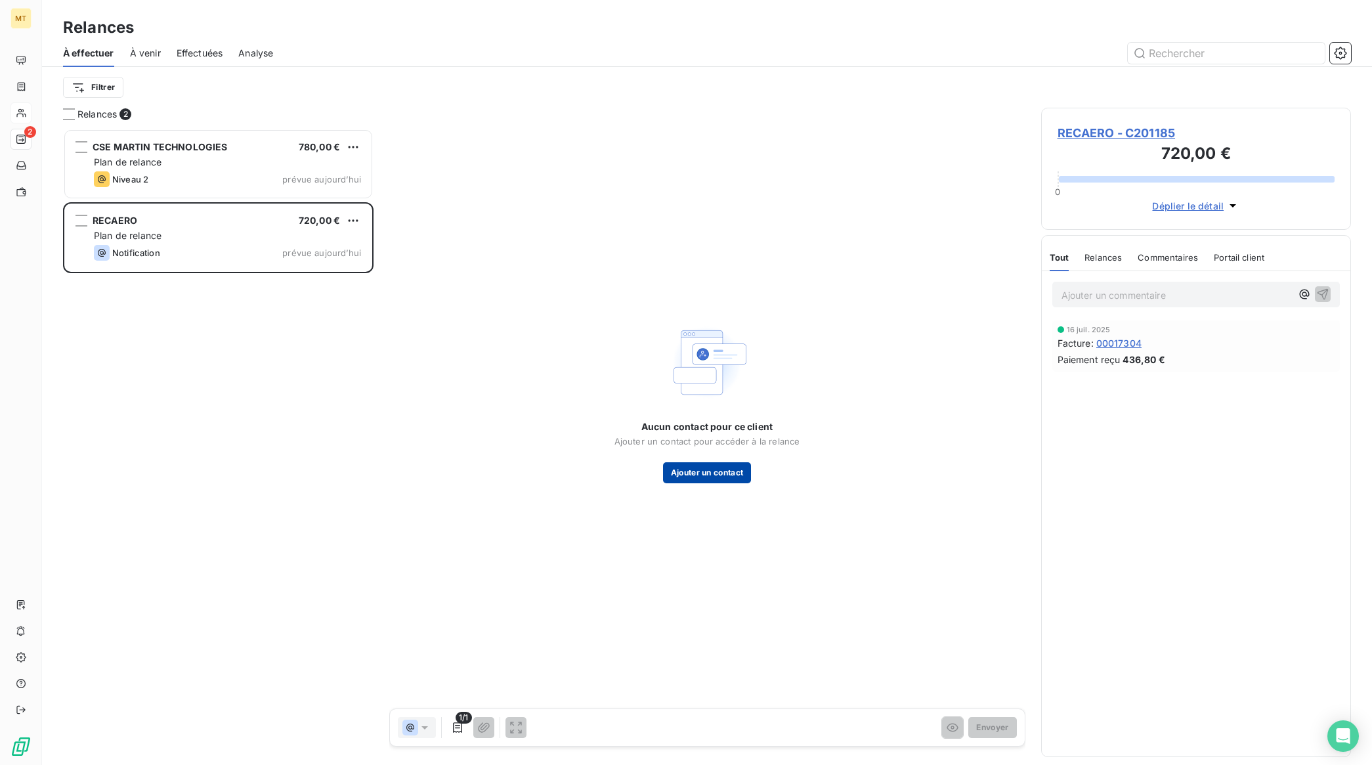
click at [733, 474] on button "Ajouter un contact" at bounding box center [707, 472] width 89 height 21
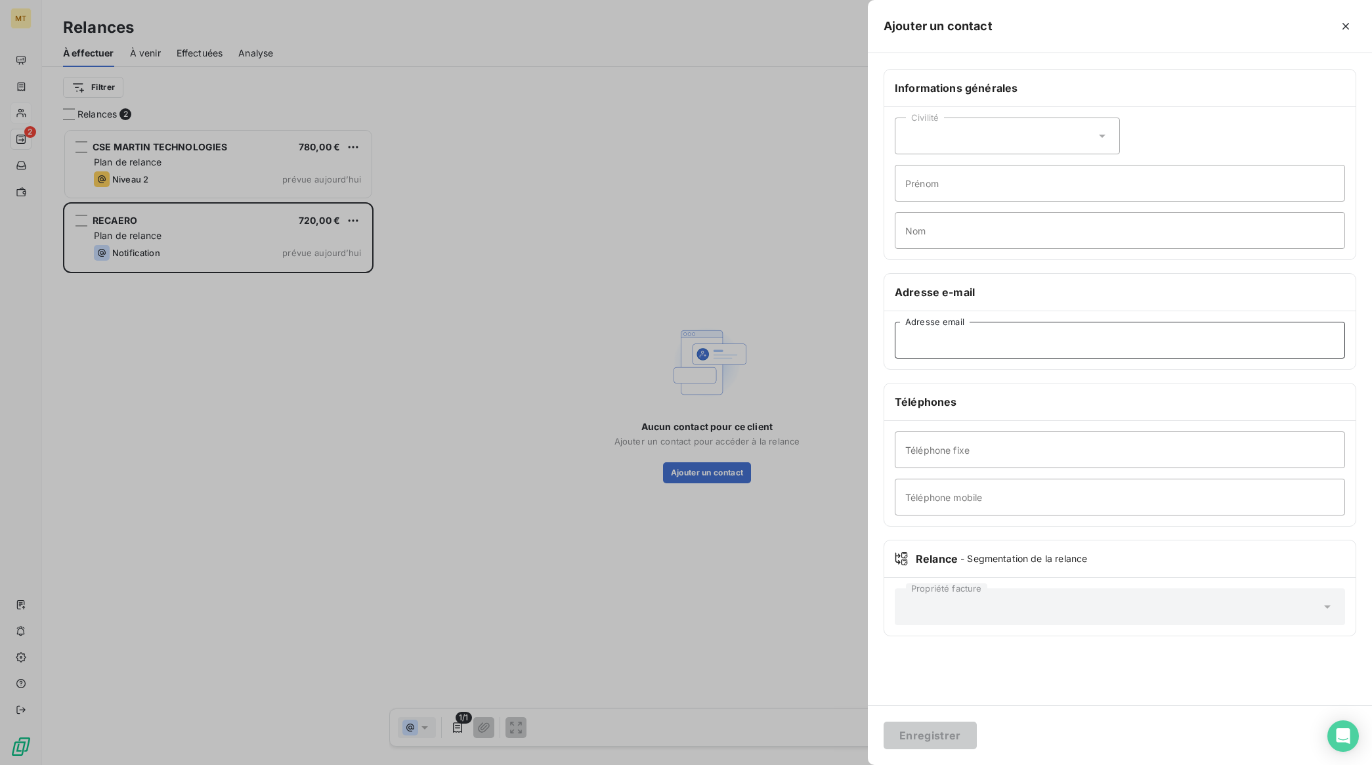
click at [979, 338] on input "Adresse email" at bounding box center [1120, 340] width 450 height 37
paste input "[EMAIL_ADDRESS][DOMAIN_NAME]"
type input "[EMAIL_ADDRESS][DOMAIN_NAME]"
click at [945, 732] on button "Enregistrer" at bounding box center [930, 736] width 93 height 28
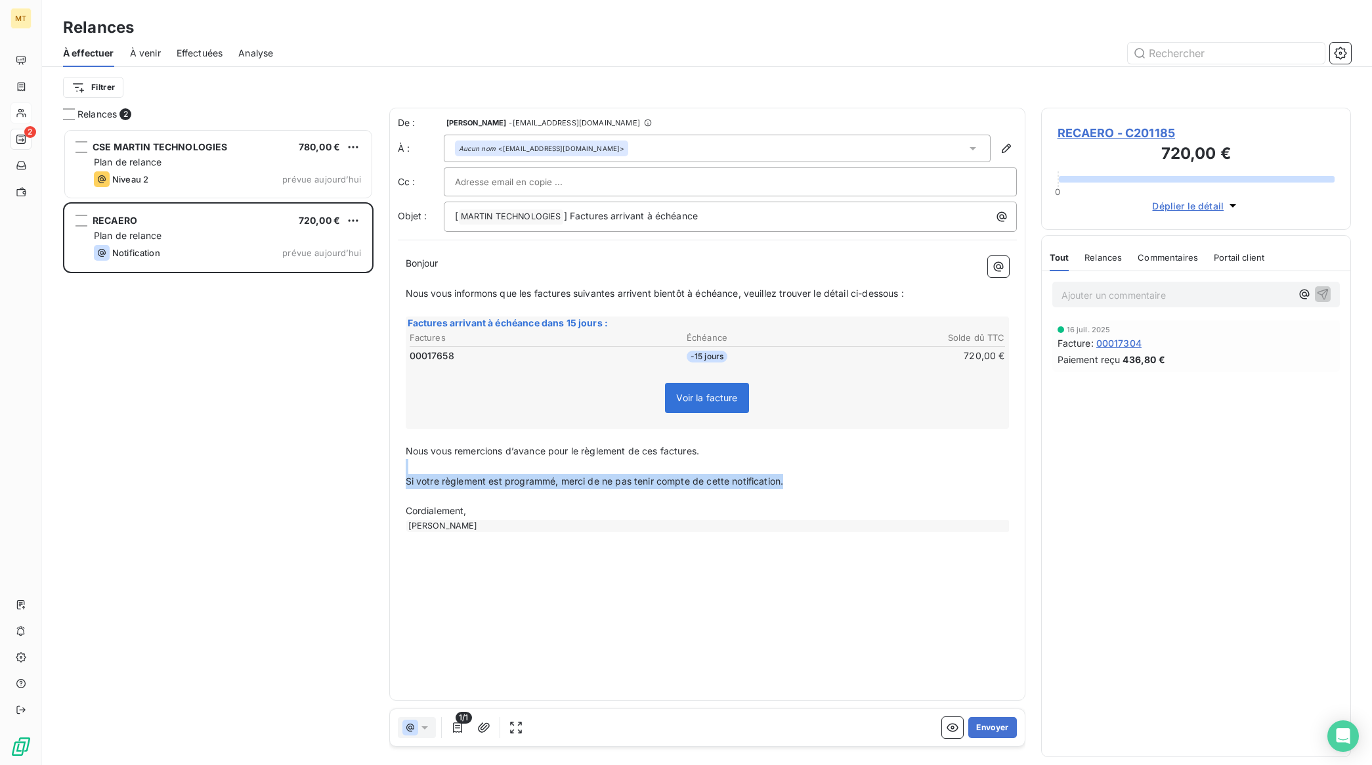
drag, startPoint x: 802, startPoint y: 477, endPoint x: 395, endPoint y: 469, distance: 407.8
click at [395, 469] on div "De : [PERSON_NAME] - [EMAIL_ADDRESS][DOMAIN_NAME] À : Aucun nom <[EMAIL_ADDRESS…" at bounding box center [707, 404] width 636 height 593
copy div "﻿ Si votre règlement est programmé, merci de ne pas tenir compte de cette notif…"
click at [941, 295] on p "Nous vous informons que les factures suivantes arrivent bientôt à échéance, veu…" at bounding box center [707, 293] width 603 height 15
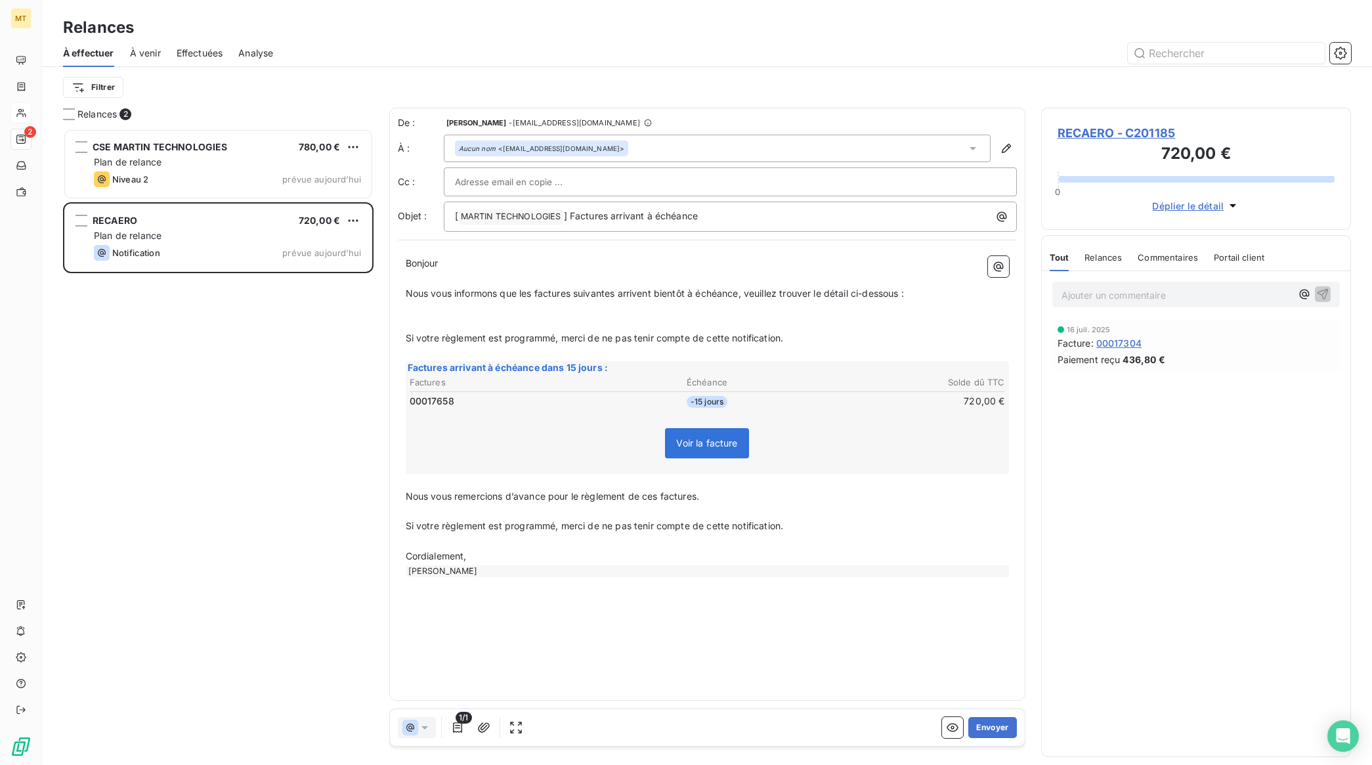
click at [878, 320] on p "﻿" at bounding box center [707, 323] width 603 height 15
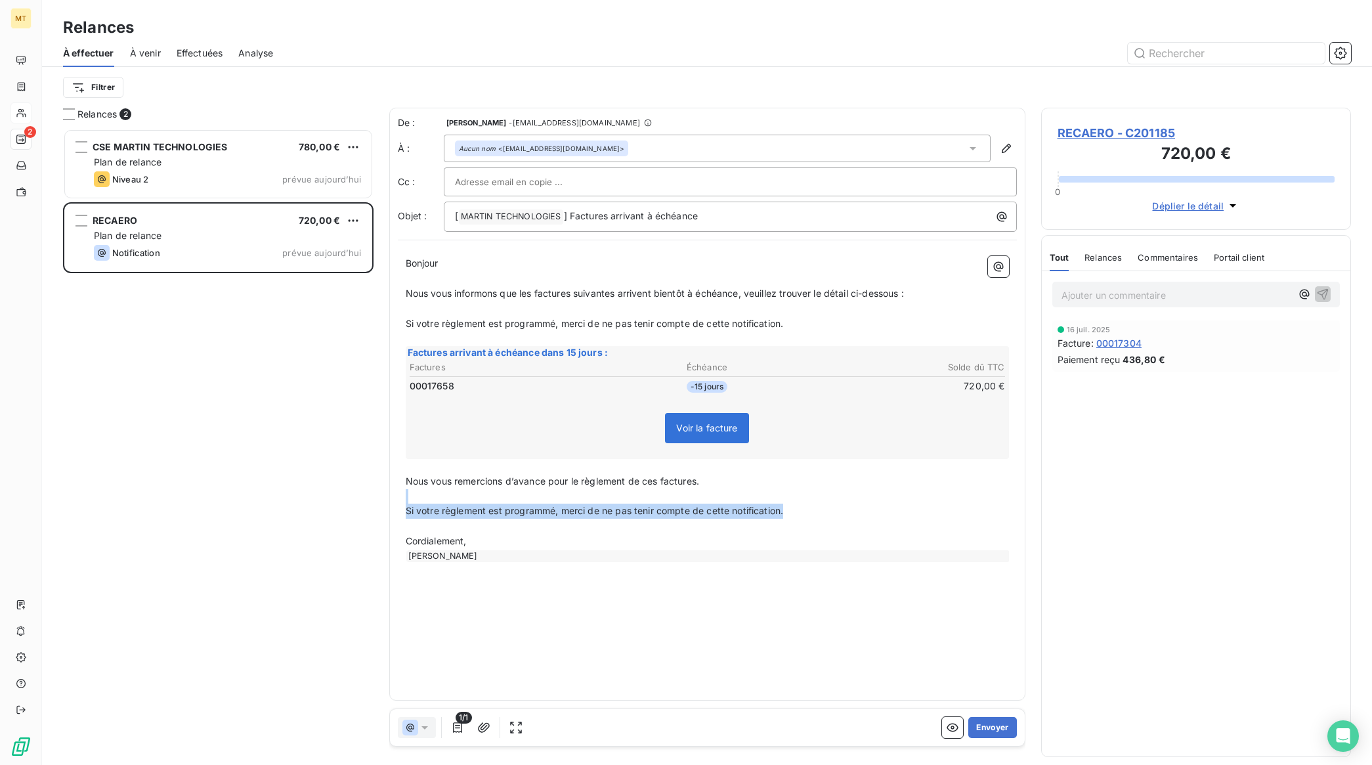
drag, startPoint x: 816, startPoint y: 508, endPoint x: 388, endPoint y: 490, distance: 428.4
click at [389, 490] on div "De : [PERSON_NAME] - [EMAIL_ADDRESS][DOMAIN_NAME] À : Aucun nom <[PERSON_NAME][…" at bounding box center [707, 404] width 636 height 593
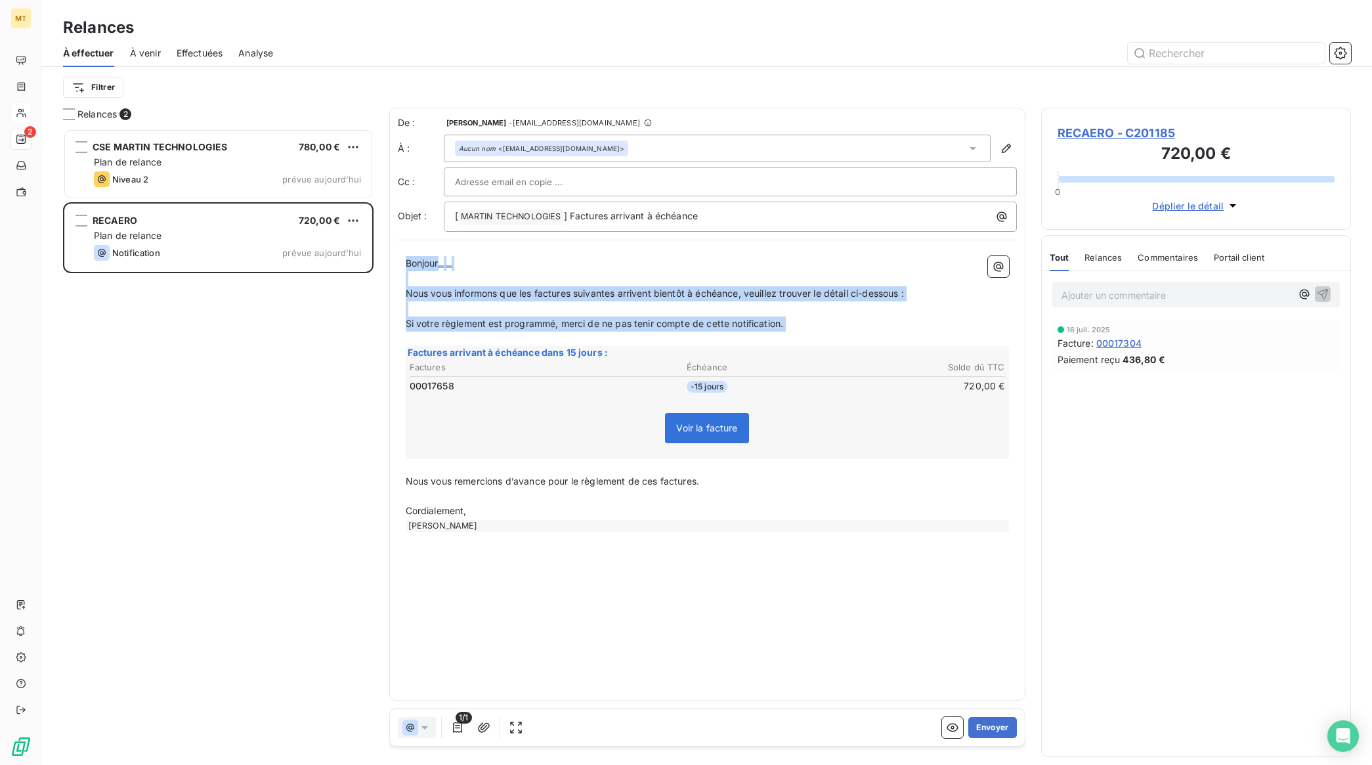
drag, startPoint x: 405, startPoint y: 260, endPoint x: 838, endPoint y: 341, distance: 440.3
click at [838, 341] on div "Bonjour ﻿ ﻿ ﻿ ﻿ Nous vous informons que les factures suivantes arrivent bientôt…" at bounding box center [707, 394] width 603 height 276
copy div "Bonjour ﻿ ﻿ ﻿ ﻿ Nous vous informons que les factures suivantes arrivent bientôt…"
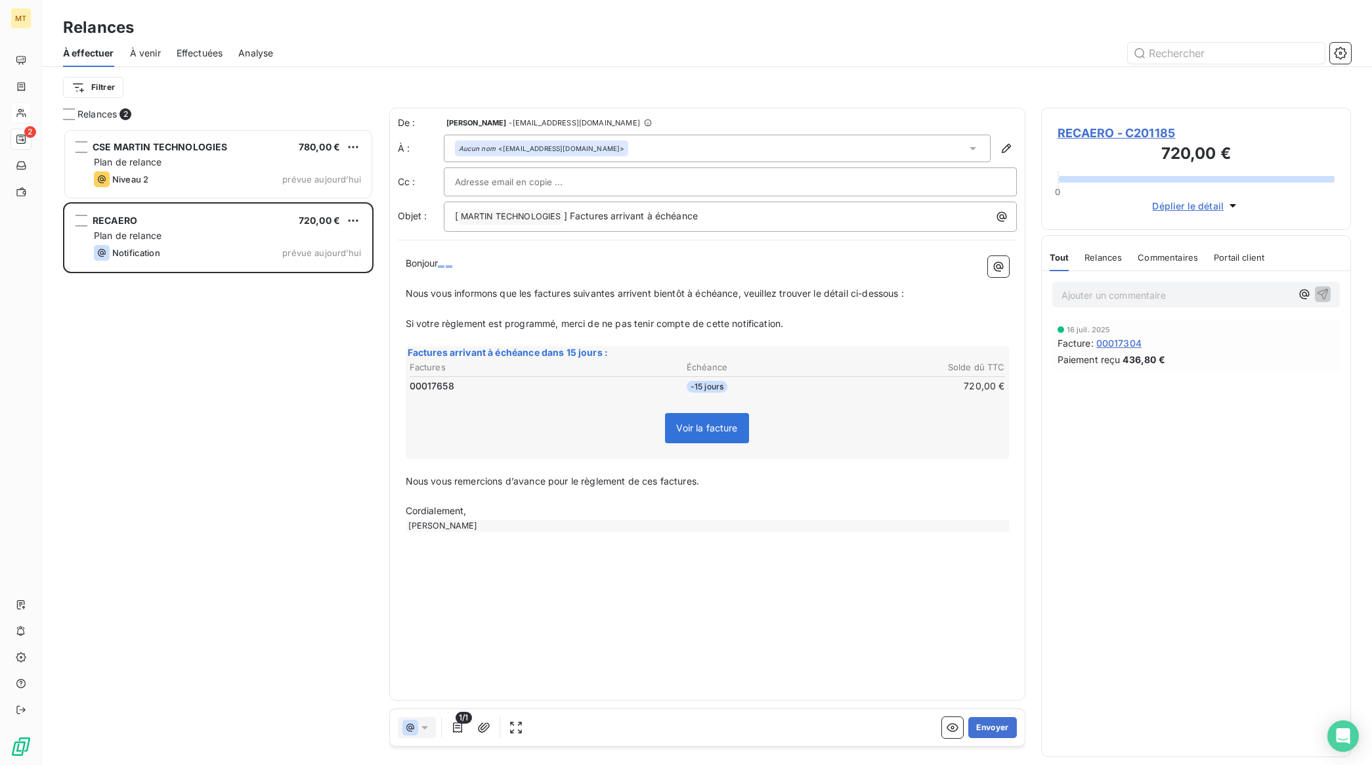
click at [806, 494] on p "﻿" at bounding box center [707, 496] width 603 height 15
click at [996, 731] on button "Envoyer" at bounding box center [992, 727] width 48 height 21
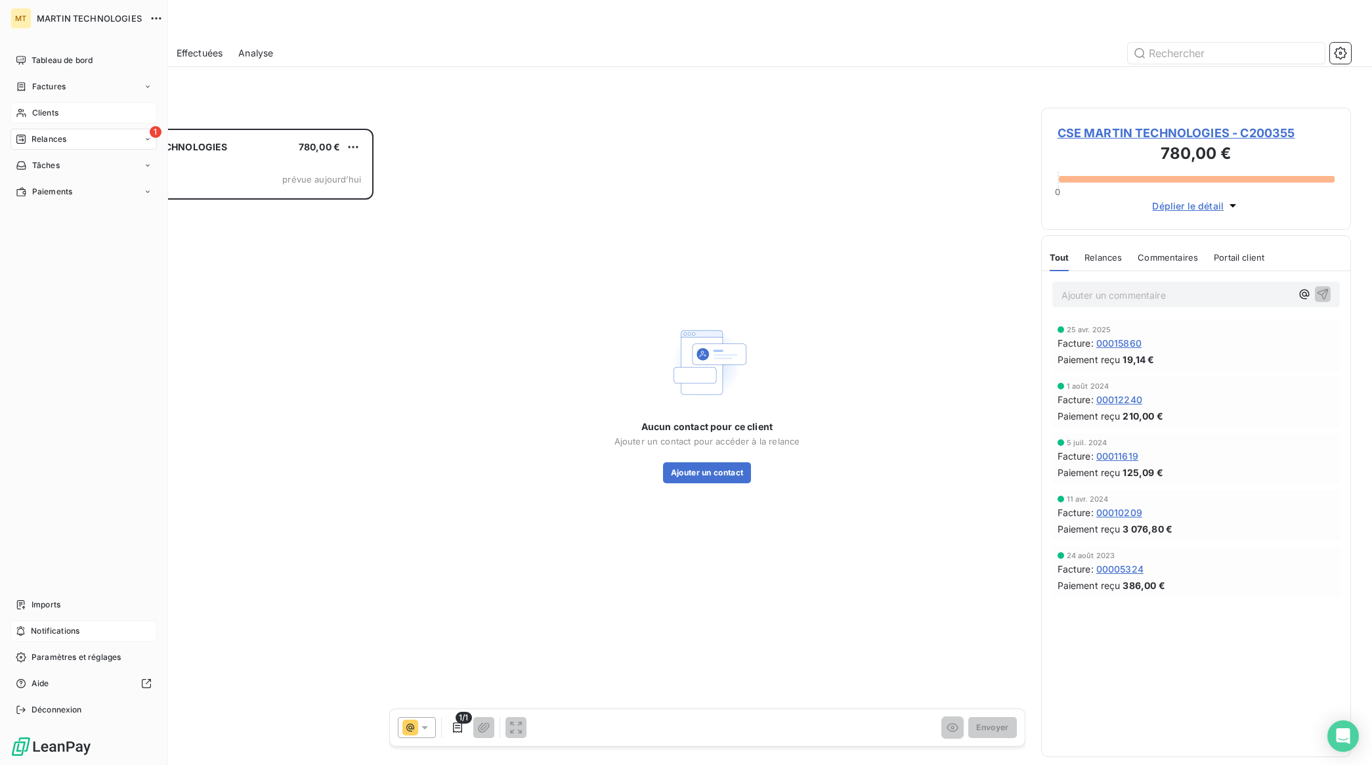
click at [63, 630] on span "Notifications" at bounding box center [55, 631] width 49 height 12
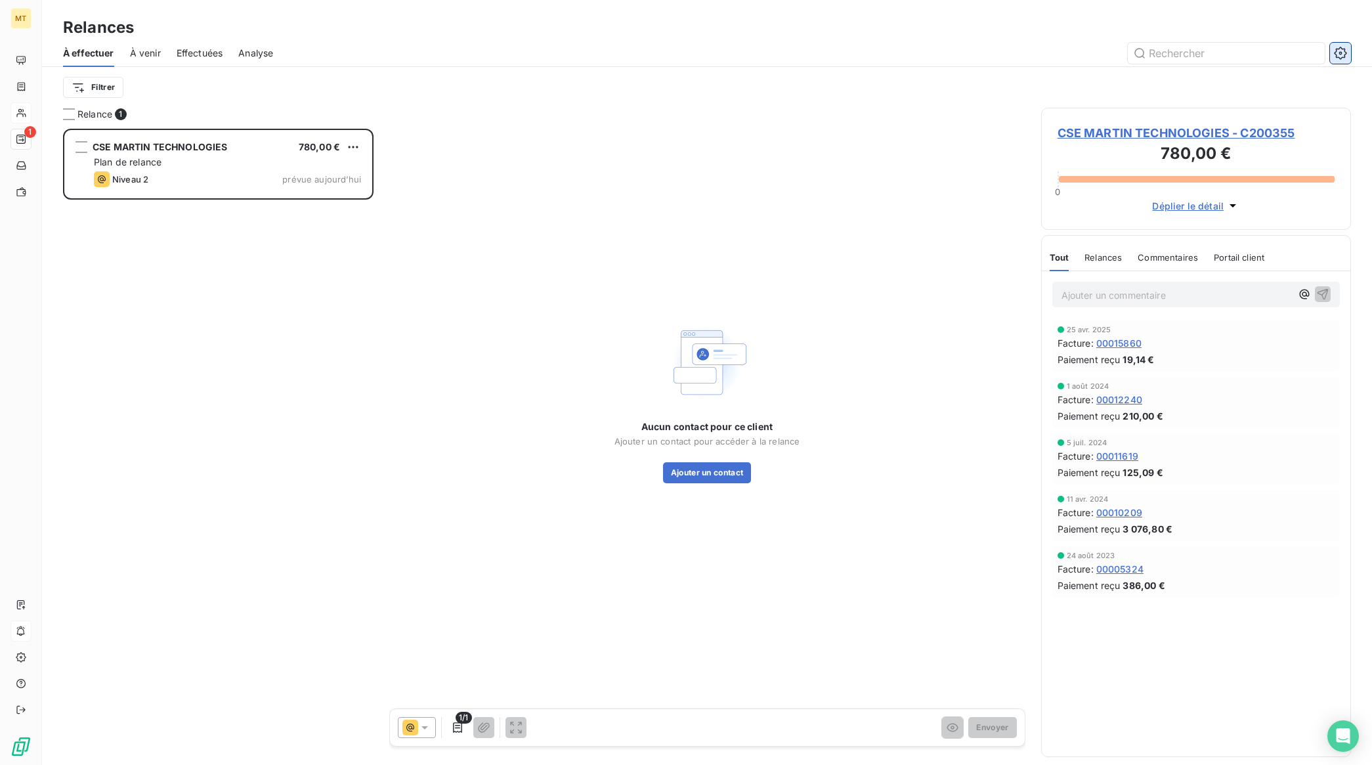
click at [1350, 51] on button "button" at bounding box center [1340, 53] width 21 height 21
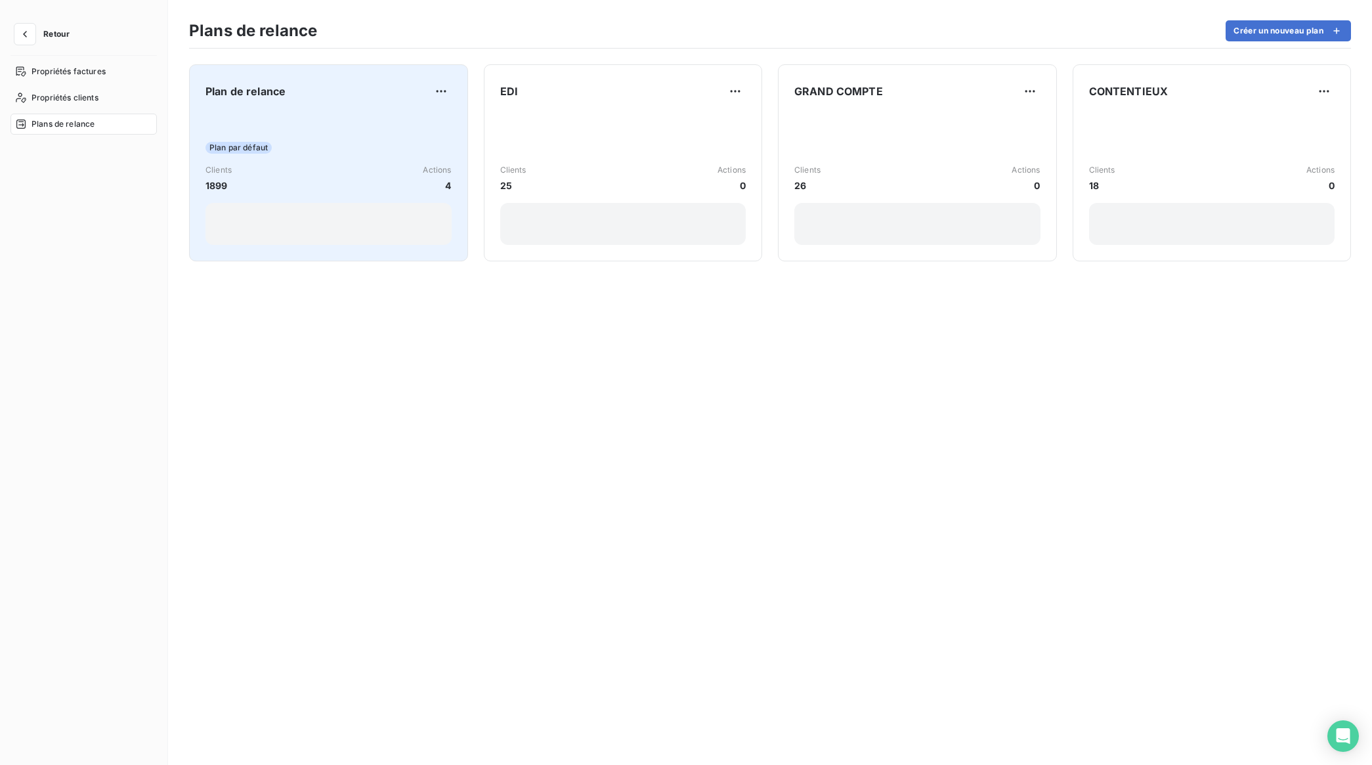
click at [284, 103] on div "Plan de relance Plan par défaut Clients 1899 Actions 4" at bounding box center [329, 163] width 246 height 164
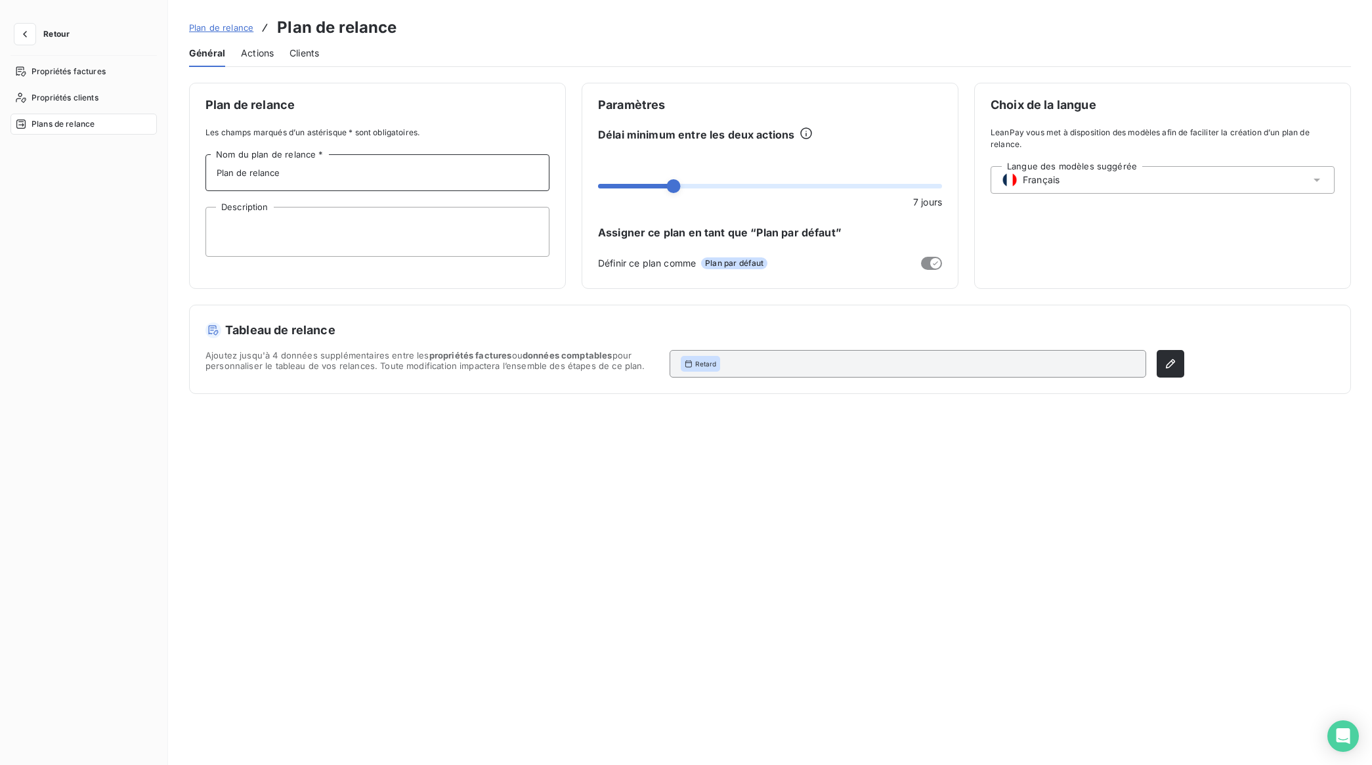
click at [326, 173] on input "Plan de relance" at bounding box center [378, 172] width 344 height 37
click at [260, 54] on span "Actions" at bounding box center [257, 53] width 33 height 13
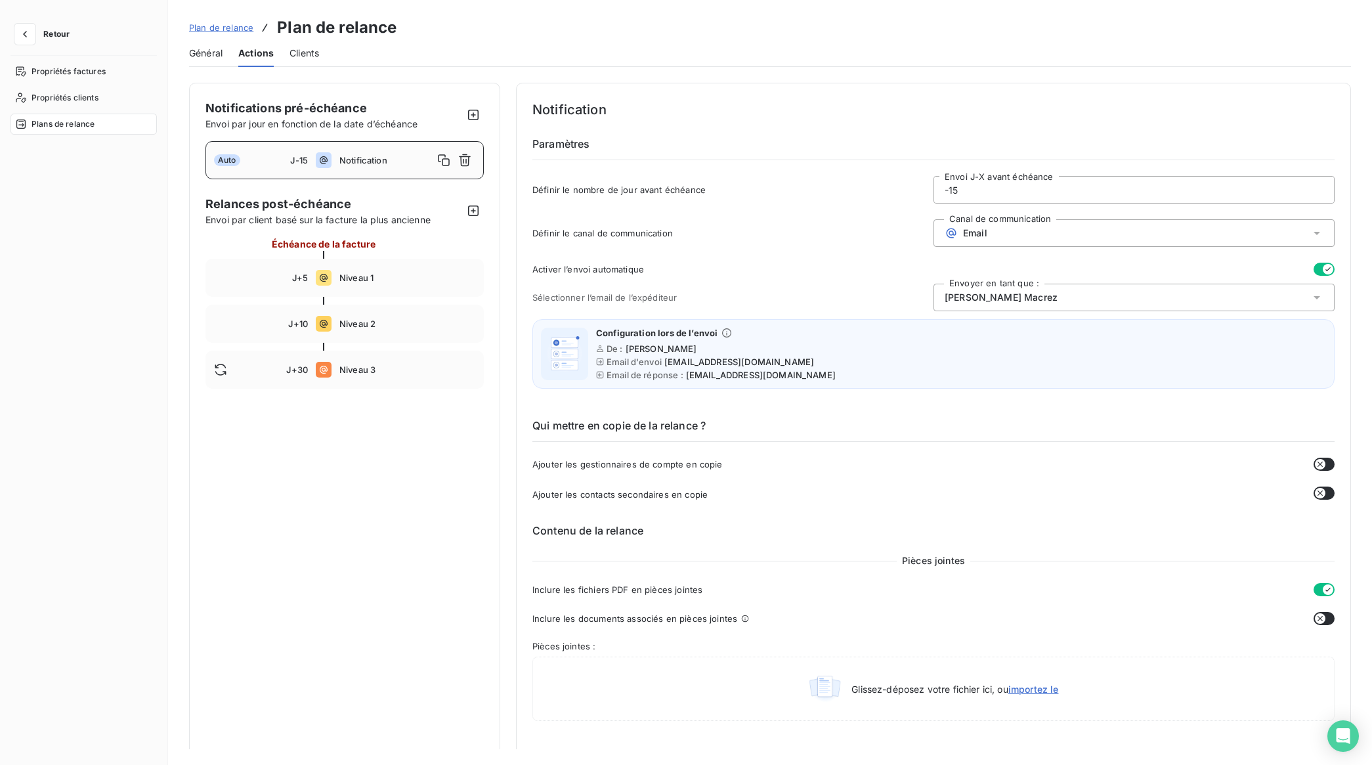
click at [385, 162] on span "Notification" at bounding box center [386, 160] width 94 height 11
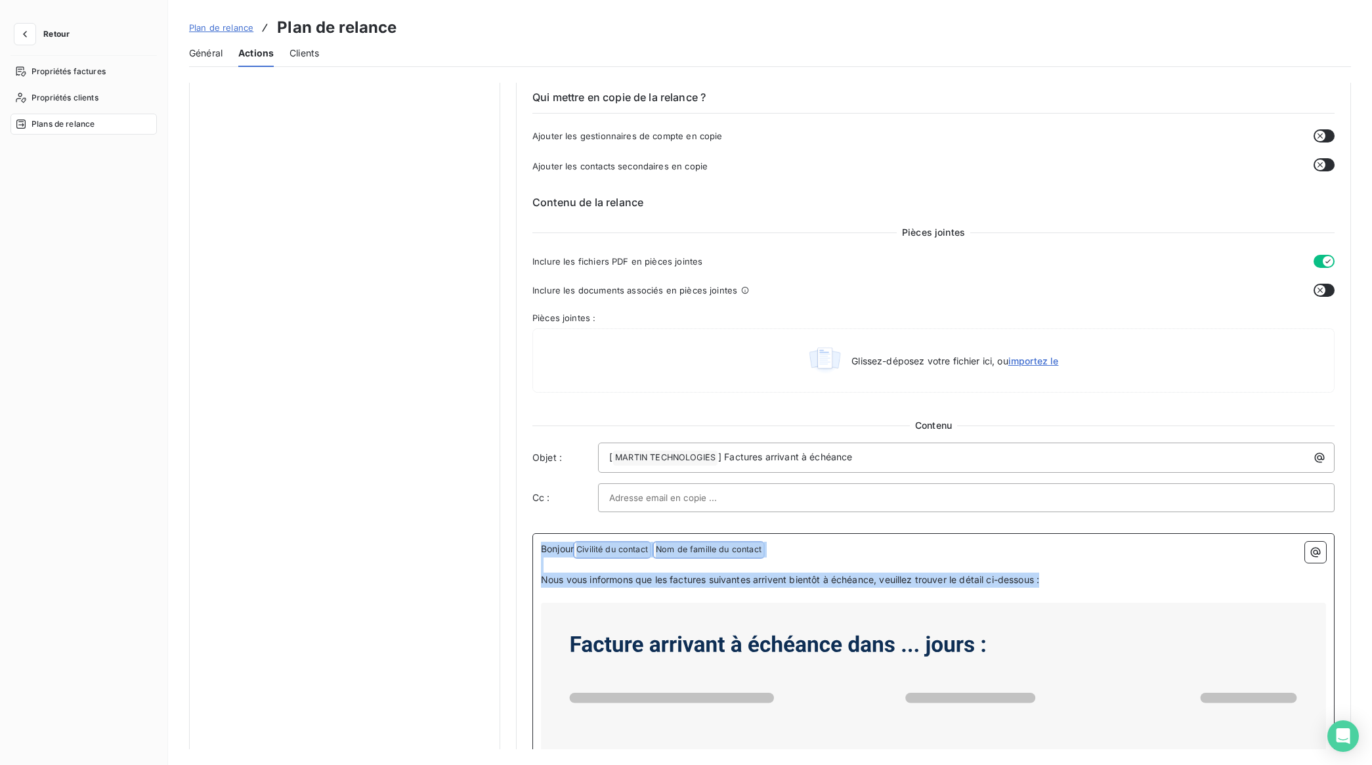
drag, startPoint x: 1067, startPoint y: 585, endPoint x: 520, endPoint y: 525, distance: 550.2
click at [520, 525] on div "Notification Paramètres Définir le nombre de jour avant échéance -15 Envoi J-X …" at bounding box center [933, 362] width 835 height 1217
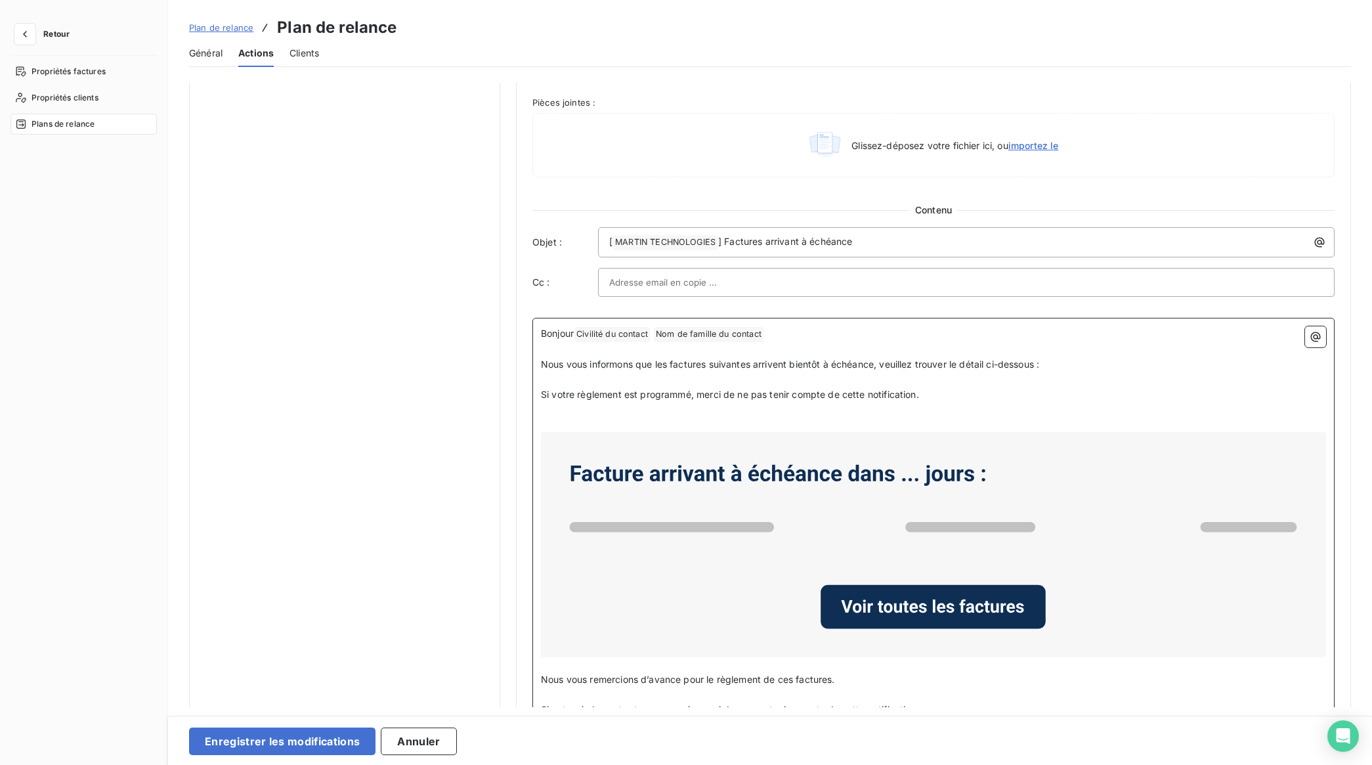
scroll to position [637, 0]
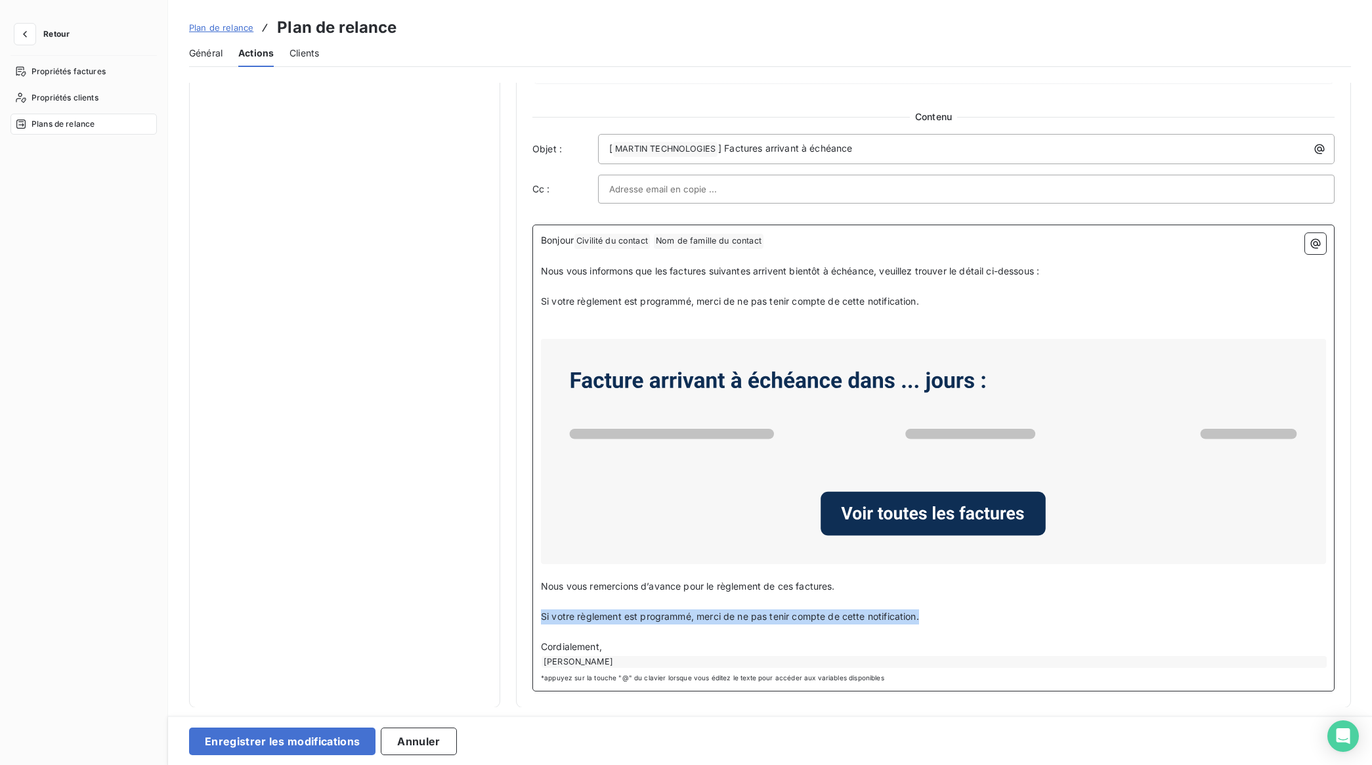
drag, startPoint x: 933, startPoint y: 618, endPoint x: 519, endPoint y: 616, distance: 414.3
click at [519, 616] on div "Notification Paramètres Définir le nombre de jour avant échéance -15 Envoi J-X …" at bounding box center [933, 77] width 835 height 1262
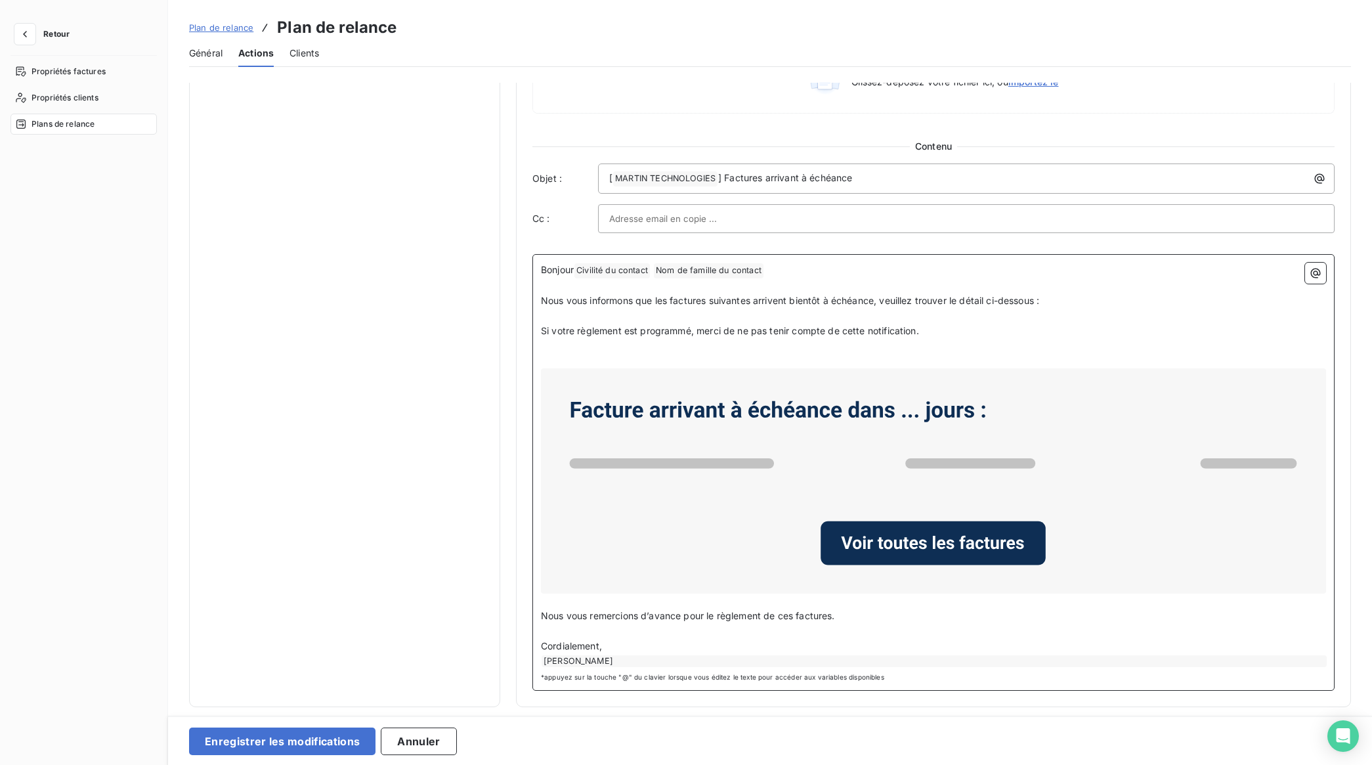
scroll to position [607, 0]
click at [809, 256] on div "Bonjour Civilité du contact ﻿ Nom de famille du contact ﻿ ﻿ ﻿ Nous vous informo…" at bounding box center [933, 472] width 802 height 437
click at [799, 264] on p "Bonjour Civilité du contact ﻿ Nom de famille du contact ﻿ ﻿" at bounding box center [933, 271] width 785 height 16
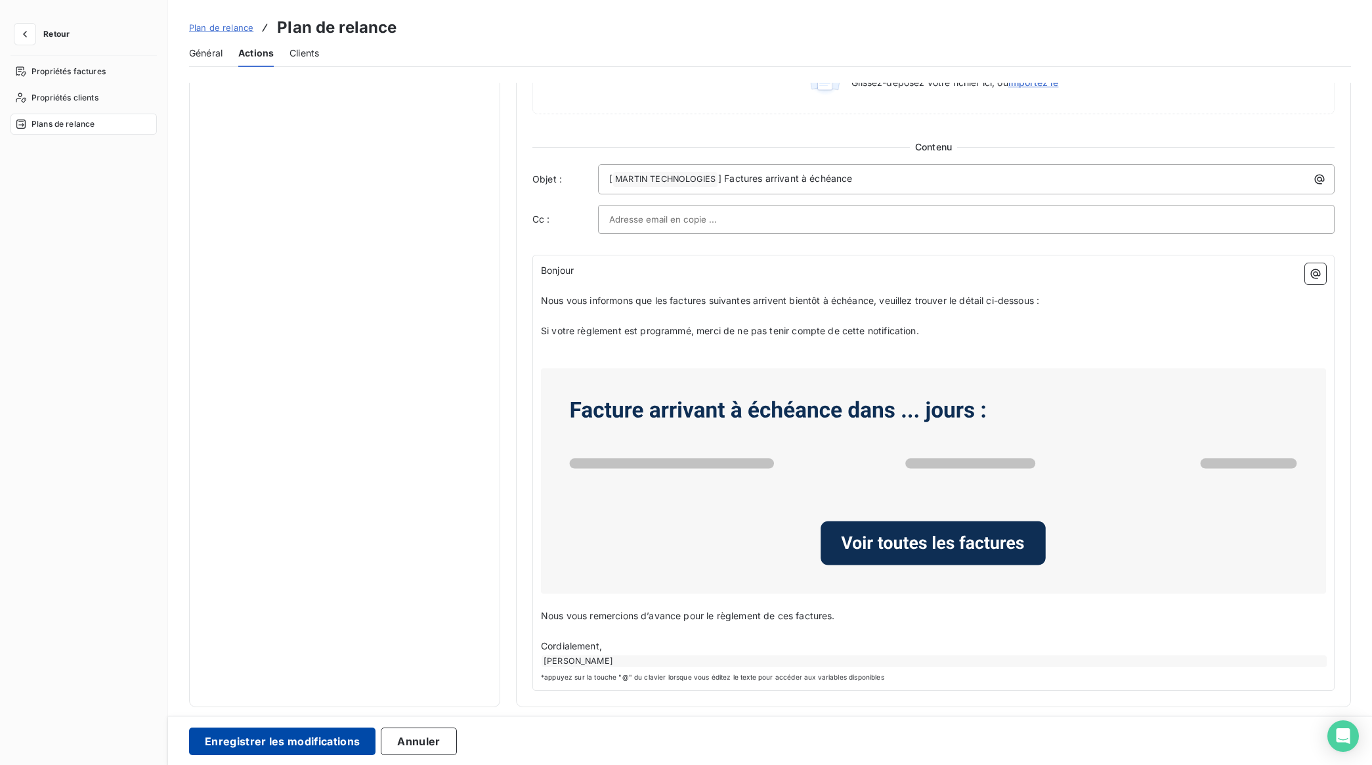
click at [322, 741] on button "Enregistrer les modifications" at bounding box center [282, 741] width 186 height 28
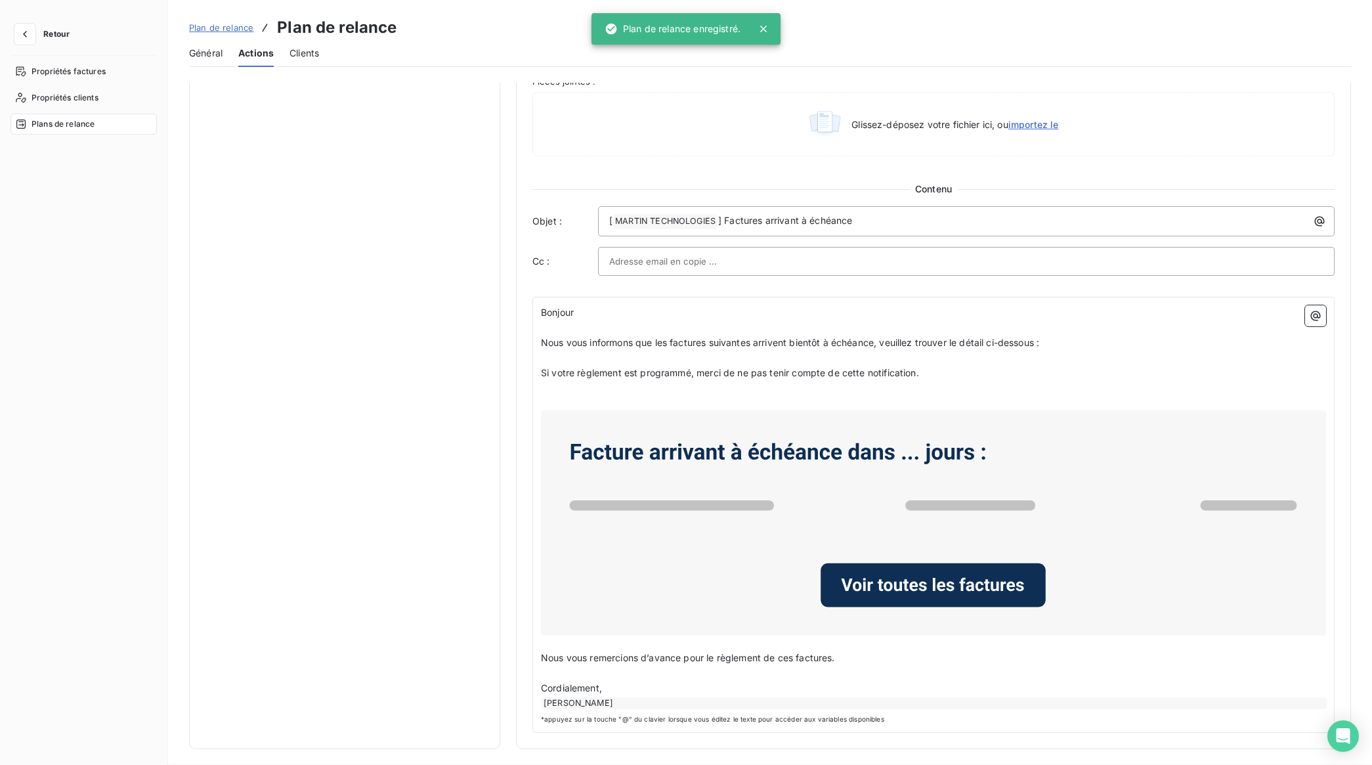
scroll to position [0, 0]
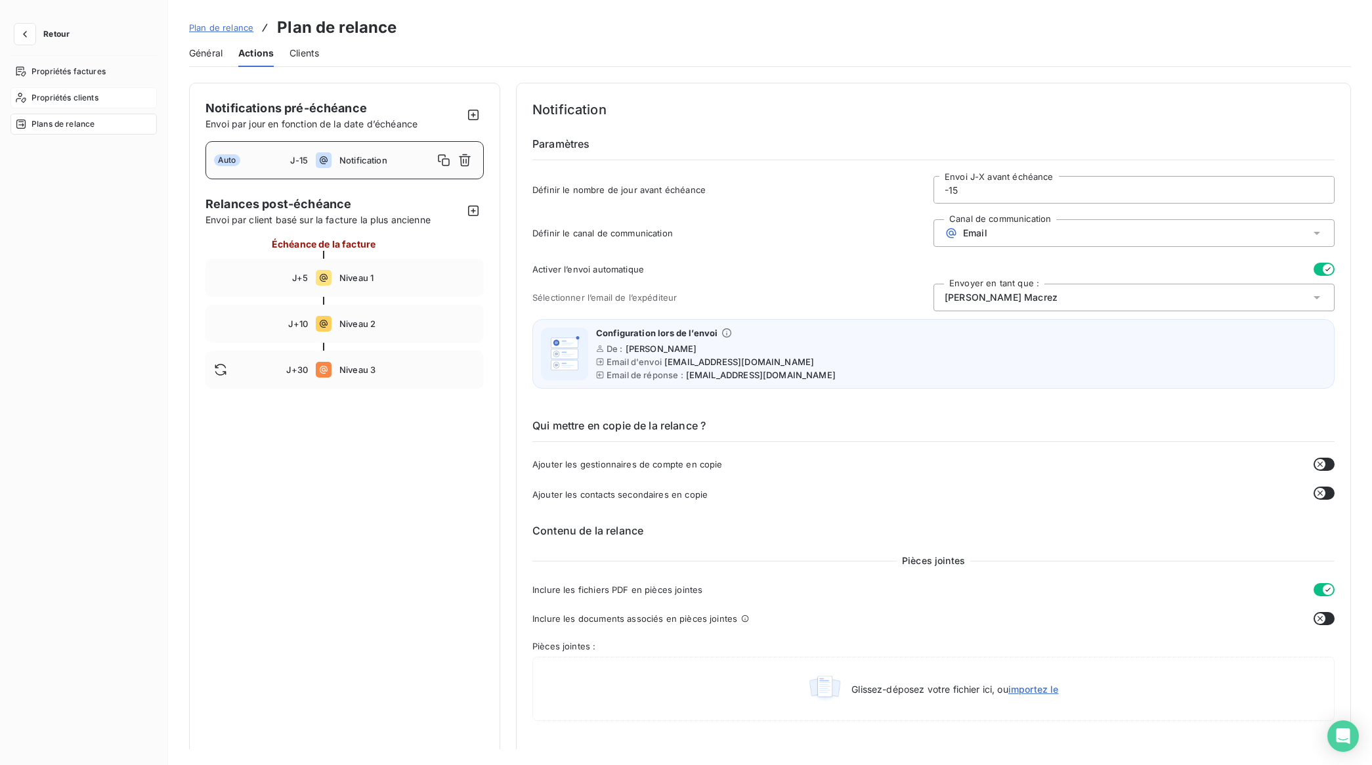
click at [74, 99] on span "Propriétés clients" at bounding box center [65, 98] width 67 height 12
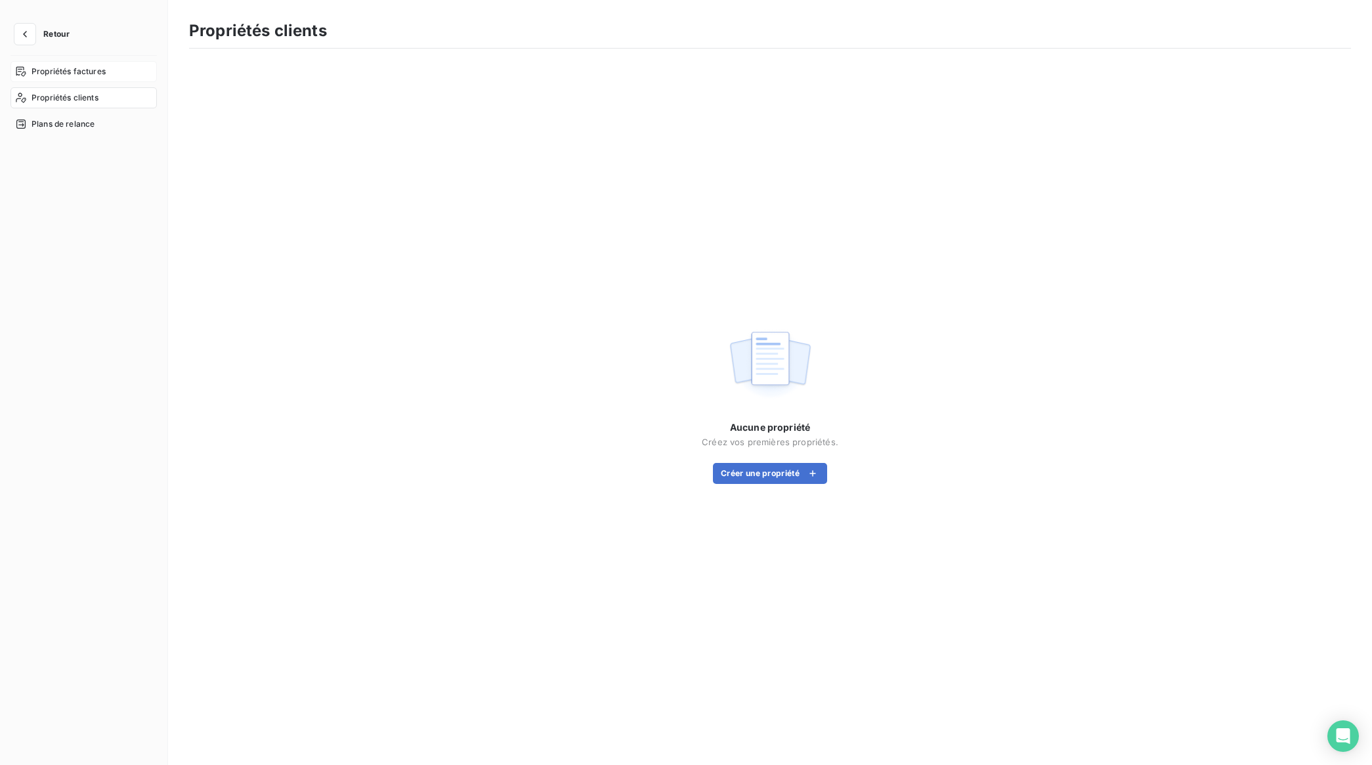
click at [82, 70] on span "Propriétés factures" at bounding box center [69, 72] width 74 height 12
click at [26, 33] on icon "button" at bounding box center [24, 34] width 13 height 13
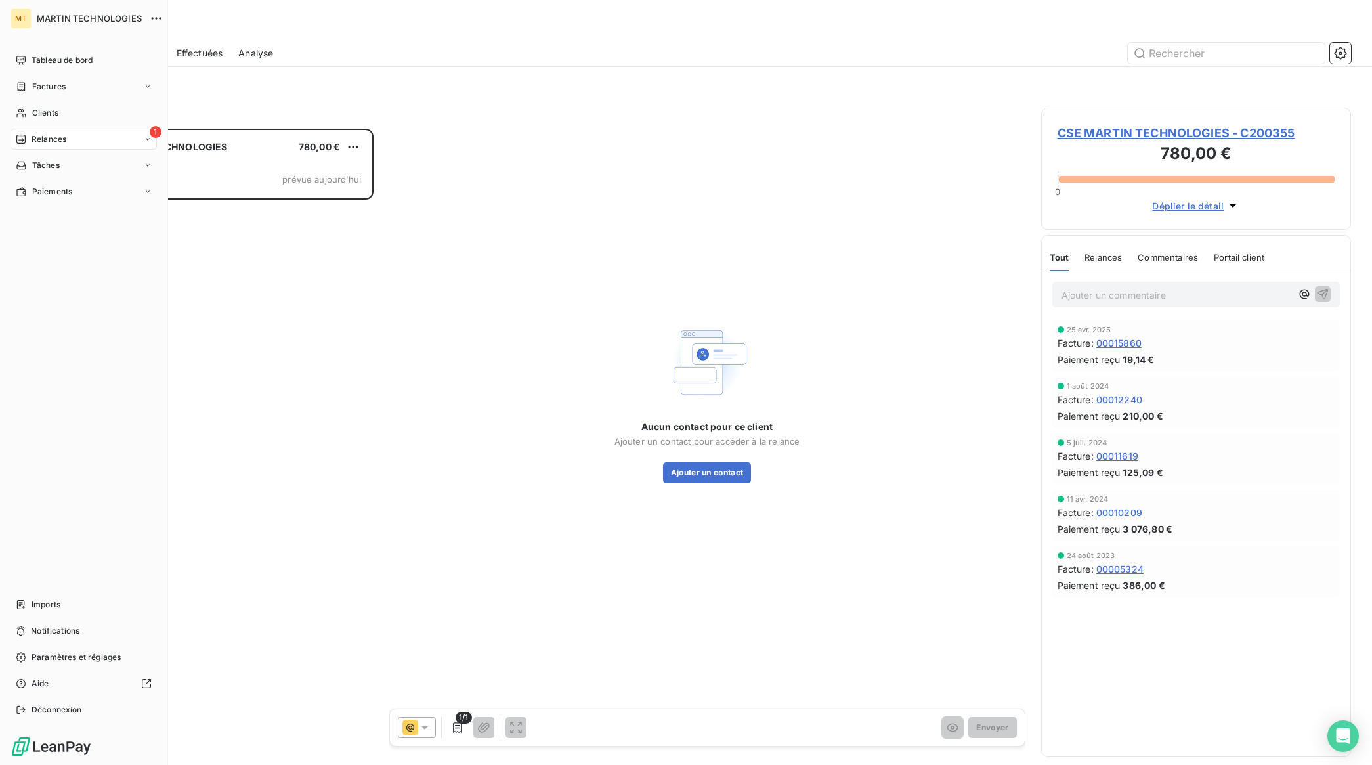
scroll to position [624, 297]
click at [28, 139] on div "Relances" at bounding box center [41, 139] width 51 height 12
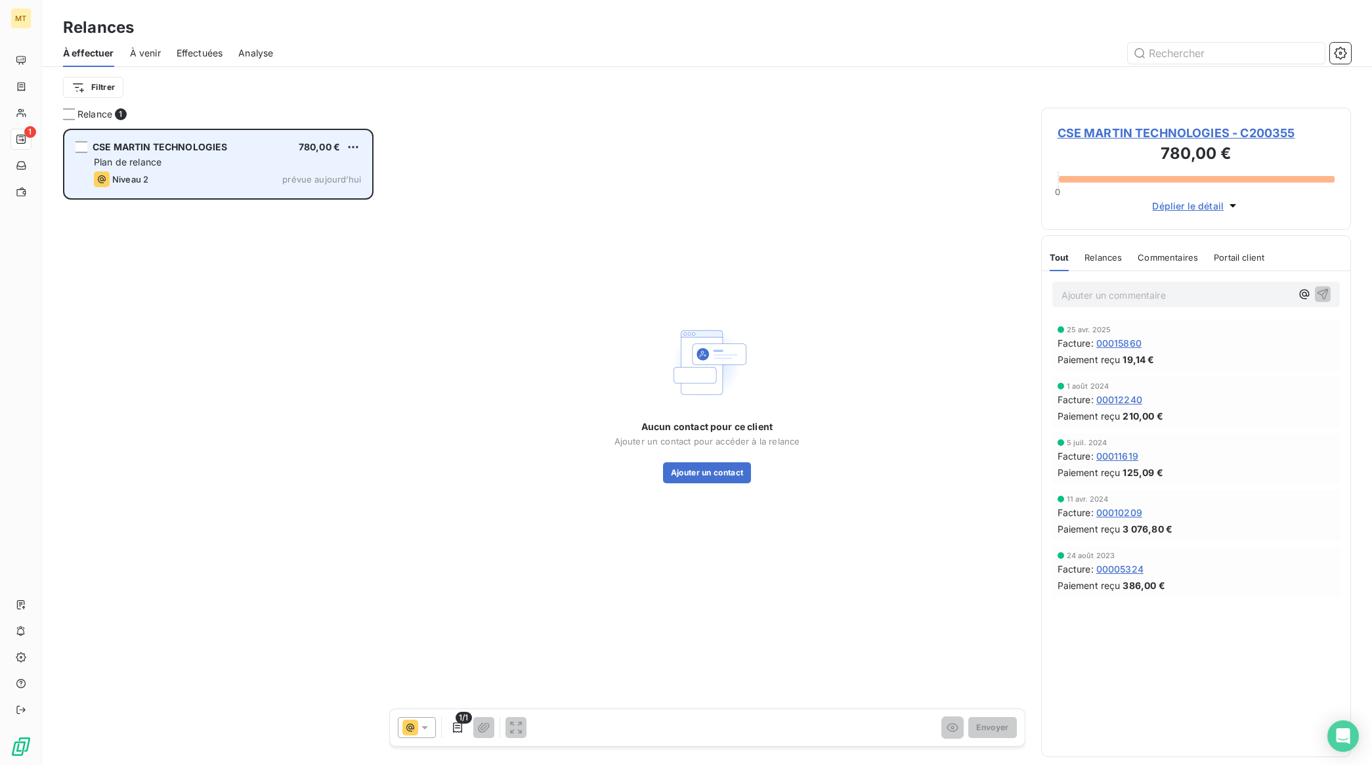
click at [211, 175] on div "Niveau 2 prévue aujourd’hui" at bounding box center [227, 179] width 267 height 16
click at [353, 145] on html "MT 1 Relances À effectuer À venir Effectuées Analyse Filtrer Relance 1 CSE MART…" at bounding box center [686, 382] width 1372 height 765
click at [314, 198] on div "Passer cette action" at bounding box center [297, 196] width 118 height 21
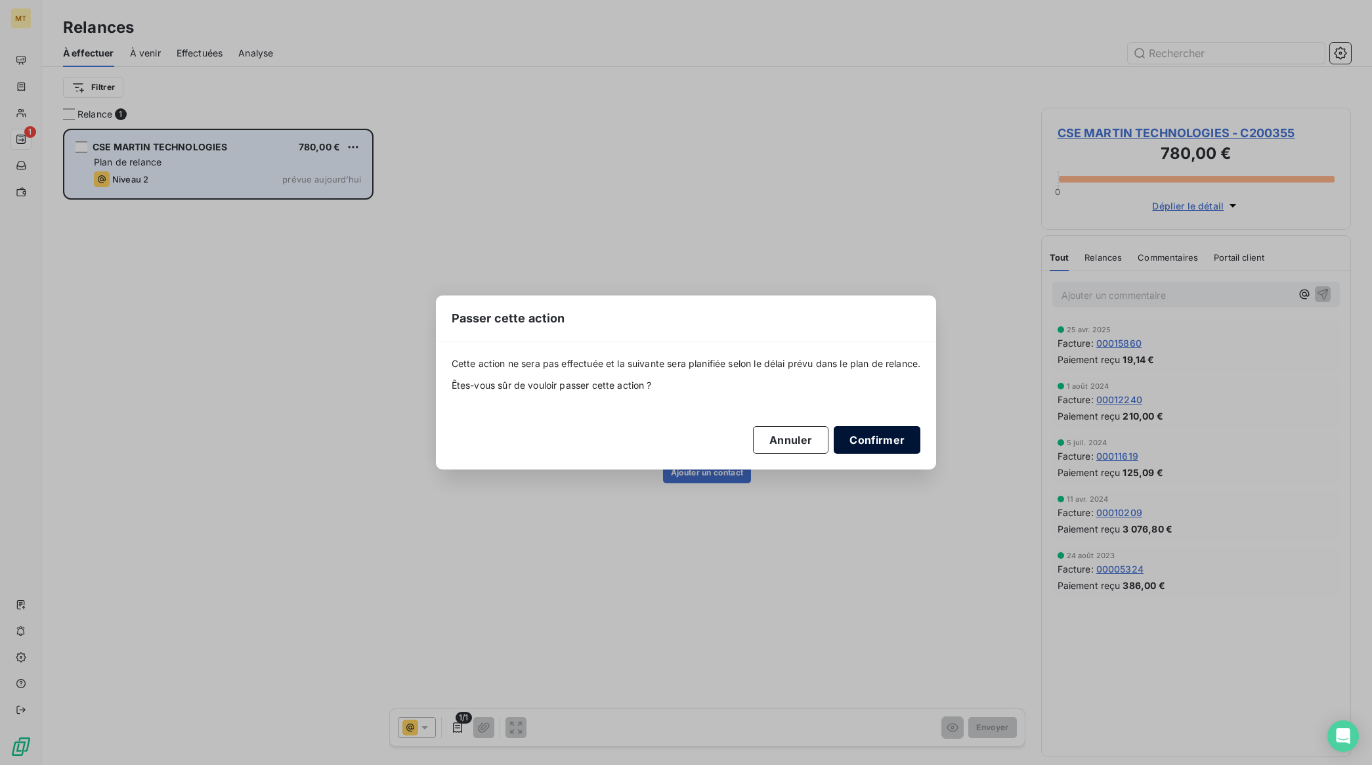
click at [891, 437] on button "Confirmer" at bounding box center [877, 440] width 87 height 28
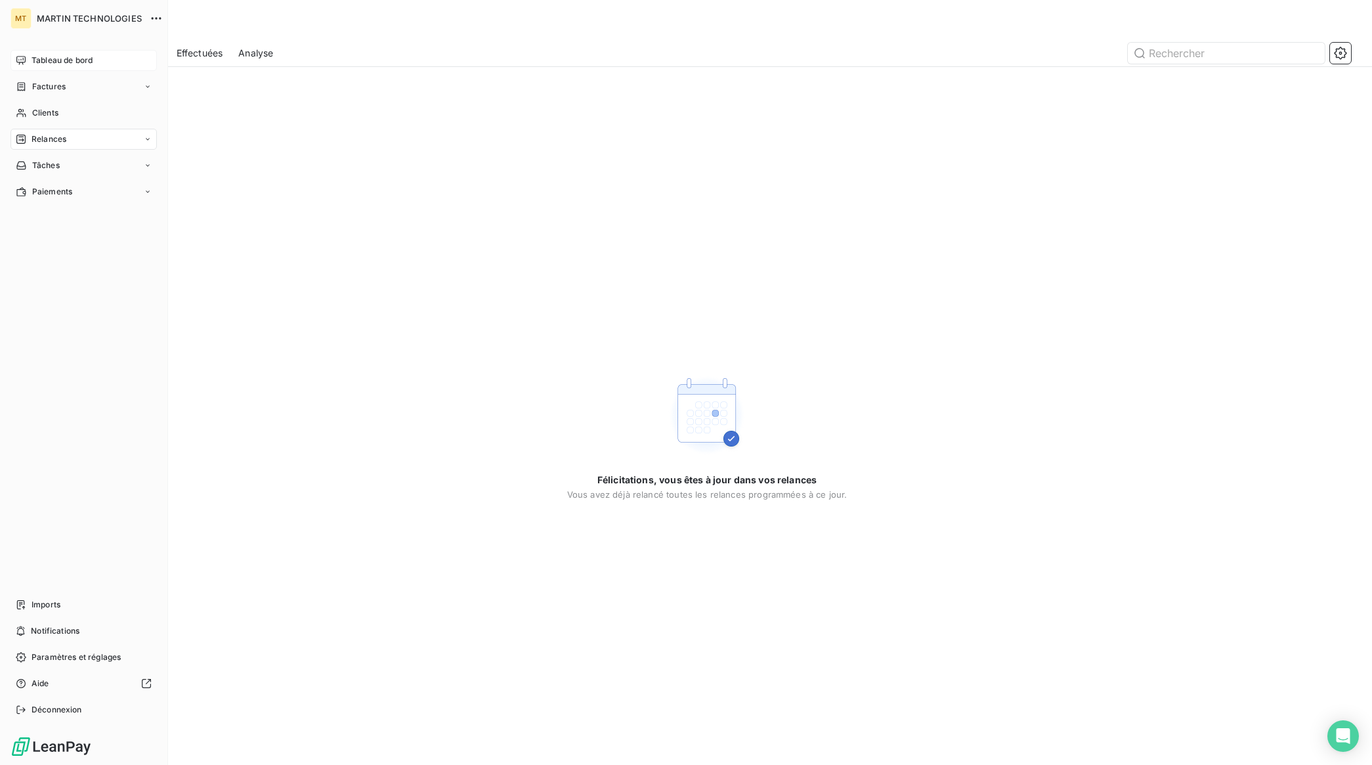
click at [25, 59] on icon at bounding box center [20, 60] width 9 height 9
